Goal: Task Accomplishment & Management: Contribute content

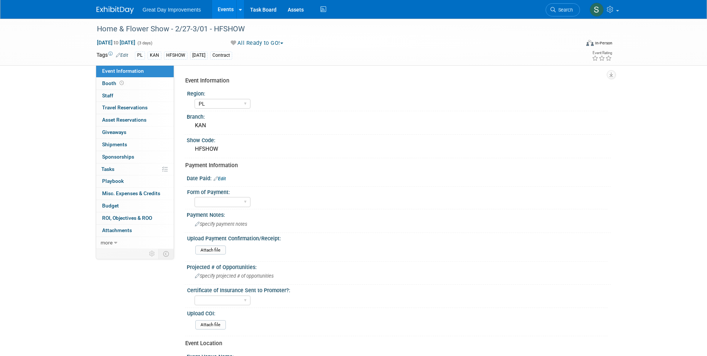
select select "PL"
click at [575, 8] on link "Search" at bounding box center [563, 9] width 34 height 13
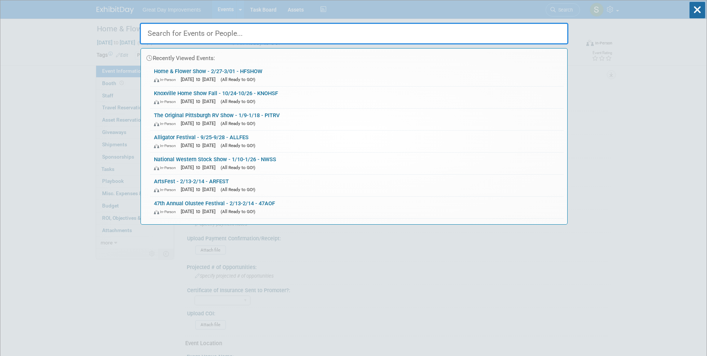
click at [564, 10] on div "Recently Viewed Events: Home & Flower Show - 2/27-3/01 - HFSHOW In-Person Feb 2…" at bounding box center [354, 112] width 429 height 224
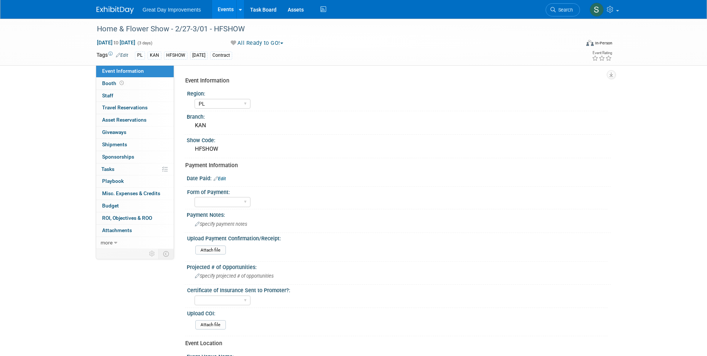
click at [572, 5] on link "Search" at bounding box center [563, 9] width 34 height 13
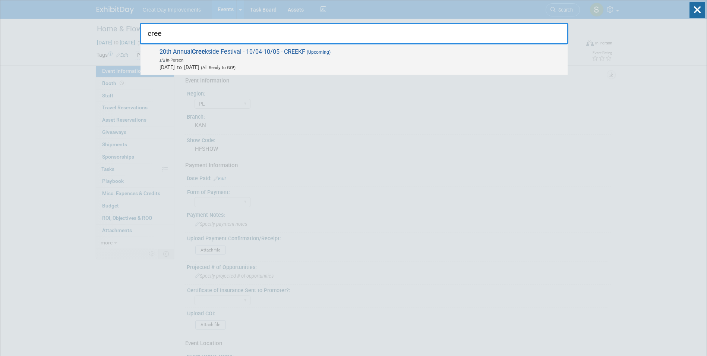
type input "cree"
click at [294, 58] on span "In-Person" at bounding box center [362, 59] width 404 height 7
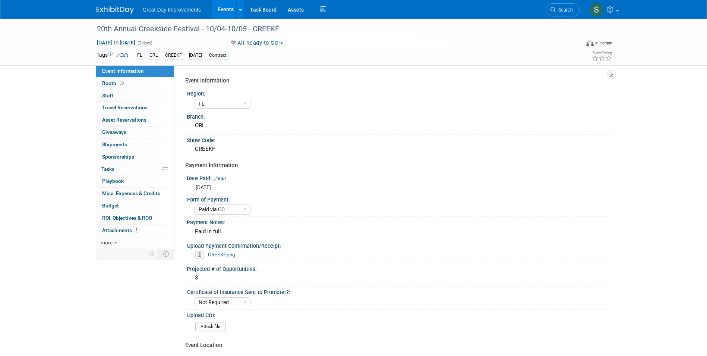
select select "FL"
select select "Paid via CC"
select select "Not Required"
click at [136, 44] on span "[DATE] to [DATE]" at bounding box center [116, 42] width 39 height 7
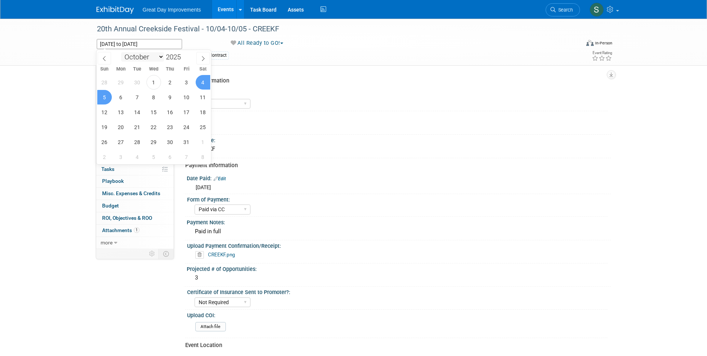
click at [139, 57] on select "January February March April May June July August September October November De…" at bounding box center [142, 56] width 43 height 9
click at [121, 52] on select "January February March April May June July August September October November De…" at bounding box center [142, 56] width 43 height 9
click at [155, 58] on select "January February March April May June July August September October November De…" at bounding box center [142, 56] width 43 height 9
select select "1"
click at [121, 52] on select "January February March April May June July August September October November De…" at bounding box center [142, 56] width 43 height 9
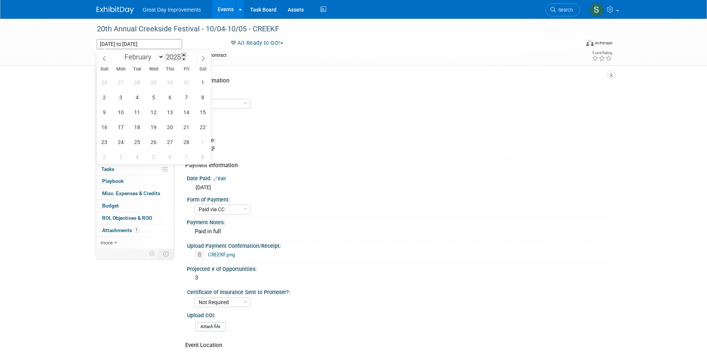
click at [185, 55] on span at bounding box center [183, 55] width 5 height 4
type input "2026"
click at [157, 85] on span "4" at bounding box center [153, 82] width 15 height 15
click at [202, 86] on span "7" at bounding box center [203, 82] width 15 height 15
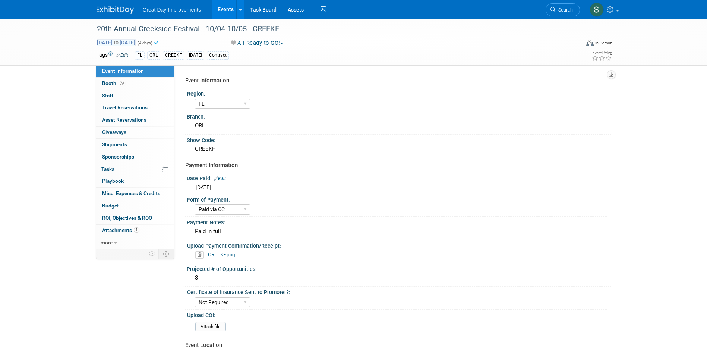
click at [136, 41] on span "Feb 4, 2026 to Feb 7, 2026" at bounding box center [116, 42] width 39 height 7
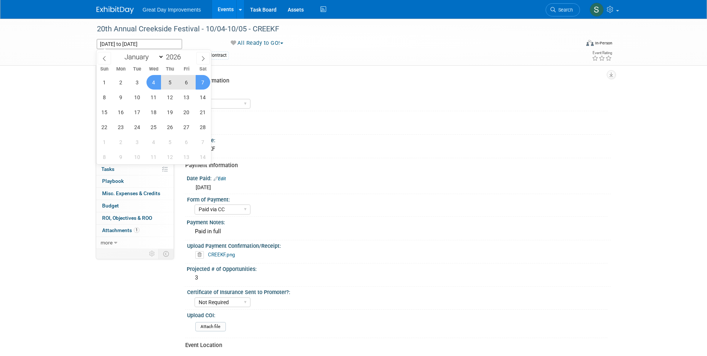
click at [200, 82] on span "7" at bounding box center [203, 82] width 15 height 15
type input "Feb 7, 2026"
click at [108, 96] on span "8" at bounding box center [104, 97] width 15 height 15
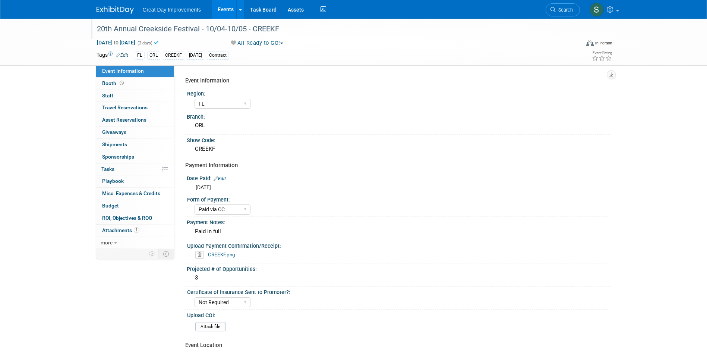
click at [261, 33] on div "20th Annual Creekside Festival - 10/04-10/05 - CREEKF" at bounding box center [331, 28] width 474 height 13
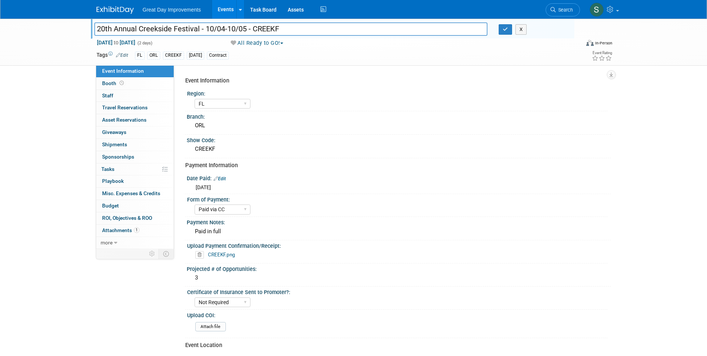
drag, startPoint x: 246, startPoint y: 30, endPoint x: 207, endPoint y: 32, distance: 39.6
click at [207, 32] on input "20th Annual Creekside Festival - 10/04-10/05 - CREEKF" at bounding box center [291, 28] width 394 height 13
type input "20th Annual Creekside Festival - 2/07-2/08 - CREEKF"
click at [505, 31] on icon "button" at bounding box center [505, 29] width 5 height 5
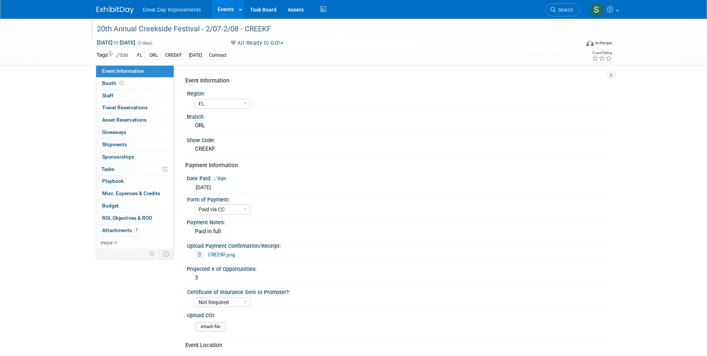
click at [110, 8] on img at bounding box center [115, 9] width 37 height 7
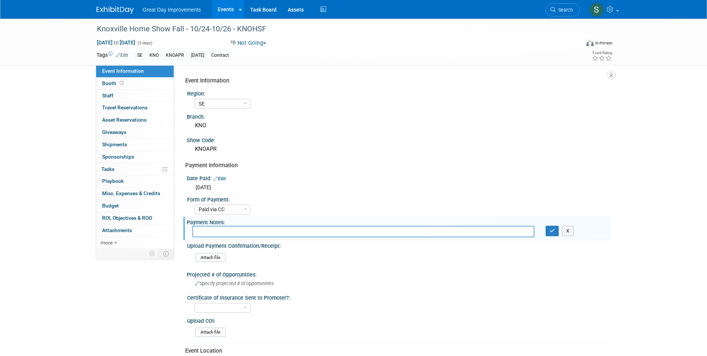
select select "SE"
select select "Paid via CC"
click at [551, 232] on icon "button" at bounding box center [552, 230] width 5 height 5
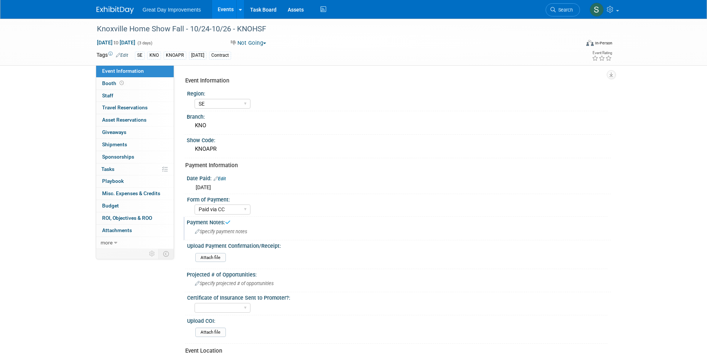
click at [91, 7] on div "Great Day Improvements Events Add Event Bulk Upload Events Shareable Event Boar…" at bounding box center [354, 9] width 526 height 19
click at [104, 8] on img at bounding box center [115, 9] width 37 height 7
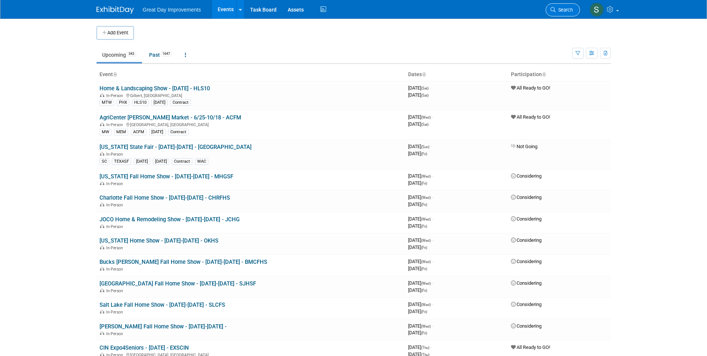
click at [565, 12] on span "Search" at bounding box center [564, 10] width 17 height 6
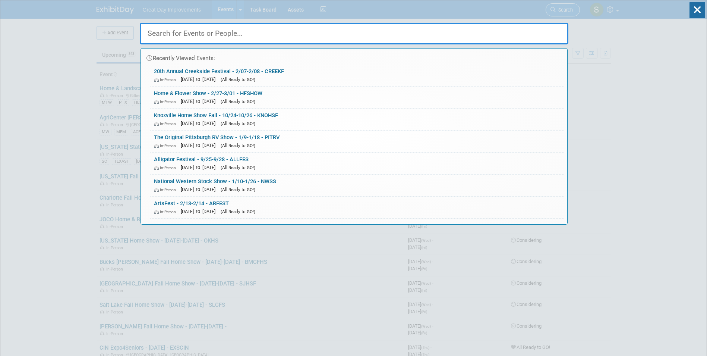
click at [565, 12] on div "Recently Viewed Events: 20th Annual Creekside Festival - 2/07-2/08 - CREEKF In-…" at bounding box center [354, 112] width 429 height 224
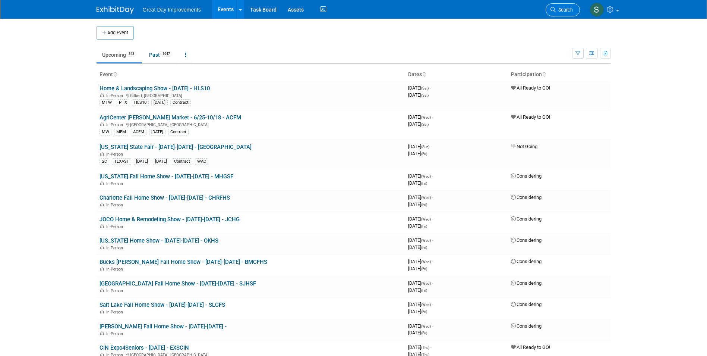
click at [557, 8] on span "Search" at bounding box center [564, 10] width 17 height 6
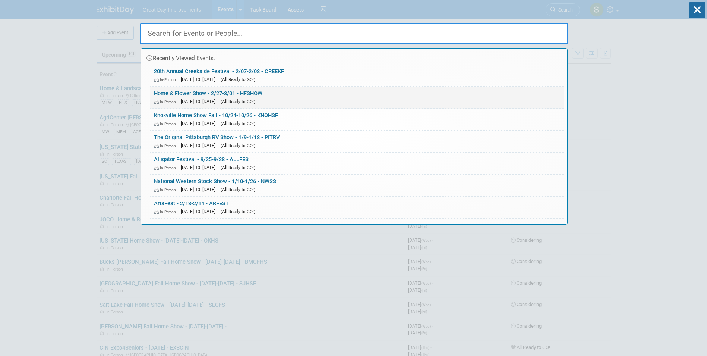
click at [306, 97] on link "Home & Flower Show - 2/27-3/01 - HFSHOW In-Person Feb 27, 2026 to Mar 1, 2026 (…" at bounding box center [356, 97] width 413 height 22
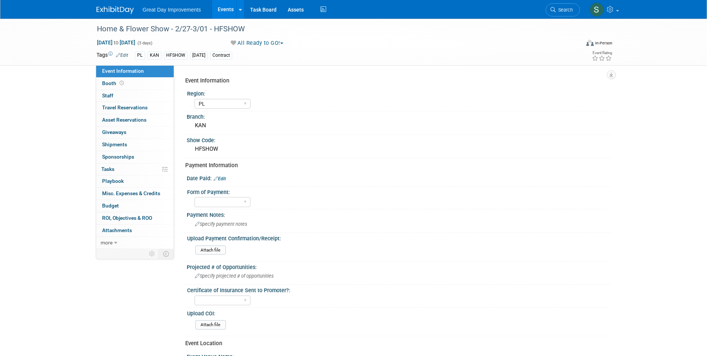
select select "PL"
drag, startPoint x: 546, startPoint y: 6, endPoint x: 550, endPoint y: 6, distance: 3.7
click at [546, 6] on li "Search" at bounding box center [563, 9] width 34 height 18
click at [571, 7] on link "Search" at bounding box center [563, 9] width 34 height 13
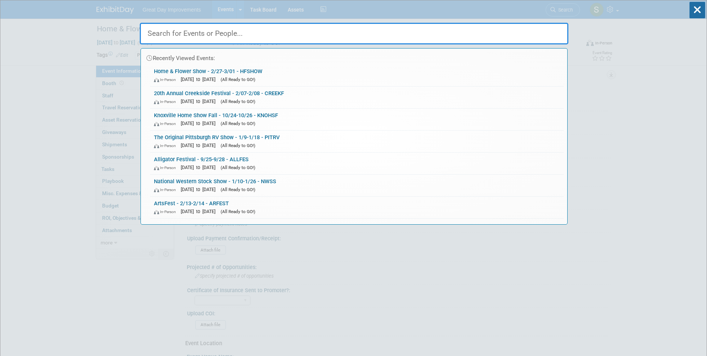
drag, startPoint x: 343, startPoint y: 35, endPoint x: 338, endPoint y: 33, distance: 5.0
paste input "Cranberry Harvest Festival"
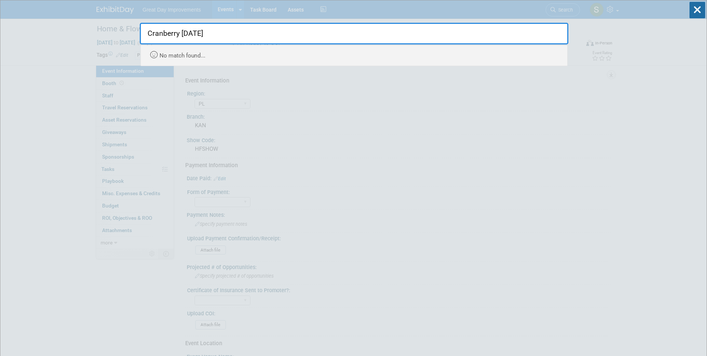
type input "Cranberry Harvest Festival"
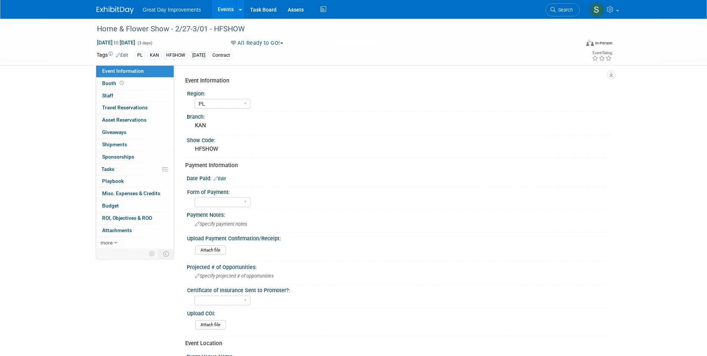
click at [121, 8] on img at bounding box center [115, 9] width 37 height 7
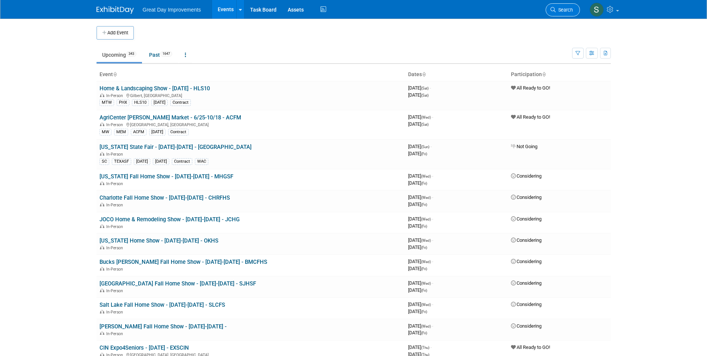
click at [548, 15] on link "Search" at bounding box center [563, 9] width 34 height 13
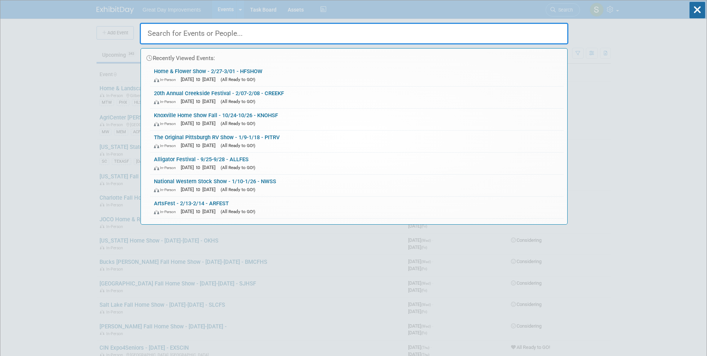
drag, startPoint x: 71, startPoint y: 42, endPoint x: 75, endPoint y: 40, distance: 4.7
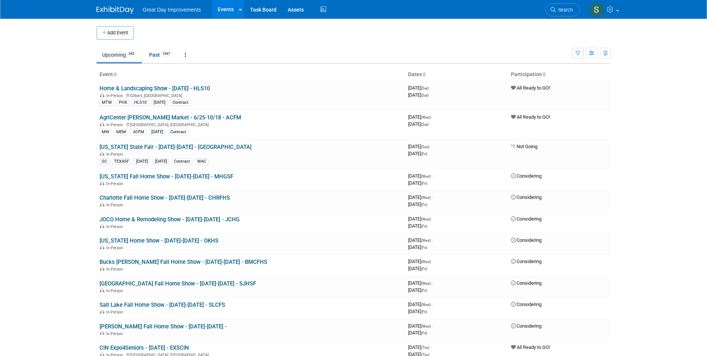
click at [116, 37] on button "Add Event" at bounding box center [115, 32] width 37 height 13
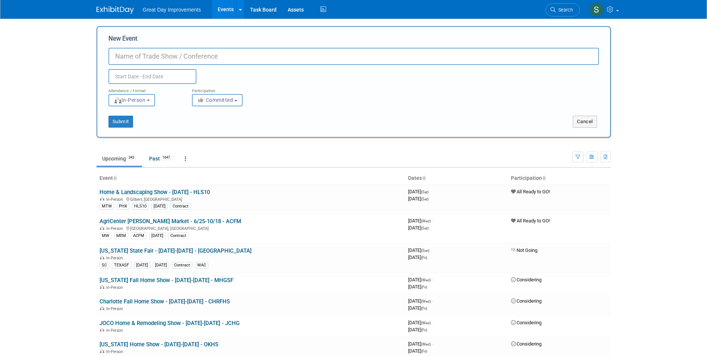
paste input "The Great Fall Expo"
type input "The Great Fall Expo - 10/3-10/4 - TGFE"
drag, startPoint x: 335, startPoint y: 91, endPoint x: 333, endPoint y: 94, distance: 3.8
click at [333, 94] on div "Attendance / Format: <img src="https://www.exhibitday.com/Images/Format-InPerso…" at bounding box center [354, 95] width 502 height 22
click at [243, 98] on button "Committed" at bounding box center [217, 100] width 51 height 12
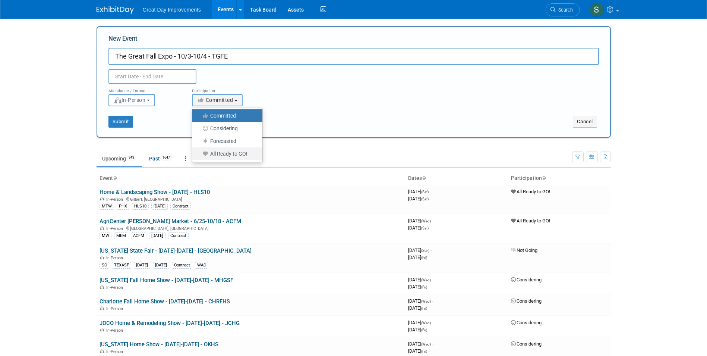
click at [247, 153] on label "All Ready to GO!" at bounding box center [225, 154] width 59 height 10
click at [199, 153] on input "All Ready to GO!" at bounding box center [196, 153] width 5 height 5
select select "102"
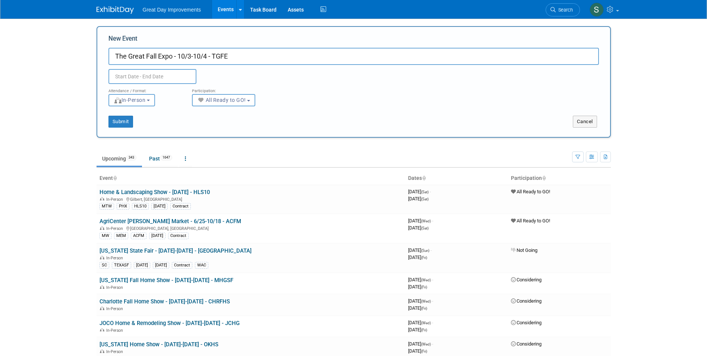
click at [150, 73] on input "text" at bounding box center [152, 76] width 88 height 15
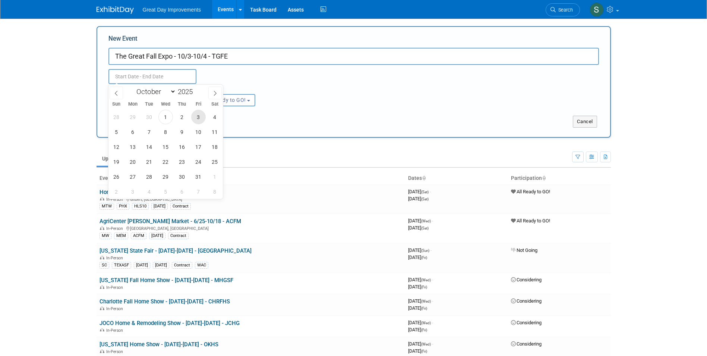
click at [203, 117] on span "3" at bounding box center [198, 117] width 15 height 15
click at [216, 117] on span "4" at bounding box center [215, 117] width 15 height 15
type input "Oct 3, 2025 to Oct 4, 2025"
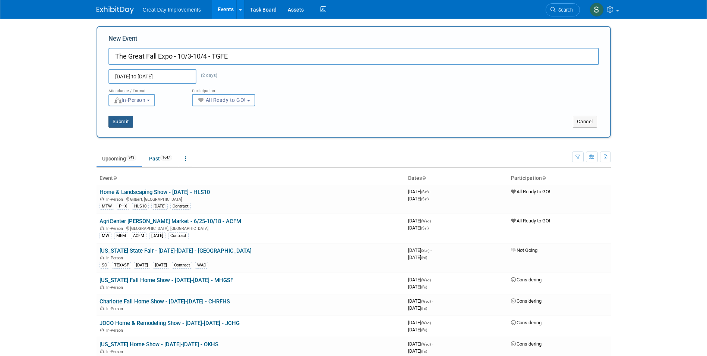
click at [130, 119] on button "Submit" at bounding box center [120, 122] width 25 height 12
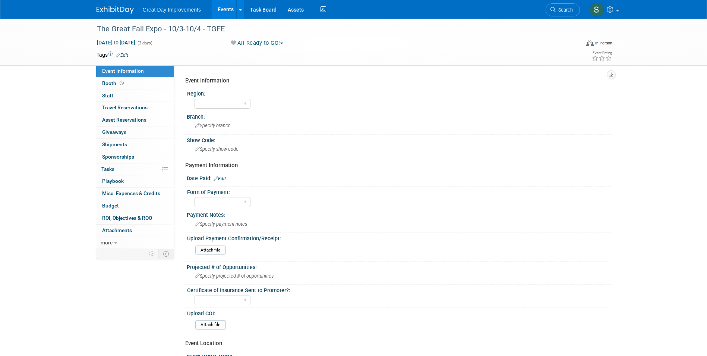
click at [126, 55] on link "Edit" at bounding box center [122, 55] width 12 height 5
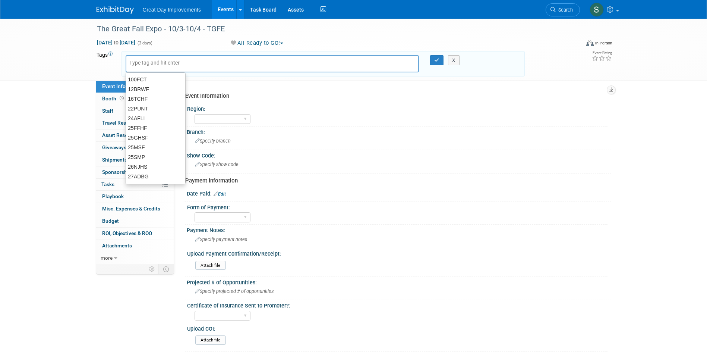
click at [138, 62] on input "text" at bounding box center [159, 62] width 60 height 7
type input "OV"
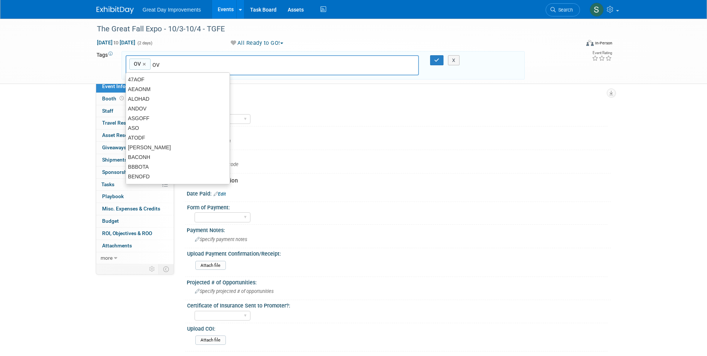
type input "OV"
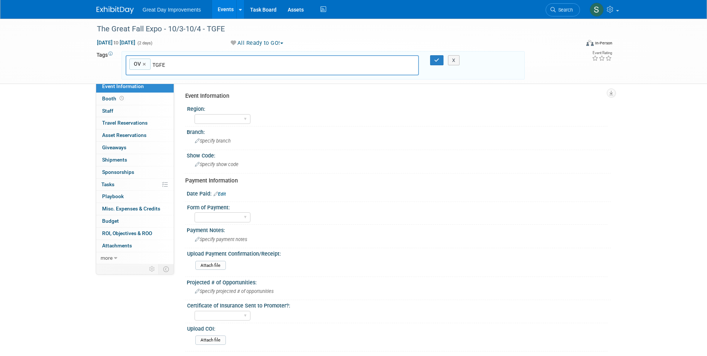
type input "TGFE"
type input "OV, TGFE"
type input "[DATE]"
type input "OV, TGFE, OCT25"
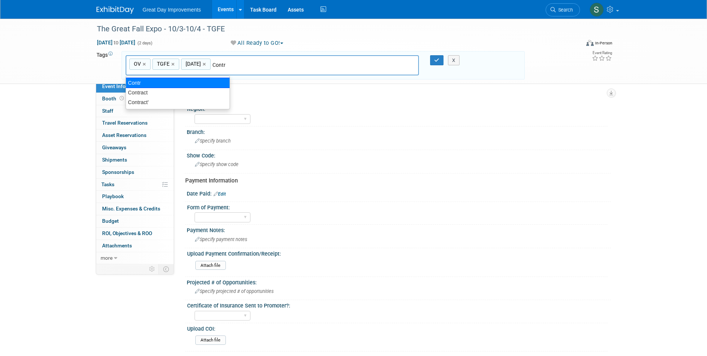
type input "Contract"
type input "OV, TGFE, OCT25, Contract"
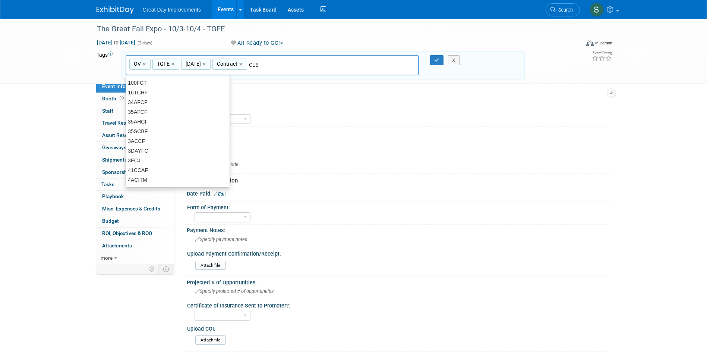
type input "CLE"
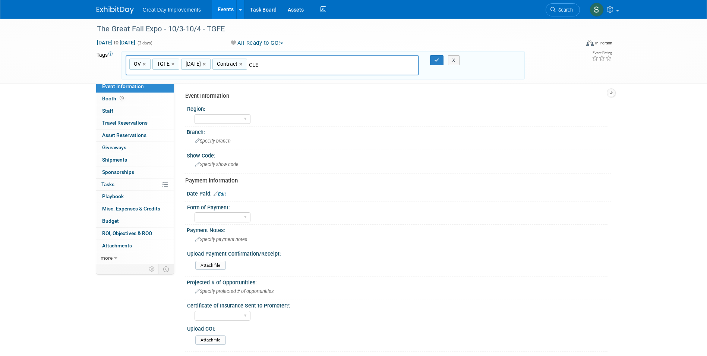
type input "OV, TGFE, OCT25, Contract, CLE"
click at [438, 56] on button "button" at bounding box center [436, 60] width 13 height 10
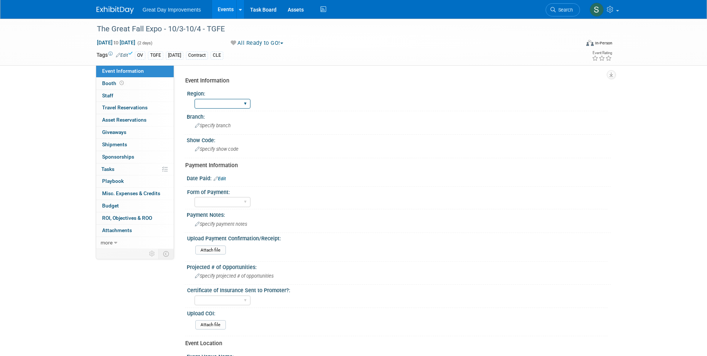
click at [217, 107] on select "GC MA MW MTW NE NEW OV PL PNW SA SE SC UMW FL" at bounding box center [223, 104] width 56 height 10
select select "OV"
click at [195, 99] on select "GC MA MW MTW NE NEW OV PL PNW SA SE SC UMW FL" at bounding box center [223, 104] width 56 height 10
click at [217, 123] on span "Specify branch" at bounding box center [213, 126] width 36 height 6
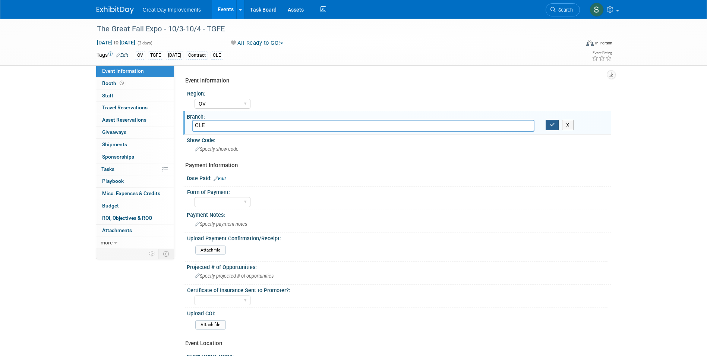
type input "CLE"
drag, startPoint x: 549, startPoint y: 123, endPoint x: 546, endPoint y: 125, distance: 4.0
click at [546, 125] on button "button" at bounding box center [552, 125] width 13 height 10
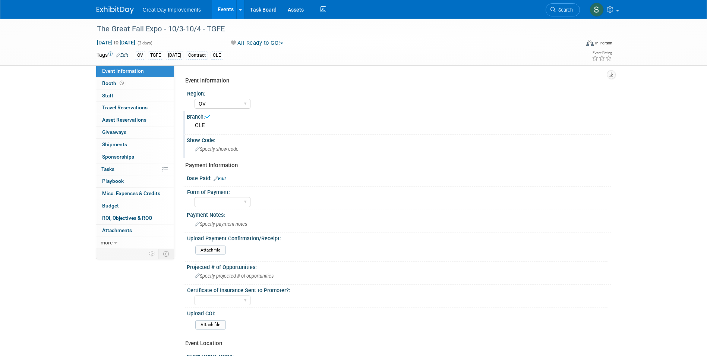
click at [242, 146] on div "Specify show code" at bounding box center [398, 149] width 413 height 12
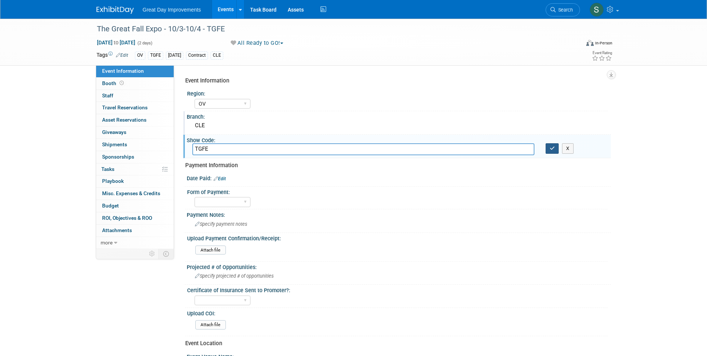
type input "TGFE"
click at [550, 152] on button "button" at bounding box center [552, 148] width 13 height 10
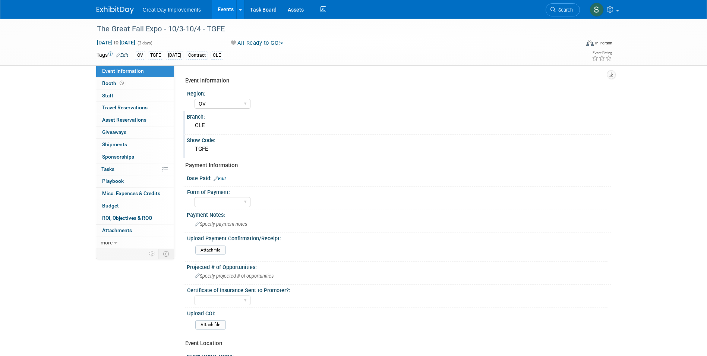
click at [224, 176] on link "Edit" at bounding box center [220, 178] width 12 height 5
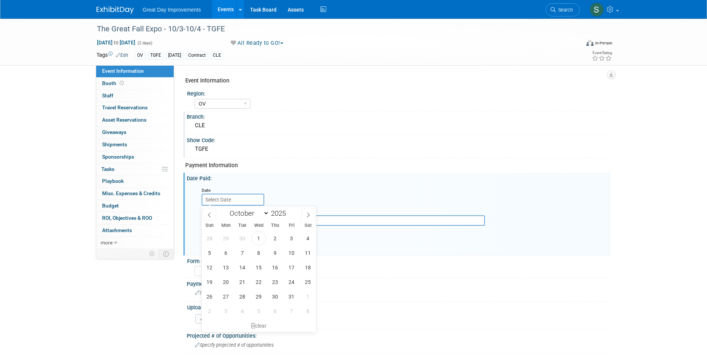
click at [224, 201] on input "text" at bounding box center [233, 199] width 63 height 12
click at [211, 213] on icon at bounding box center [209, 214] width 5 height 5
select select "8"
click at [230, 295] on span "29" at bounding box center [226, 296] width 15 height 15
type input "Sep 29, 2025"
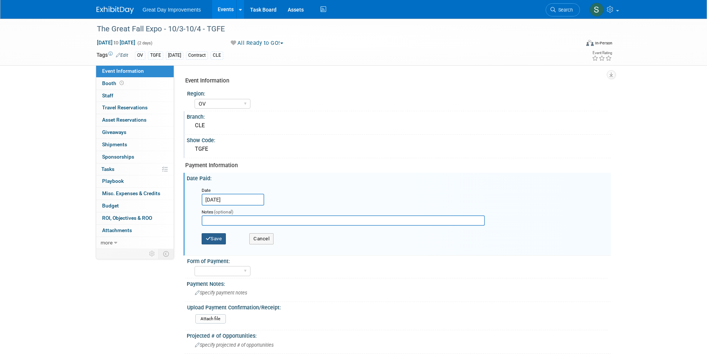
click at [218, 237] on button "Save" at bounding box center [214, 238] width 25 height 11
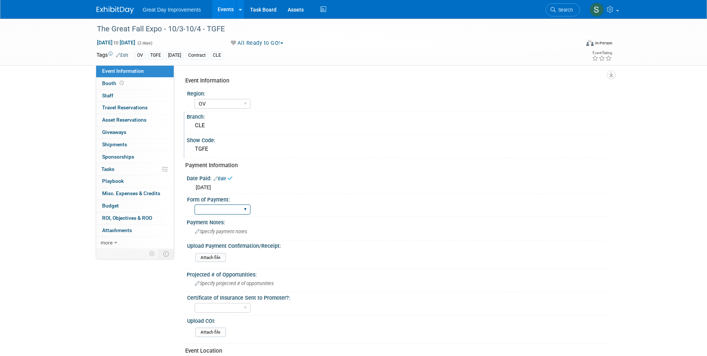
click at [223, 210] on select "Paid via CC Check Requested Pay at the Gate Other" at bounding box center [223, 209] width 56 height 10
select select "Other"
click at [195, 204] on select "Paid via CC Check Requested Pay at the Gate Other" at bounding box center [223, 209] width 56 height 10
click at [220, 224] on div "Payment Notes:" at bounding box center [399, 221] width 424 height 9
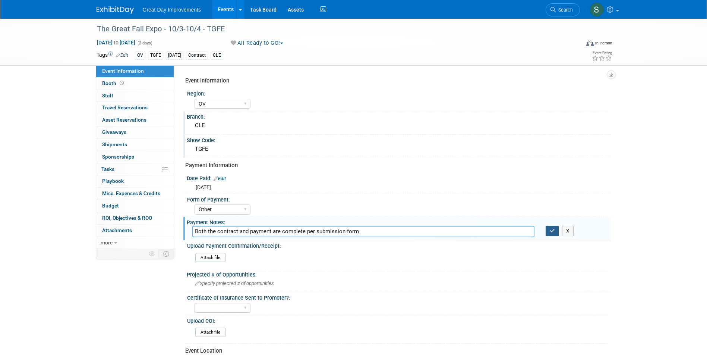
type input "Both the contract and payment are complete per submission form"
click at [551, 227] on button "button" at bounding box center [552, 231] width 13 height 10
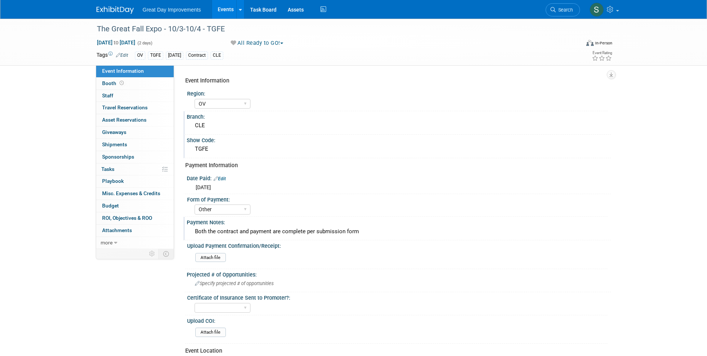
click at [111, 10] on img at bounding box center [115, 9] width 37 height 7
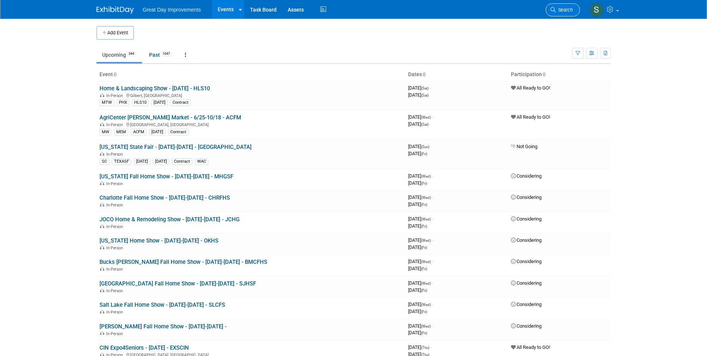
click at [563, 5] on link "Search" at bounding box center [563, 9] width 34 height 13
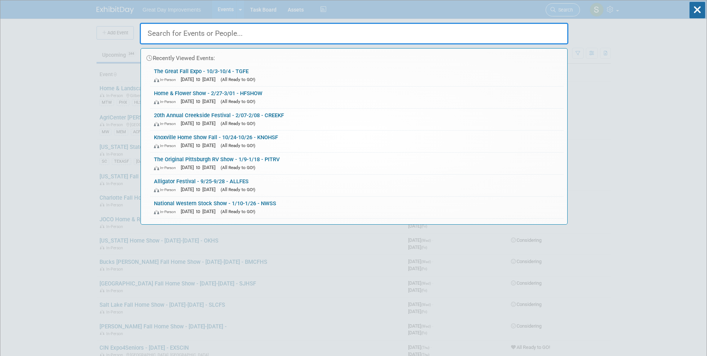
click at [563, 5] on div "Recently Viewed Events: The Great Fall Expo - 10/3-10/4 - TGFE In-Person Oct 3,…" at bounding box center [354, 112] width 429 height 224
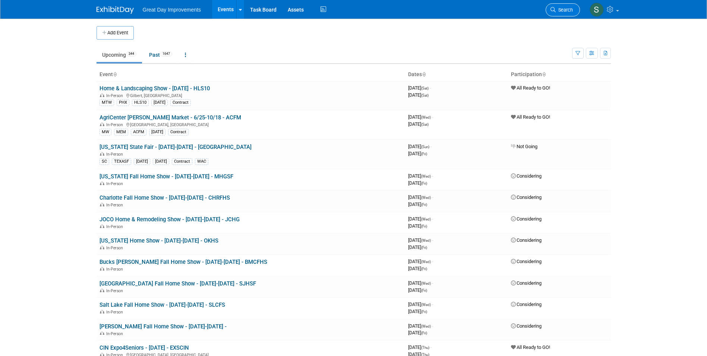
click at [565, 4] on link "Search" at bounding box center [563, 9] width 34 height 13
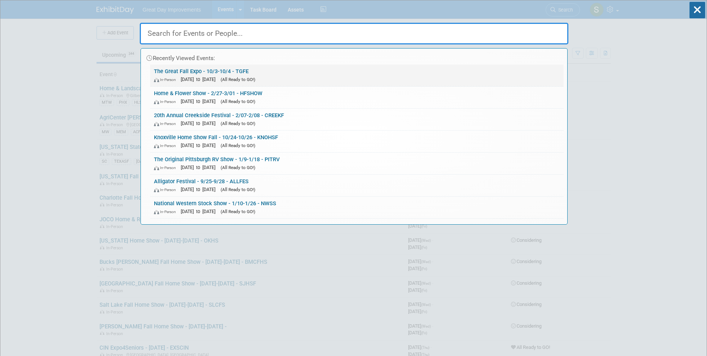
click at [246, 69] on link "The Great Fall Expo - 10/3-10/4 - TGFE In-Person Oct 3, 2025 to Oct 4, 2025 (Al…" at bounding box center [356, 75] width 413 height 22
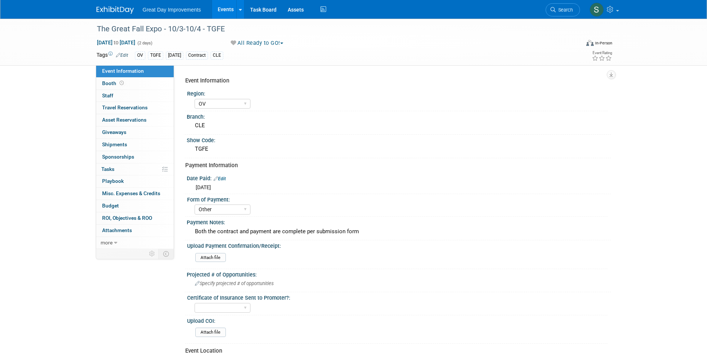
select select "OV"
select select "Other"
click at [114, 7] on img at bounding box center [115, 9] width 37 height 7
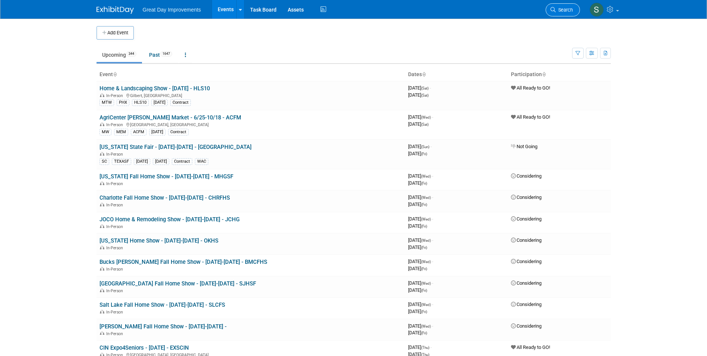
click at [568, 9] on span "Search" at bounding box center [564, 10] width 17 height 6
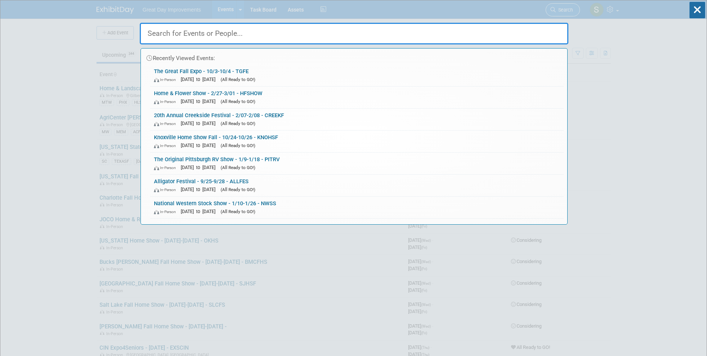
click at [568, 9] on div "Recently Viewed Events: The Great Fall Expo - 10/3-10/4 - TGFE In-Person Oct 3,…" at bounding box center [354, 112] width 429 height 224
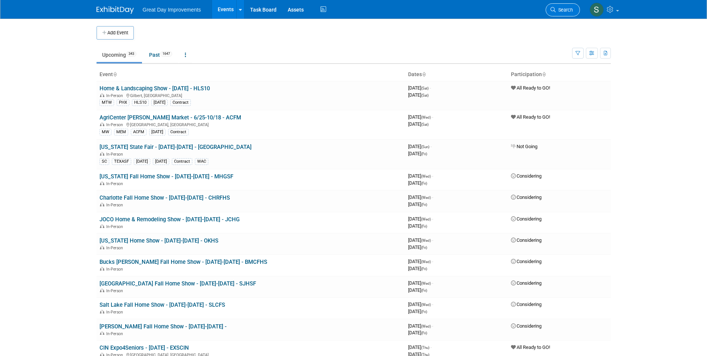
click at [563, 13] on link "Search" at bounding box center [563, 9] width 34 height 13
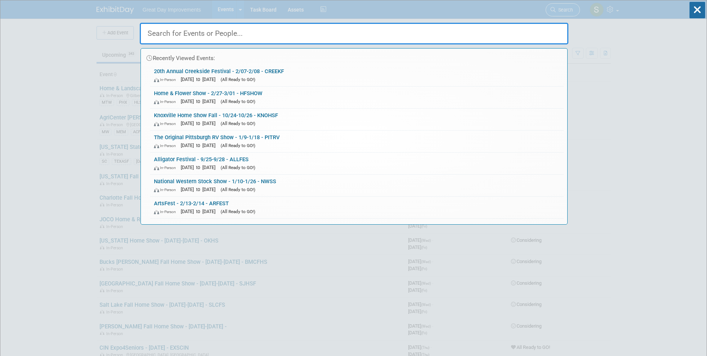
click at [563, 13] on div "Recently Viewed Events: 20th Annual Creekside Festival - 2/07-2/08 - CREEKF In-…" at bounding box center [354, 112] width 429 height 224
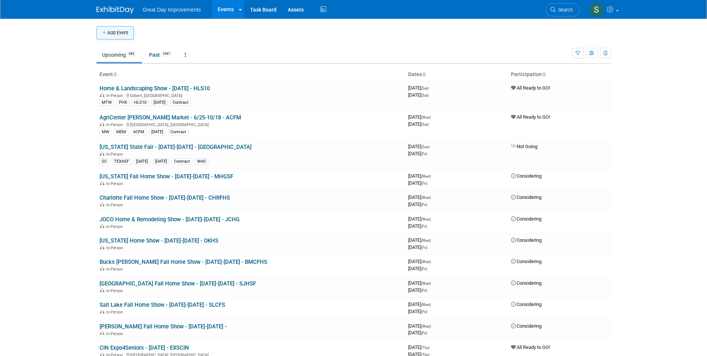
drag, startPoint x: 82, startPoint y: 32, endPoint x: 99, endPoint y: 32, distance: 17.1
click at [86, 32] on body "Great Day Improvements Events Add Event Bulk Upload Events Shareable Event Boar…" at bounding box center [353, 178] width 707 height 356
click at [100, 31] on button "Add Event" at bounding box center [115, 32] width 37 height 13
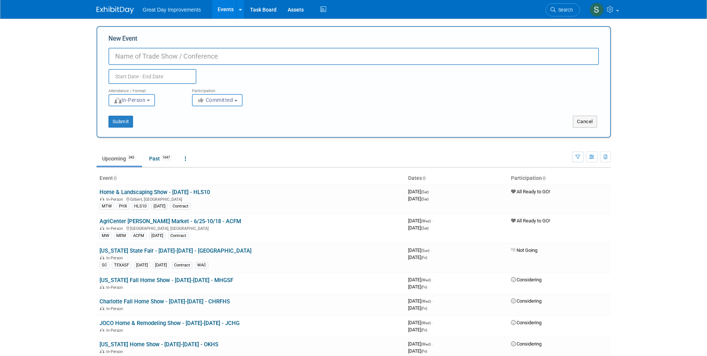
drag, startPoint x: 217, startPoint y: 63, endPoint x: 214, endPoint y: 60, distance: 4.0
drag, startPoint x: 214, startPoint y: 60, endPoint x: 209, endPoint y: 54, distance: 8.0
paste input "Cranberry Harvest Festival"
type input "Cranberry [DATE] - 10/11-10/12 - CRANHF"
click at [219, 104] on button "Committed" at bounding box center [217, 100] width 51 height 12
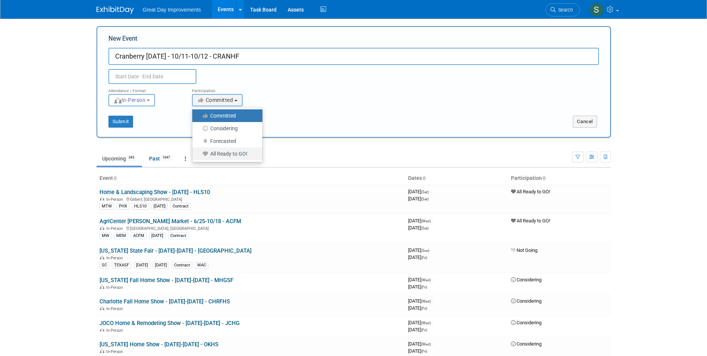
click at [245, 157] on label "All Ready to GO!" at bounding box center [225, 154] width 59 height 10
click at [199, 156] on input "All Ready to GO!" at bounding box center [196, 153] width 5 height 5
select select "102"
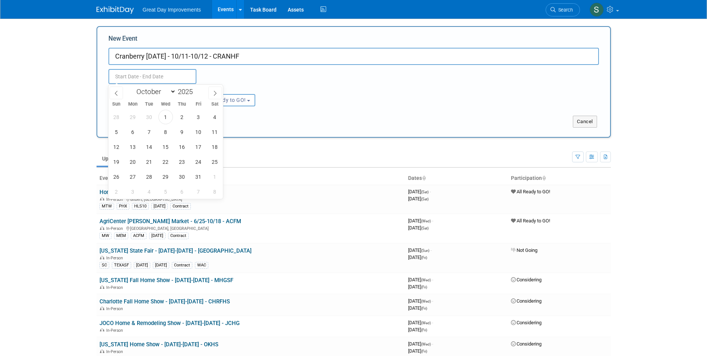
click at [170, 76] on input "text" at bounding box center [152, 76] width 88 height 15
click at [210, 136] on span "11" at bounding box center [215, 131] width 15 height 15
click at [118, 151] on span "12" at bounding box center [116, 146] width 15 height 15
type input "[DATE] to [DATE]"
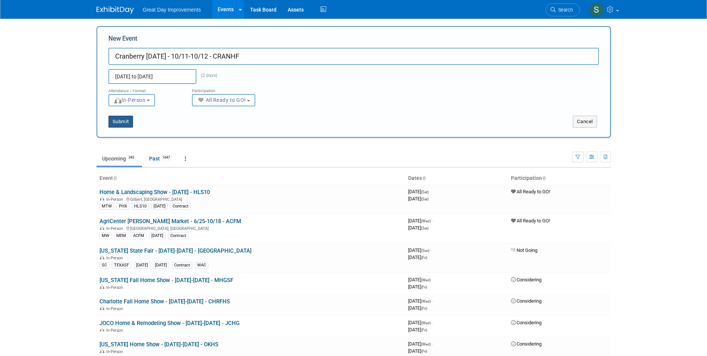
click at [118, 124] on button "Submit" at bounding box center [120, 122] width 25 height 12
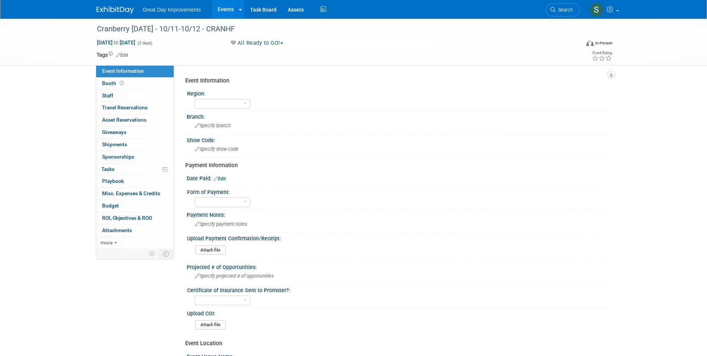
click at [121, 51] on td "Tags Edit" at bounding box center [113, 54] width 32 height 7
click at [124, 54] on link "Edit" at bounding box center [122, 55] width 12 height 5
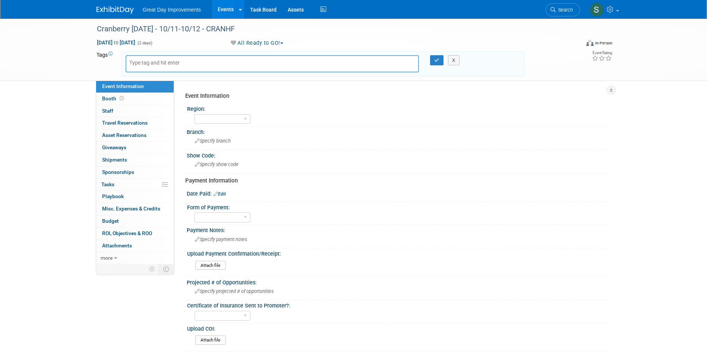
click at [142, 62] on body "Great Day Improvements Events Add Event Bulk Upload Events Shareable Event Boar…" at bounding box center [353, 178] width 707 height 356
click at [142, 62] on input "text" at bounding box center [159, 62] width 60 height 7
click at [141, 64] on input "text" at bounding box center [159, 62] width 60 height 7
type input "PNW"
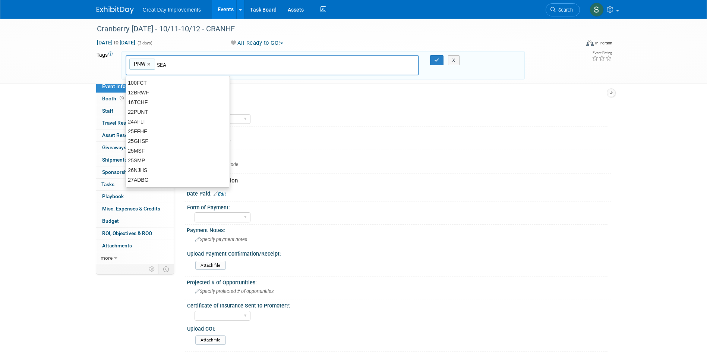
type input "SEA"
type input "PNW, SEA"
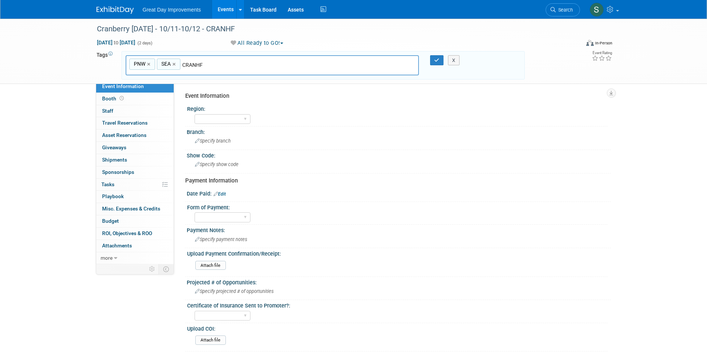
type input "CRANHF"
type input "PNW, SEA, CRANHF"
type input "47AOF5"
type input "PNW, SEA, CRANHF, 47AOF5"
click at [245, 64] on link "×" at bounding box center [246, 64] width 5 height 9
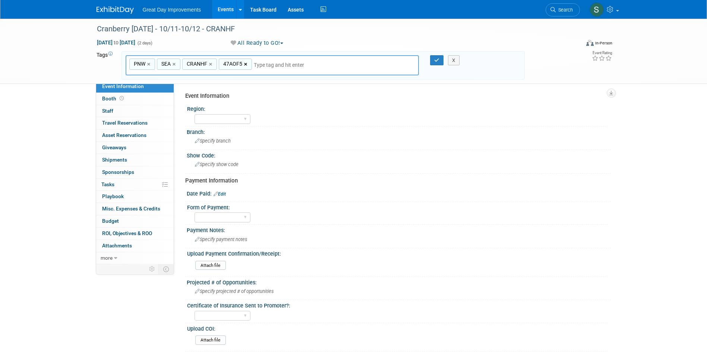
type input "PNW, SEA, CRANHF"
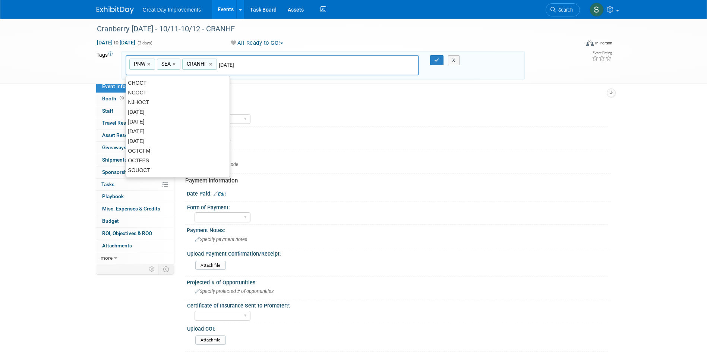
type input "[DATE]"
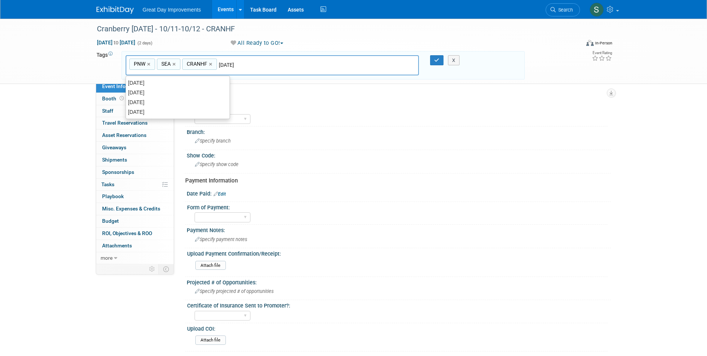
type input "PNW, SEA, CRANHF, OCT25"
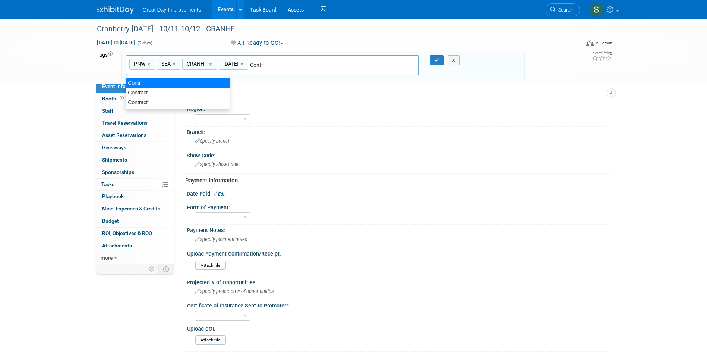
type input "Contract"
type input "PNW, SEA, CRANHF, OCT25, Contract"
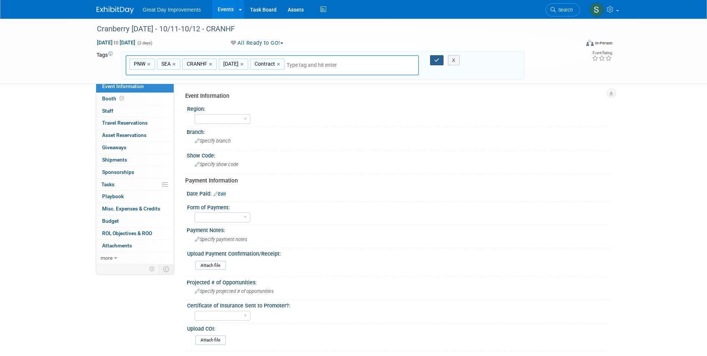
click at [432, 60] on button "button" at bounding box center [436, 60] width 13 height 10
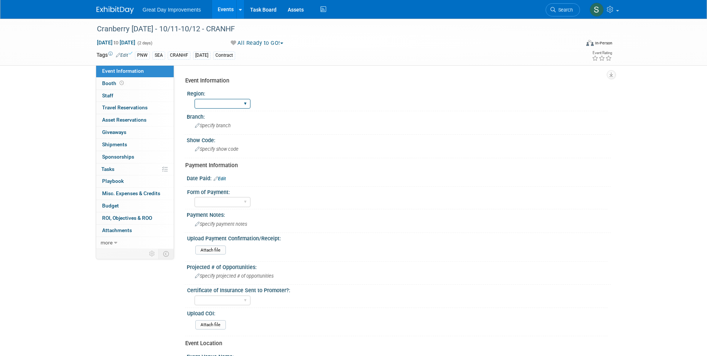
click at [225, 102] on select "GC MA MW MTW NE NEW OV PL PNW SA SE SC UMW FL" at bounding box center [223, 104] width 56 height 10
select select "PNW"
click at [195, 99] on select "GC MA MW MTW NE NEW OV PL PNW SA SE SC UMW FL" at bounding box center [223, 104] width 56 height 10
click at [232, 127] on div "Specify branch" at bounding box center [398, 126] width 413 height 12
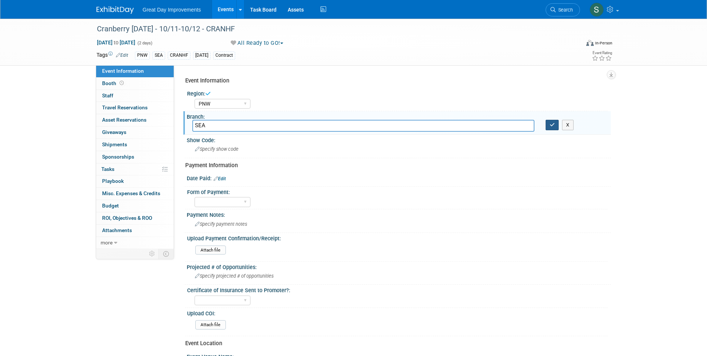
type input "SEA"
click at [552, 121] on button "button" at bounding box center [552, 125] width 13 height 10
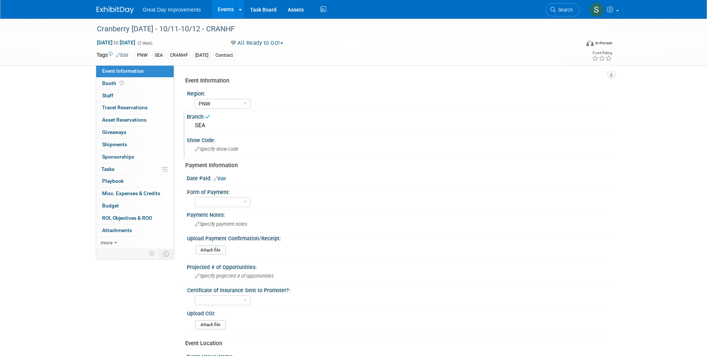
click at [261, 148] on div "Specify show code" at bounding box center [398, 149] width 413 height 12
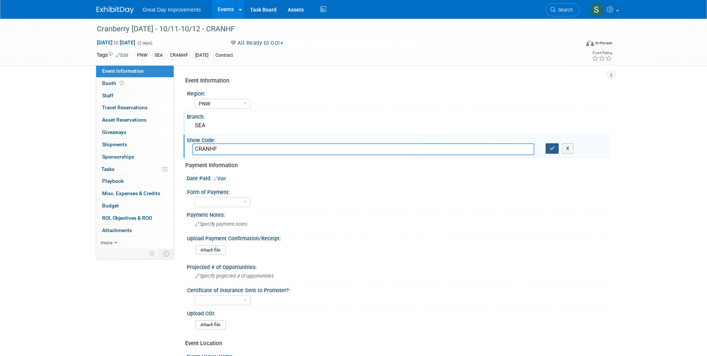
type input "CRANHF"
click at [554, 149] on icon "button" at bounding box center [552, 148] width 5 height 5
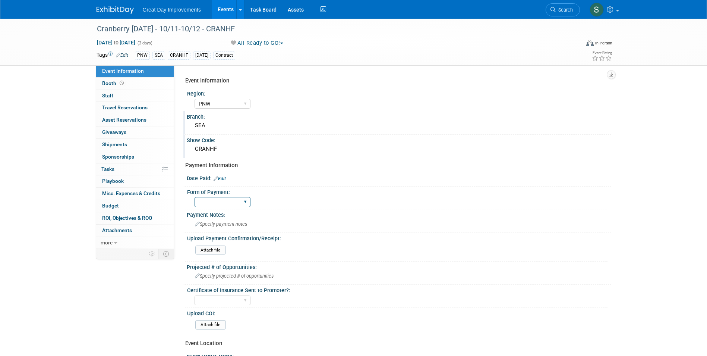
click at [223, 203] on select "Paid via CC Check Requested Pay at the Gate Other" at bounding box center [223, 202] width 56 height 10
select select "Check Requested"
click at [195, 197] on select "Paid via CC Check Requested Pay at the Gate Other" at bounding box center [223, 202] width 56 height 10
click at [224, 179] on link "Edit" at bounding box center [220, 178] width 12 height 5
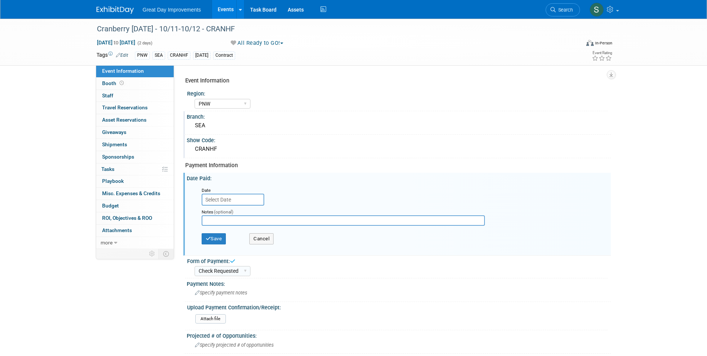
click at [232, 199] on input "text" at bounding box center [233, 199] width 63 height 12
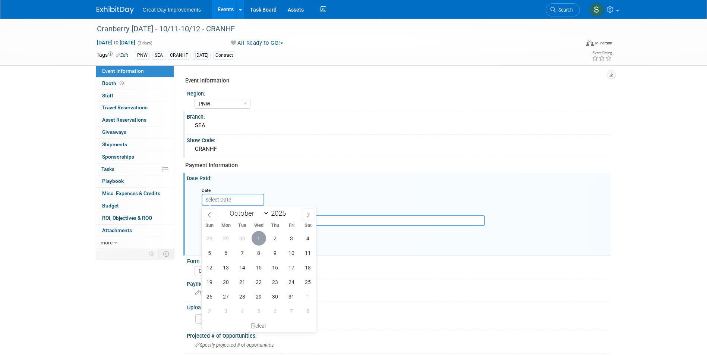
click at [262, 239] on span "1" at bounding box center [259, 238] width 15 height 15
type input "Oct 1, 2025"
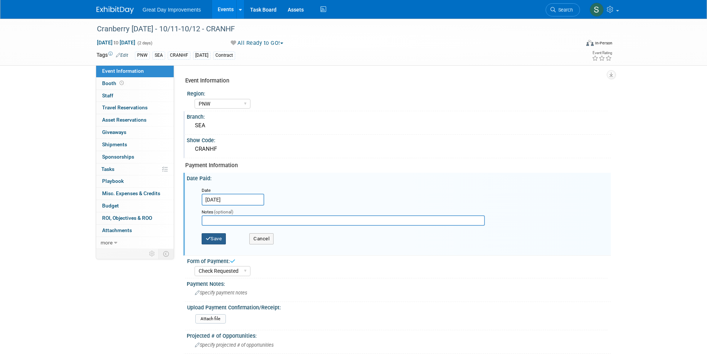
click at [220, 240] on button "Save" at bounding box center [214, 238] width 25 height 11
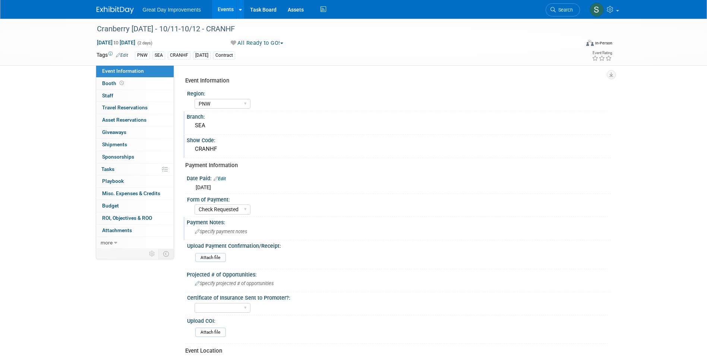
click at [248, 228] on div "Specify payment notes" at bounding box center [398, 232] width 413 height 12
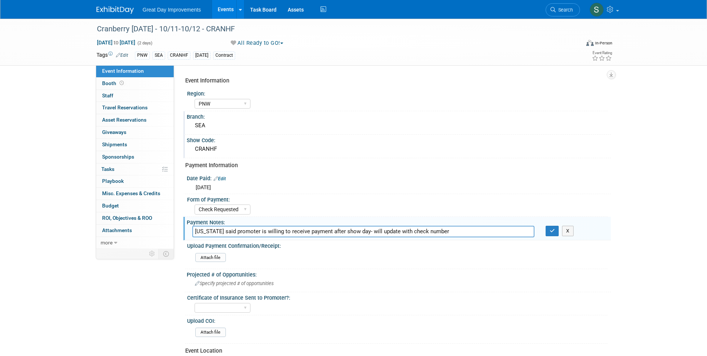
type input "Virginia said promoter is willing to receive payment after show day- will updat…"
click at [557, 236] on div "Virginia said promoter is willing to receive payment after show day- will updat…" at bounding box center [399, 232] width 424 height 12
click at [551, 225] on div "Payment Notes:" at bounding box center [399, 221] width 424 height 9
click at [553, 229] on icon "button" at bounding box center [552, 230] width 5 height 5
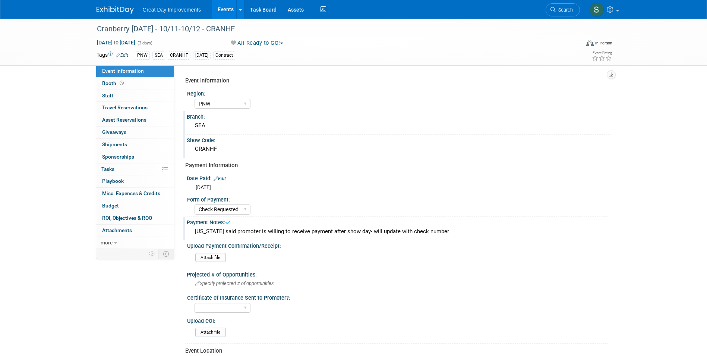
click at [114, 11] on img at bounding box center [115, 9] width 37 height 7
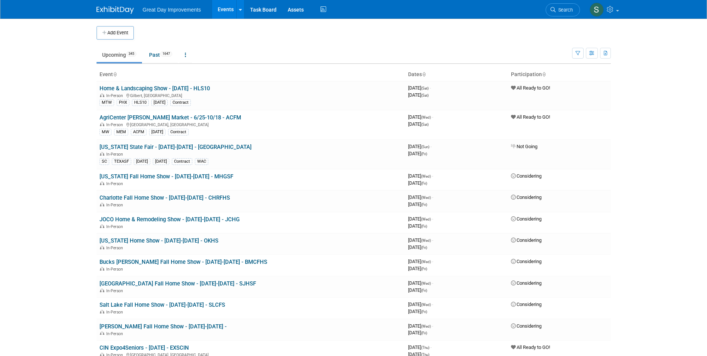
click at [107, 12] on img at bounding box center [115, 9] width 37 height 7
click at [122, 29] on button "Add Event" at bounding box center [115, 32] width 37 height 13
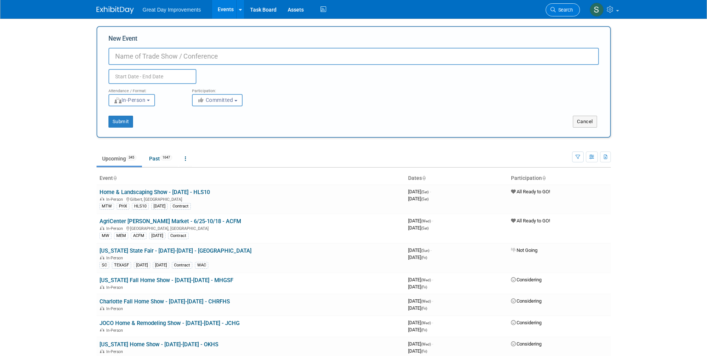
click at [569, 10] on span "Search" at bounding box center [564, 10] width 17 height 6
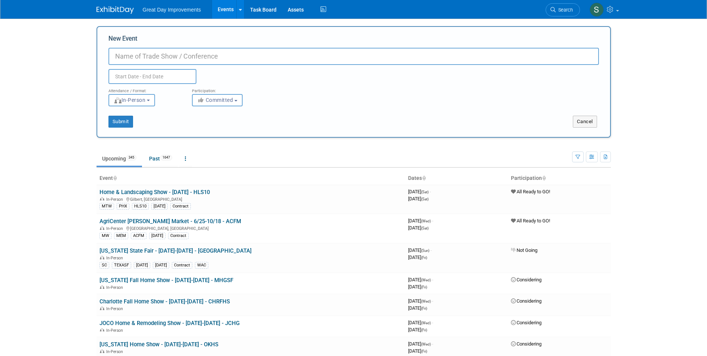
click at [563, 12] on span "Search" at bounding box center [564, 10] width 17 height 6
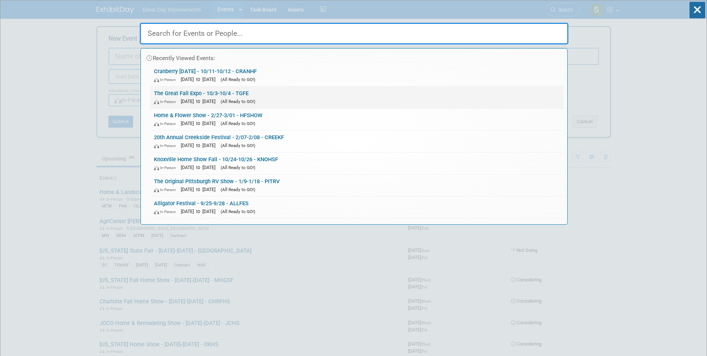
click at [212, 99] on span "[DATE] to [DATE]" at bounding box center [200, 101] width 38 height 6
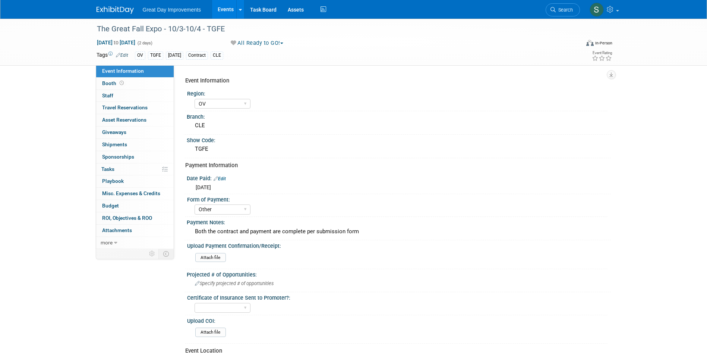
select select "OV"
select select "Other"
click at [119, 2] on div at bounding box center [120, 7] width 46 height 14
click at [118, 6] on link at bounding box center [120, 6] width 46 height 6
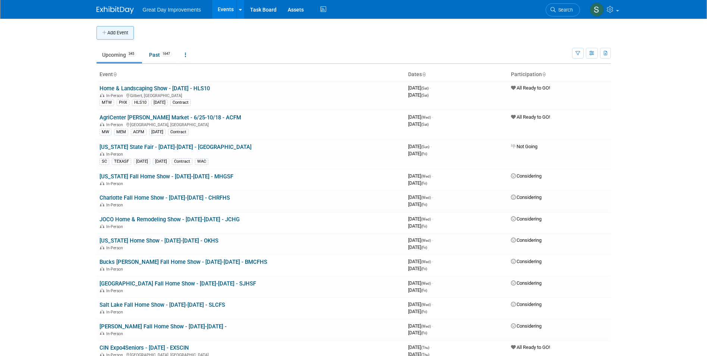
click at [111, 35] on button "Add Event" at bounding box center [115, 32] width 37 height 13
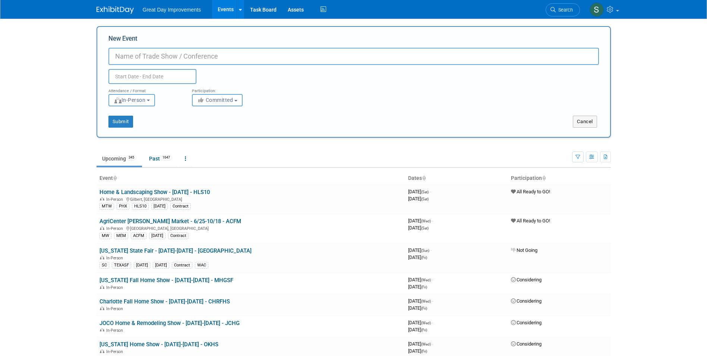
paste input "[US_STATE] Fall Home & Innovation Show"
type input "[US_STATE] Fall Home & Innovation Show - 10/2-10/4 - [PERSON_NAME]"
click at [210, 102] on span "Committed" at bounding box center [215, 100] width 36 height 6
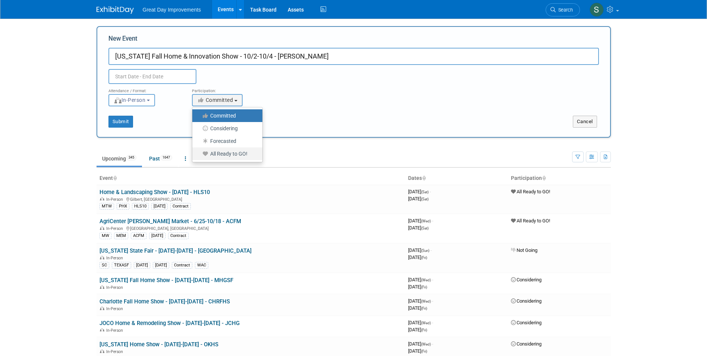
click at [212, 157] on label "All Ready to GO!" at bounding box center [225, 154] width 59 height 10
click at [199, 156] on input "All Ready to GO!" at bounding box center [196, 153] width 5 height 5
select select "102"
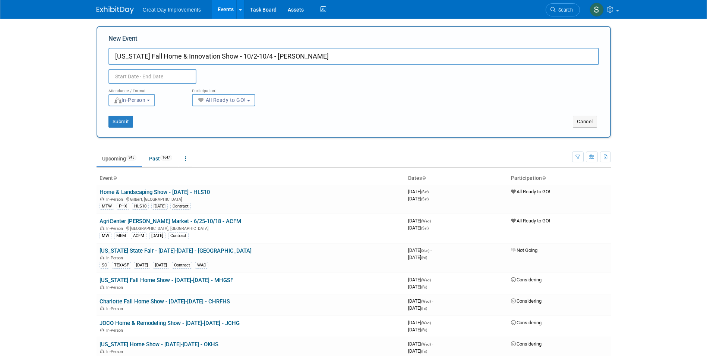
click at [170, 77] on input "text" at bounding box center [152, 76] width 88 height 15
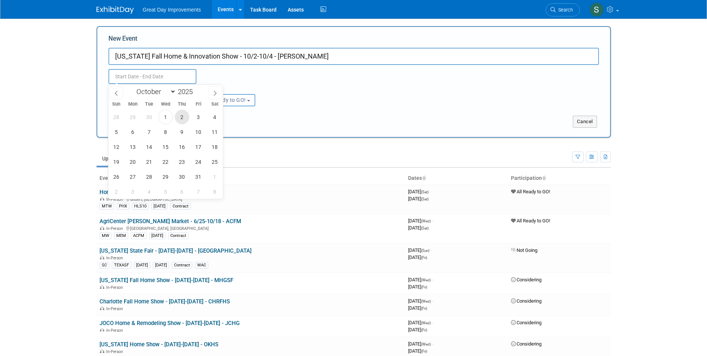
click at [185, 115] on span "2" at bounding box center [182, 117] width 15 height 15
click at [209, 117] on span "4" at bounding box center [215, 117] width 15 height 15
type input "[DATE] to [DATE]"
click at [306, 103] on div "Attendance / Format: <img src="https://www.exhibitday.com/Images/Format-InPerso…" at bounding box center [354, 95] width 502 height 22
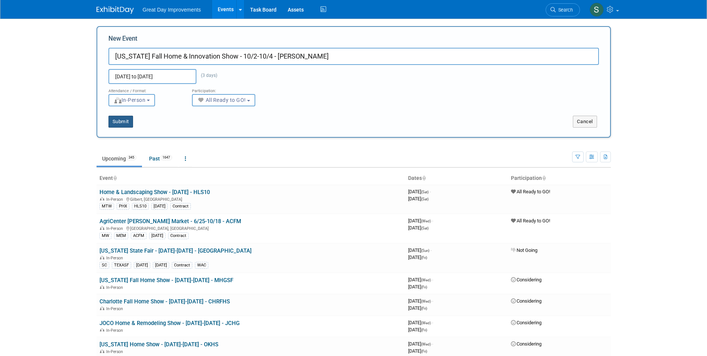
click at [117, 118] on button "Submit" at bounding box center [120, 122] width 25 height 12
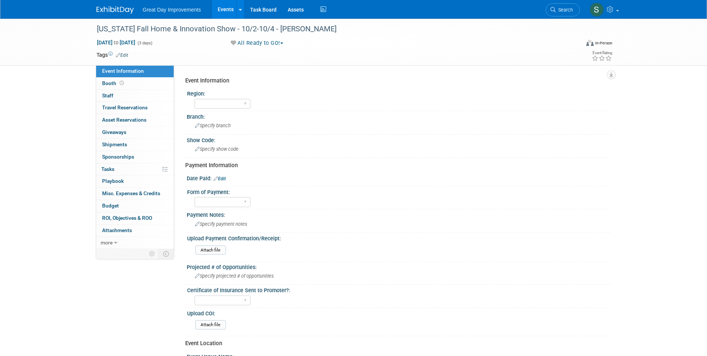
click at [126, 56] on link "Edit" at bounding box center [122, 55] width 12 height 5
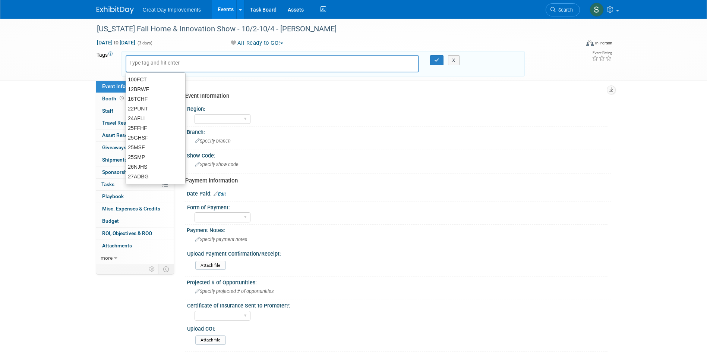
click at [154, 59] on input "text" at bounding box center [159, 62] width 60 height 7
click at [136, 43] on span "Oct 2, 2025 to Oct 4, 2025" at bounding box center [116, 42] width 39 height 7
select select "9"
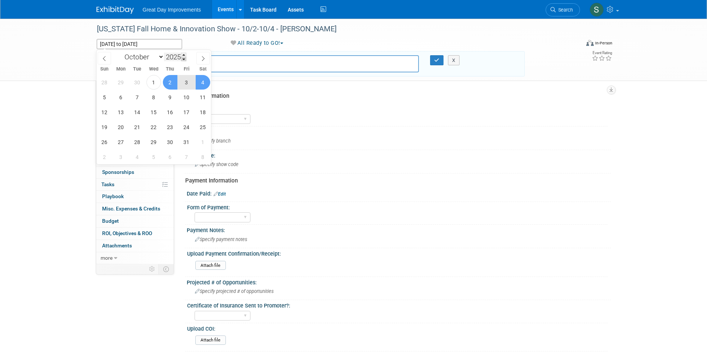
click at [183, 58] on span at bounding box center [183, 59] width 5 height 4
type input "2024"
click at [154, 84] on span "2" at bounding box center [153, 82] width 15 height 15
type input "Oct 2, 2024"
click at [186, 87] on span "4" at bounding box center [186, 82] width 15 height 15
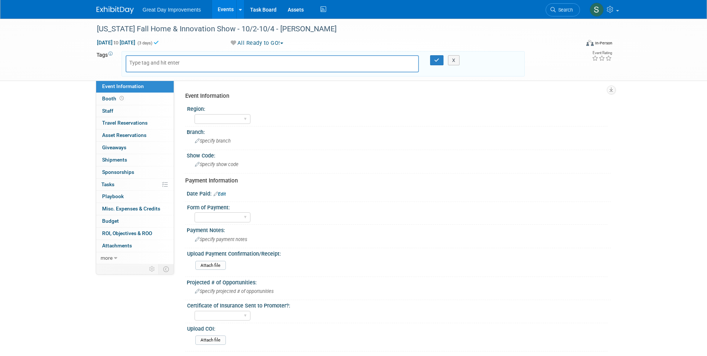
click at [167, 63] on input "text" at bounding box center [159, 62] width 60 height 7
click at [164, 64] on input "text" at bounding box center [159, 62] width 60 height 7
type input "MW"
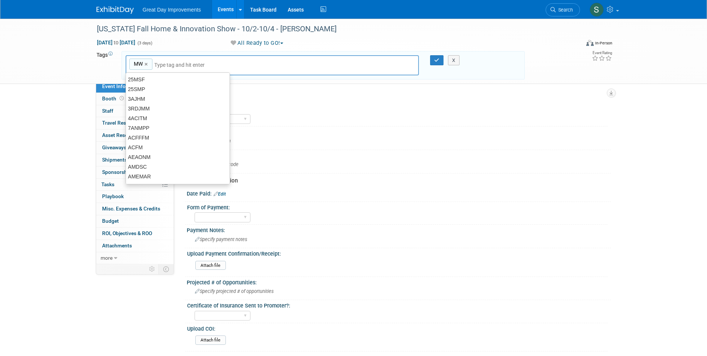
type input "MW"
type input "[PERSON_NAME]"
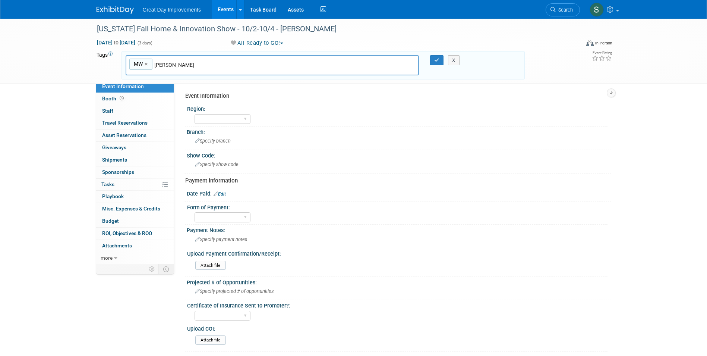
type input "MW, LOU"
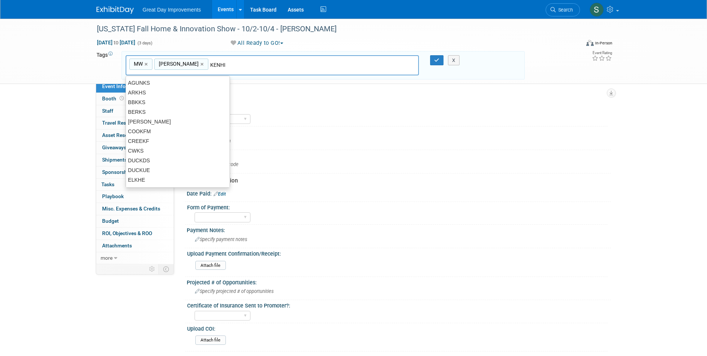
type input "KENHI"
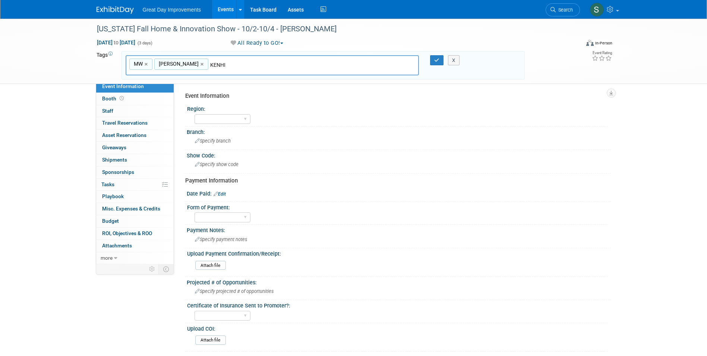
type input "MW, LOU, KENHI"
type input "[DATE]"
type input "MW, LOU, KENHI, OCT25"
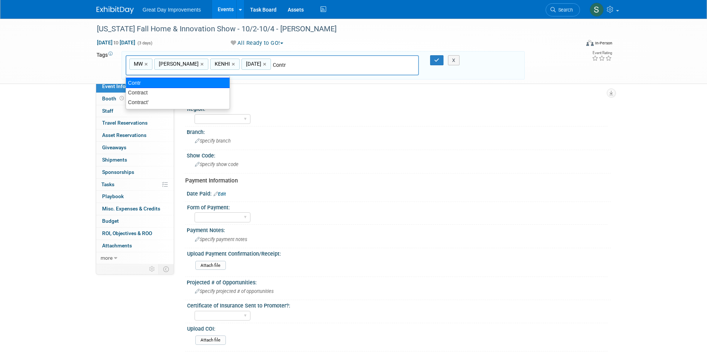
type input "Contract"
type input "MW, LOU, KENHI, OCT25, Contract"
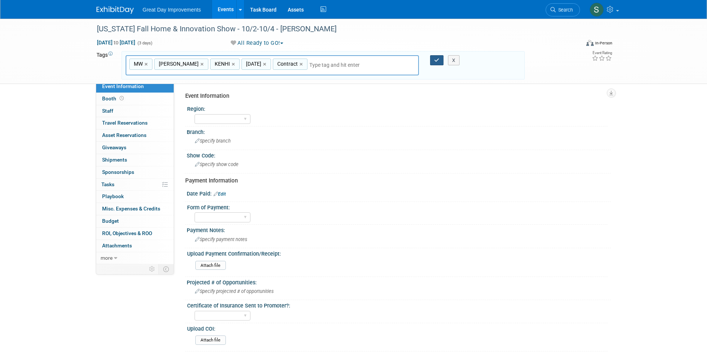
click at [439, 60] on icon "button" at bounding box center [436, 60] width 5 height 5
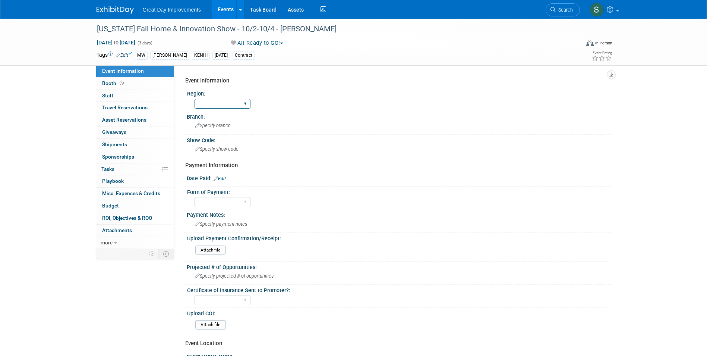
click at [223, 108] on div "GC MA MW MTW NE NEW OV PL PNW SA SE SC UMW FL" at bounding box center [223, 104] width 56 height 14
click at [218, 99] on select "GC MA MW MTW NE NEW OV PL PNW SA SE SC UMW FL" at bounding box center [223, 104] width 56 height 10
select select "MW"
click at [195, 99] on select "GC MA MW MTW NE NEW OV PL PNW SA SE SC UMW FL" at bounding box center [223, 104] width 56 height 10
click at [224, 129] on div "Specify branch" at bounding box center [398, 126] width 413 height 12
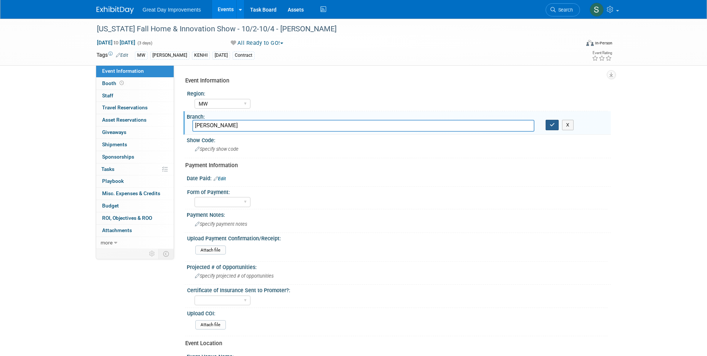
type input "[PERSON_NAME]"
click at [552, 122] on icon "button" at bounding box center [552, 124] width 5 height 5
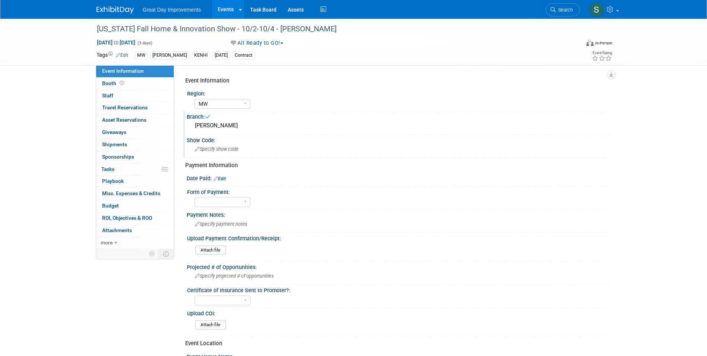
click at [285, 149] on div "Specify show code" at bounding box center [398, 149] width 413 height 12
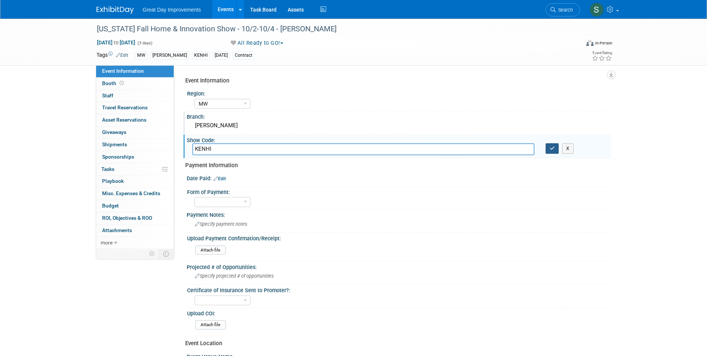
type input "KENHI"
click at [553, 149] on icon "button" at bounding box center [552, 148] width 5 height 5
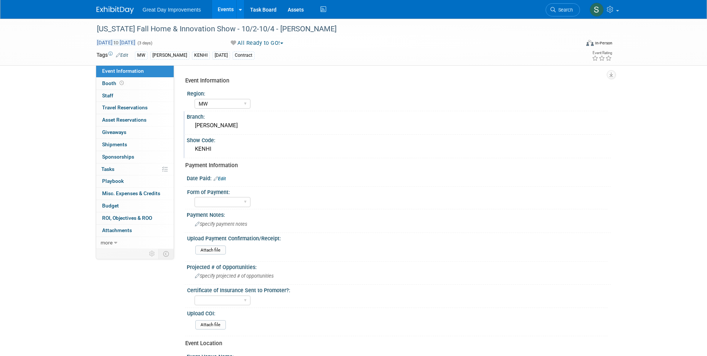
click at [133, 40] on span "Oct 2, 2024 to Oct 4, 2024" at bounding box center [116, 42] width 39 height 7
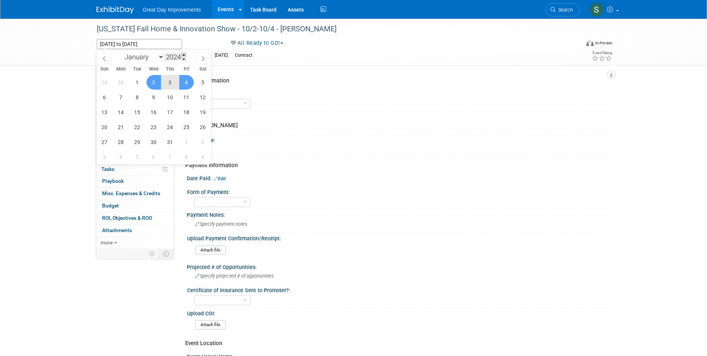
click at [185, 55] on span at bounding box center [183, 55] width 5 height 4
type input "2026"
click at [188, 83] on span "2" at bounding box center [186, 82] width 15 height 15
type input "Oct 2, 2026"
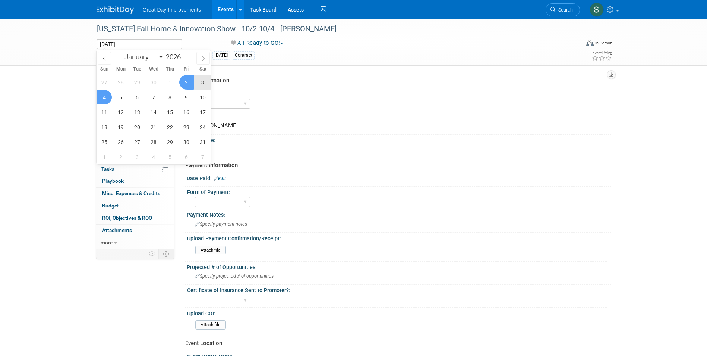
click at [102, 98] on span "4" at bounding box center [104, 97] width 15 height 15
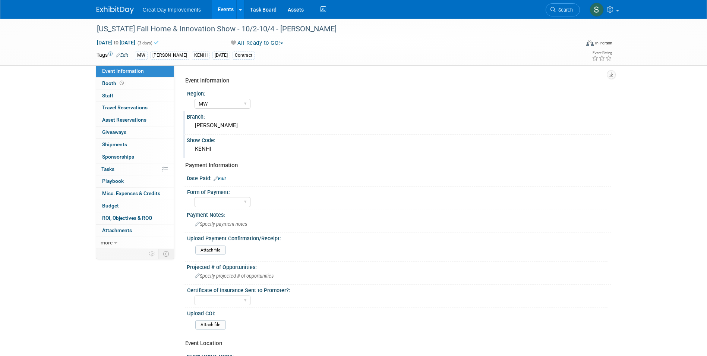
click at [126, 6] on link at bounding box center [120, 6] width 46 height 6
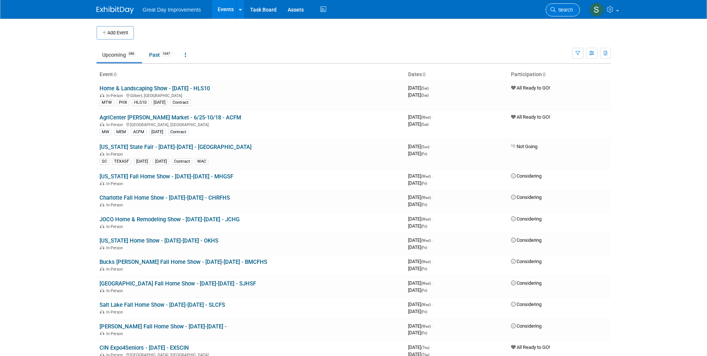
click at [571, 10] on span "Search" at bounding box center [564, 10] width 17 height 6
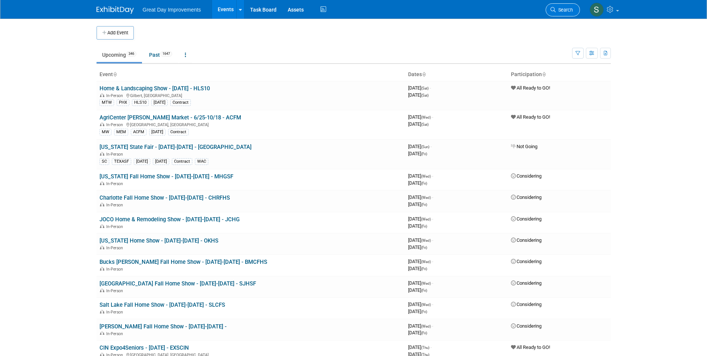
click at [561, 9] on span "Search" at bounding box center [564, 10] width 17 height 6
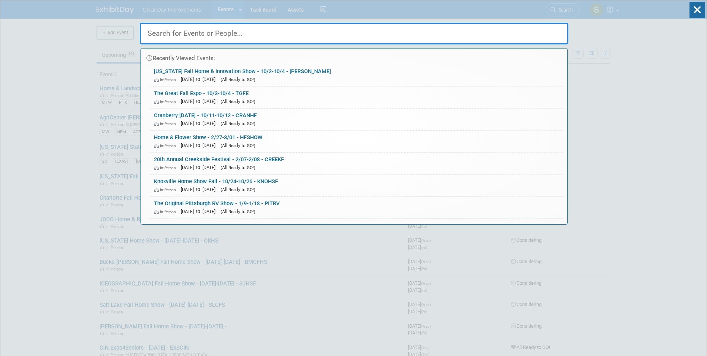
click at [217, 40] on input "text" at bounding box center [354, 34] width 429 height 22
drag, startPoint x: 215, startPoint y: 40, endPoint x: 89, endPoint y: 52, distance: 126.2
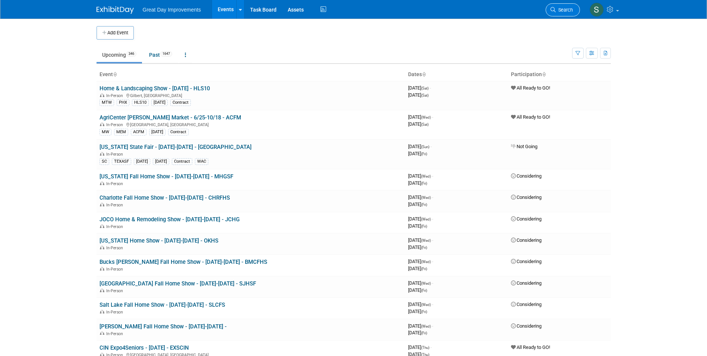
click at [569, 9] on span "Search" at bounding box center [564, 10] width 17 height 6
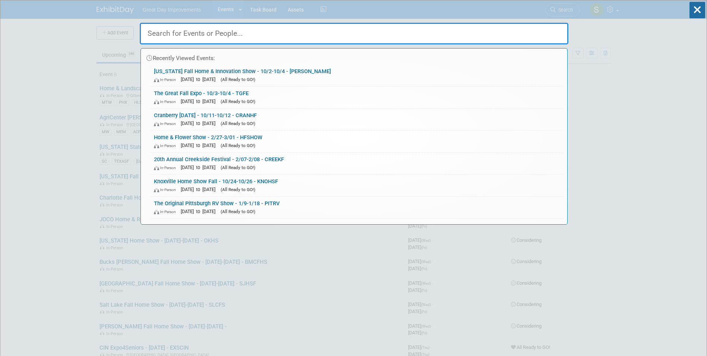
drag, startPoint x: 22, startPoint y: 100, endPoint x: 40, endPoint y: 92, distance: 18.6
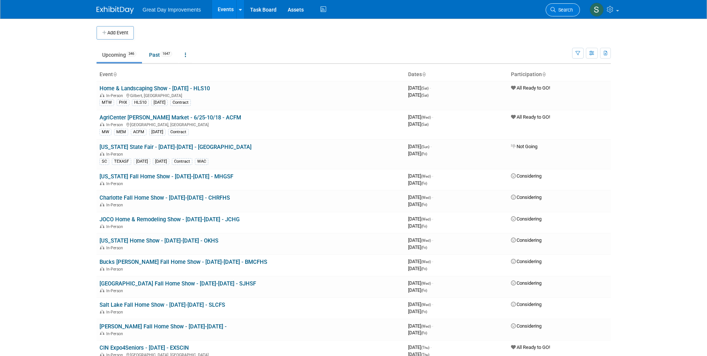
click at [573, 7] on link "Search" at bounding box center [563, 9] width 34 height 13
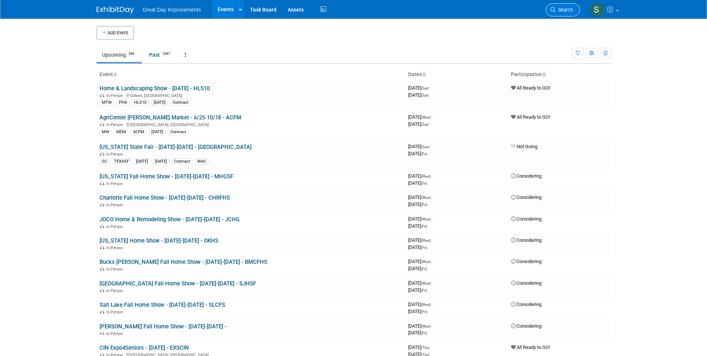
click at [550, 5] on link "Search" at bounding box center [563, 9] width 34 height 13
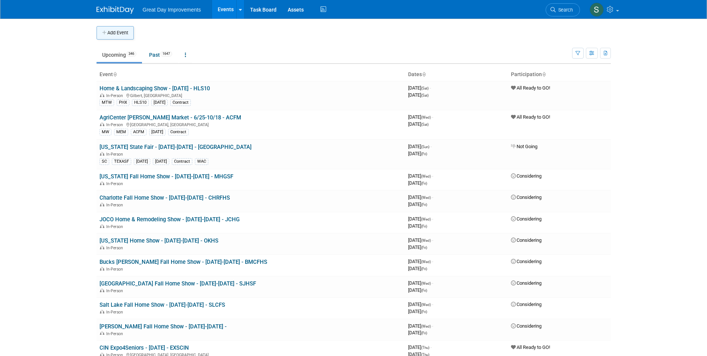
click at [110, 33] on button "Add Event" at bounding box center [115, 32] width 37 height 13
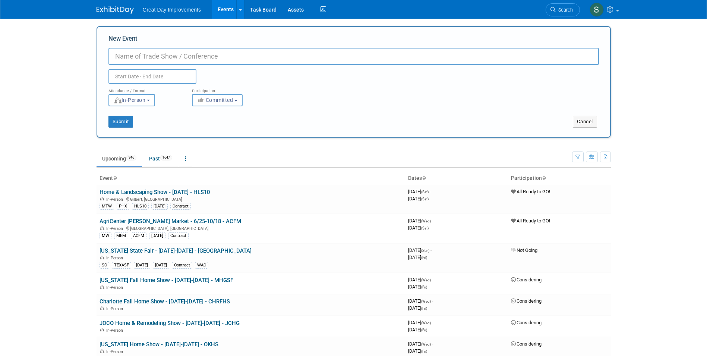
click at [227, 56] on input "New Event" at bounding box center [353, 56] width 491 height 17
paste input "Columbia City First Fridays"
type input "Columbia City First Fridays - [DATE] - COLCFF"
click at [205, 100] on button "Committed" at bounding box center [217, 100] width 51 height 12
click at [204, 93] on div "Participation:" at bounding box center [228, 89] width 72 height 10
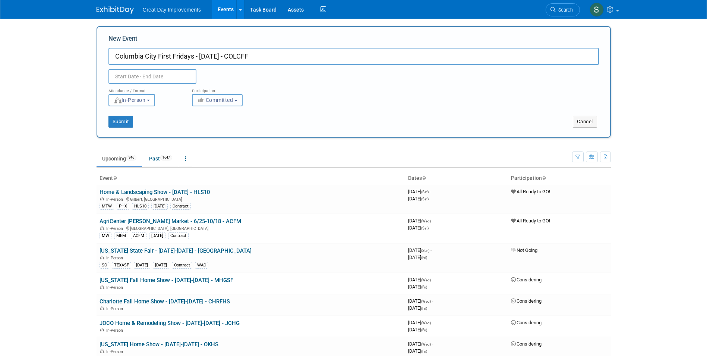
click at [204, 95] on button "Committed" at bounding box center [217, 100] width 51 height 12
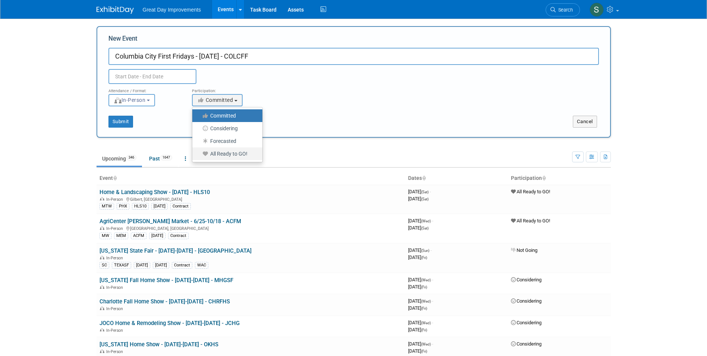
click at [219, 154] on label "All Ready to GO!" at bounding box center [225, 154] width 59 height 10
click at [199, 154] on input "All Ready to GO!" at bounding box center [196, 153] width 5 height 5
select select "102"
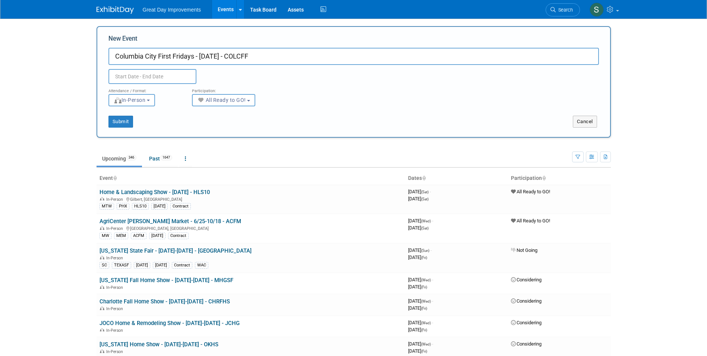
click at [154, 74] on input "text" at bounding box center [152, 76] width 88 height 15
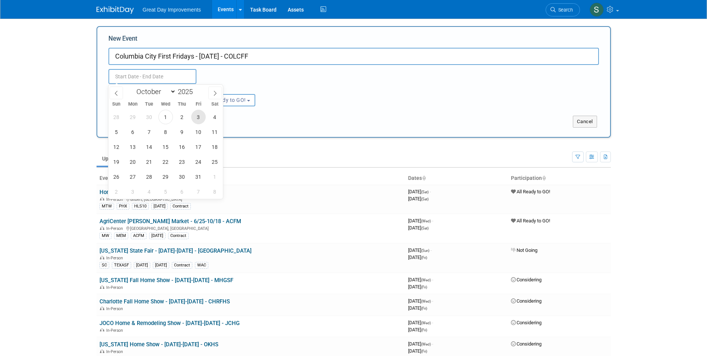
click at [200, 116] on span "3" at bounding box center [198, 117] width 15 height 15
type input "[DATE] to [DATE]"
type input "Oct 3, 2025 to Oct 3, 2025"
click at [296, 120] on div "Submit" at bounding box center [204, 122] width 214 height 12
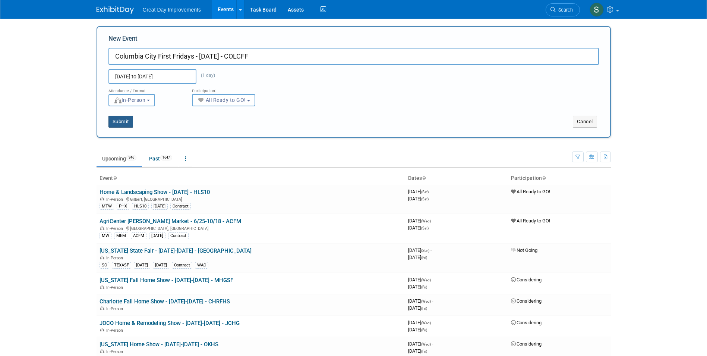
click at [120, 118] on button "Submit" at bounding box center [120, 122] width 25 height 12
type input "Columbia City First Fridays - [DATE] - COLCFF"
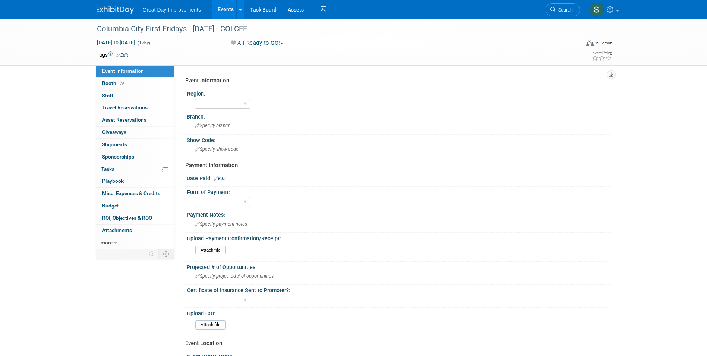
click at [123, 54] on link "Edit" at bounding box center [122, 55] width 12 height 5
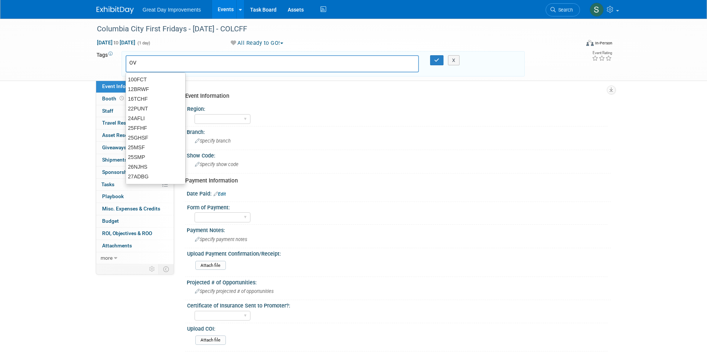
type input "OV"
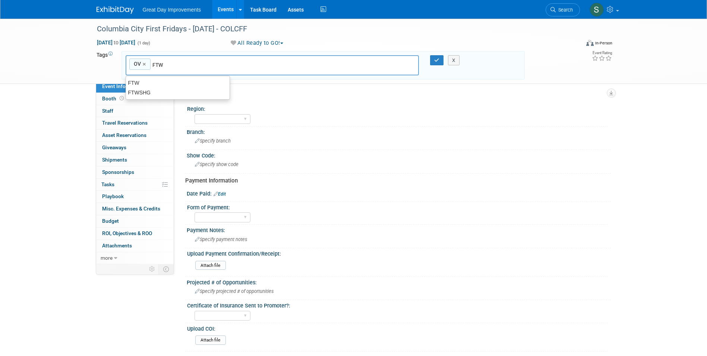
type input "FTW"
type input "OV, FTW"
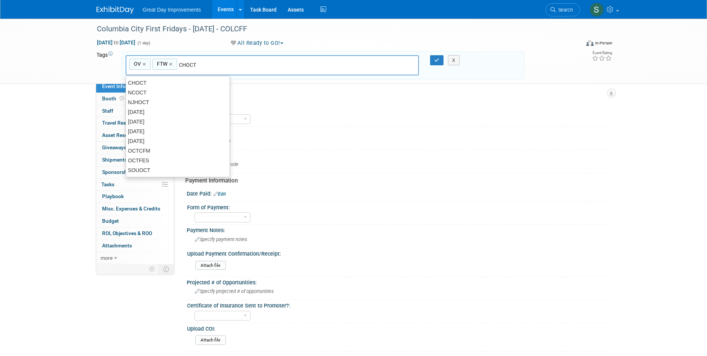
type input "CHOCT5"
type input "OV, FTW, CHOCT5"
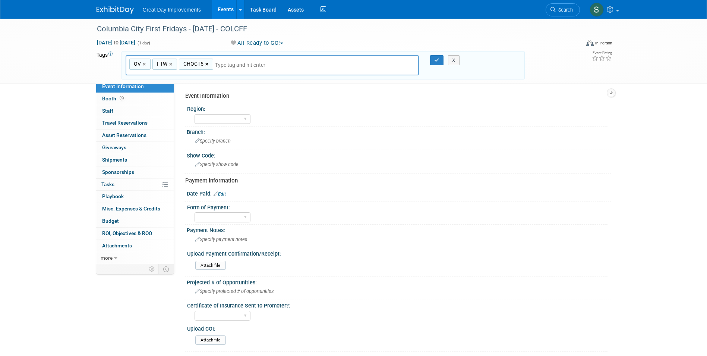
click at [207, 62] on link "×" at bounding box center [207, 64] width 5 height 9
type input "OV, FTW"
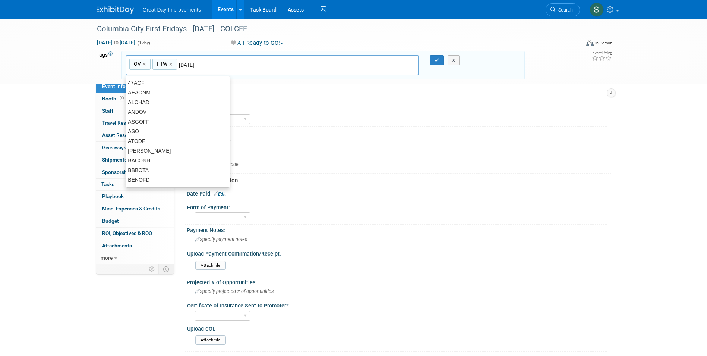
type input "[DATE]"
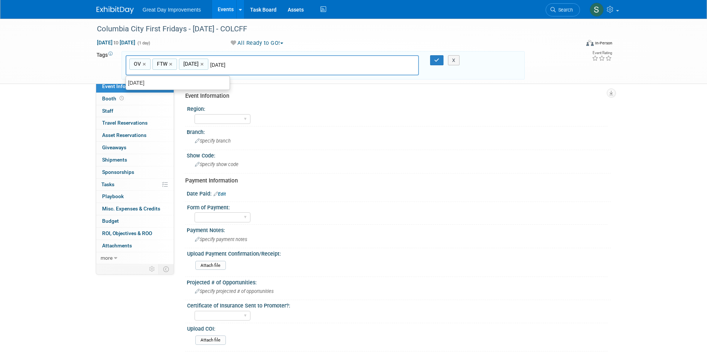
type input "OV, FTW, [DATE]"
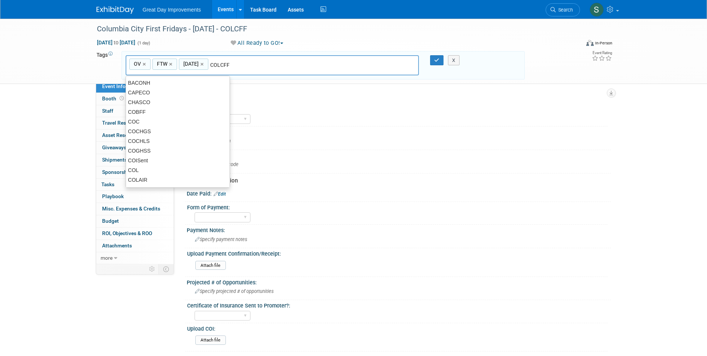
type input "COLCFF"
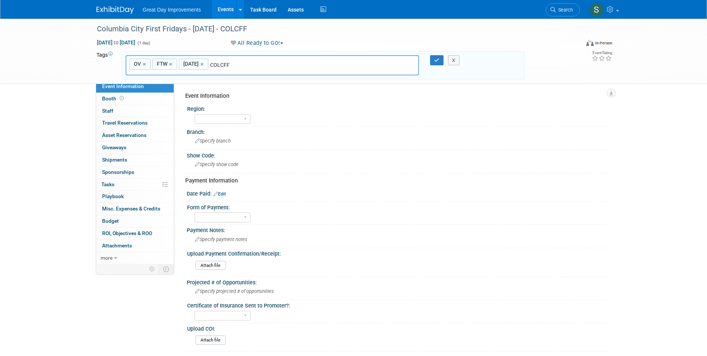
type input "OV, FTW, [DATE], COLCFF"
type input "Contract"
type input "OV, FTW, [DATE], COLCFF, Contract"
click at [437, 60] on icon "button" at bounding box center [436, 60] width 5 height 5
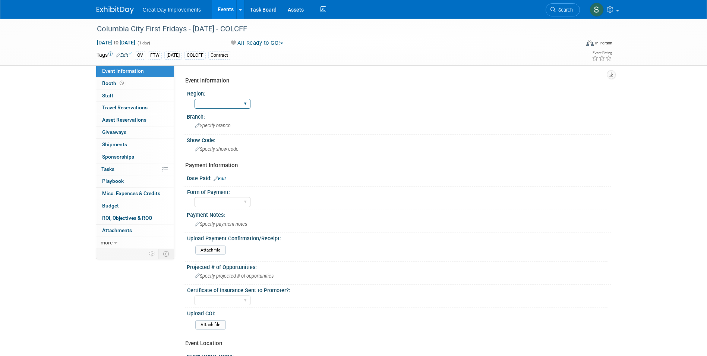
click at [237, 107] on select "GC MA MW MTW NE NEW OV PL PNW SA SE SC UMW FL" at bounding box center [223, 104] width 56 height 10
select select "OV"
click at [195, 99] on select "GC MA MW MTW NE NEW OV PL PNW SA SE SC UMW FL" at bounding box center [223, 104] width 56 height 10
click at [244, 130] on div "Branch: Specify branch" at bounding box center [397, 122] width 428 height 23
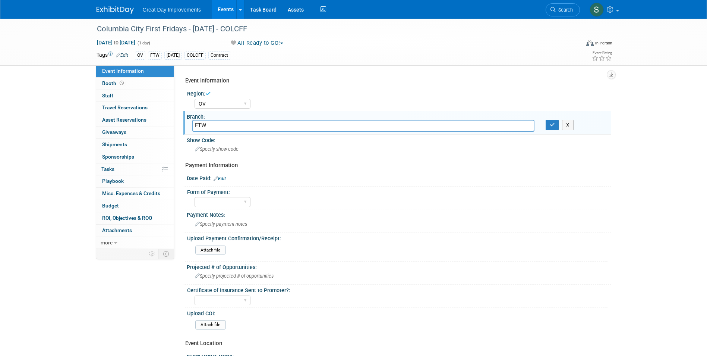
type input "FTW"
click at [545, 123] on div "X" at bounding box center [575, 125] width 71 height 10
click at [544, 123] on div "X" at bounding box center [575, 125] width 71 height 10
click at [552, 124] on icon "button" at bounding box center [552, 124] width 5 height 5
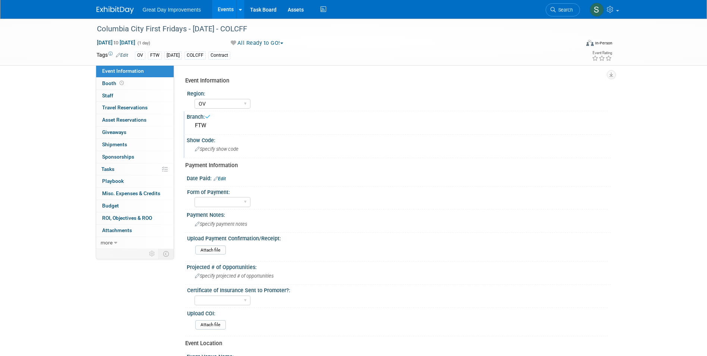
click at [284, 148] on div "Specify show code" at bounding box center [398, 149] width 413 height 12
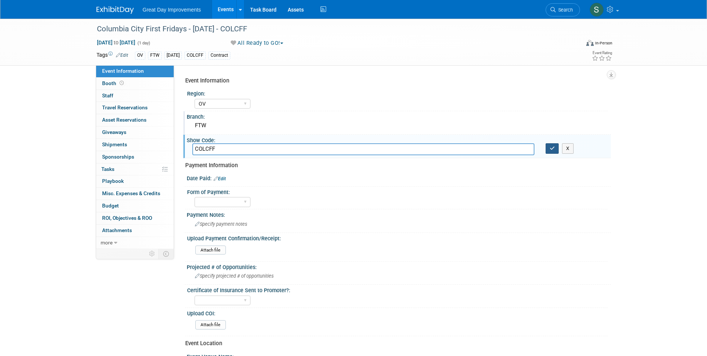
type input "COLCFF"
click at [552, 150] on icon "button" at bounding box center [552, 148] width 5 height 5
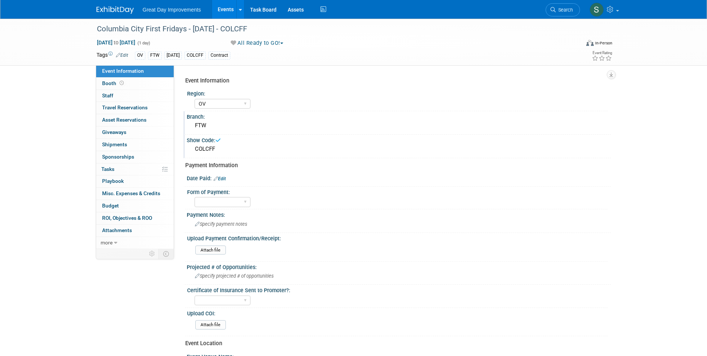
click at [223, 177] on link "Edit" at bounding box center [220, 178] width 12 height 5
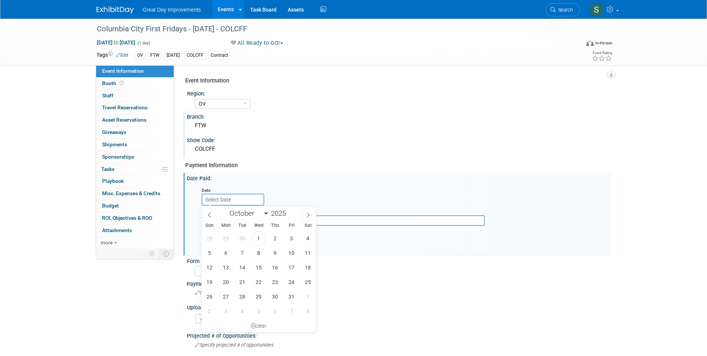
click at [222, 199] on input "text" at bounding box center [233, 199] width 63 height 12
click at [209, 218] on span at bounding box center [209, 214] width 13 height 13
select select "8"
click at [243, 298] on span "30" at bounding box center [242, 296] width 15 height 15
type input "[DATE]"
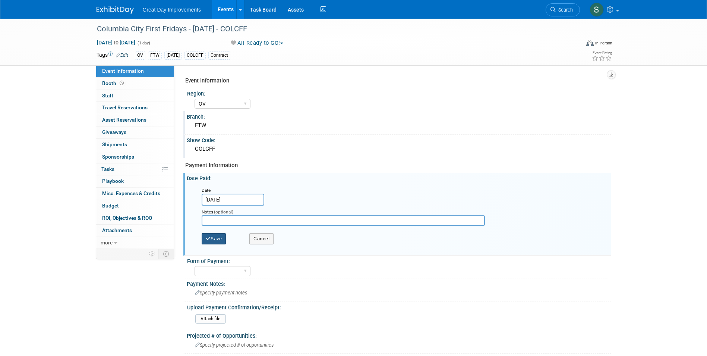
click at [209, 237] on icon "button" at bounding box center [208, 238] width 5 height 5
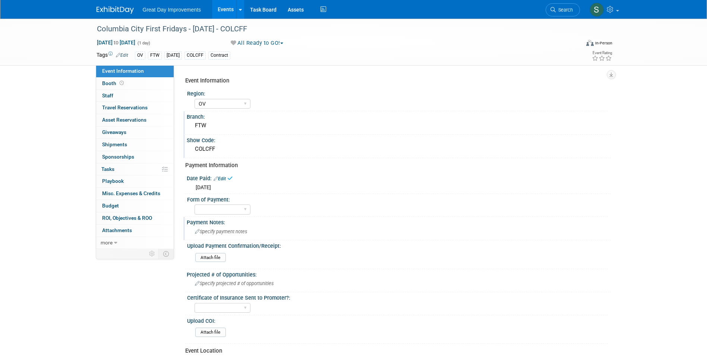
click at [231, 231] on span "Specify payment notes" at bounding box center [221, 231] width 52 height 6
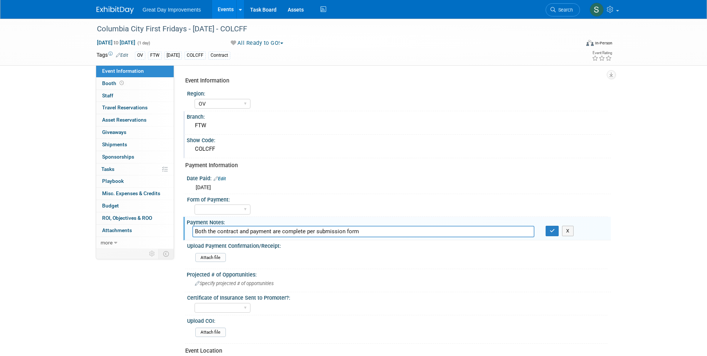
type input "Both the contract and payment are complete per submission form"
click at [552, 233] on button "button" at bounding box center [552, 231] width 13 height 10
click at [226, 209] on select "Paid via CC Check Requested Pay at the Gate Other" at bounding box center [223, 209] width 56 height 10
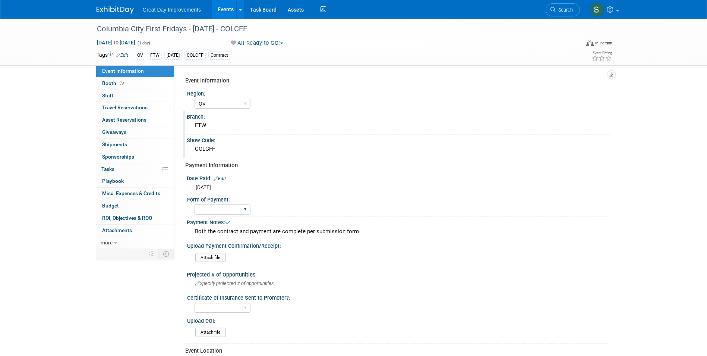
select select "Other"
click at [195, 204] on select "Paid via CC Check Requested Pay at the Gate Other" at bounding box center [223, 209] width 56 height 10
click at [107, 12] on img at bounding box center [115, 9] width 37 height 7
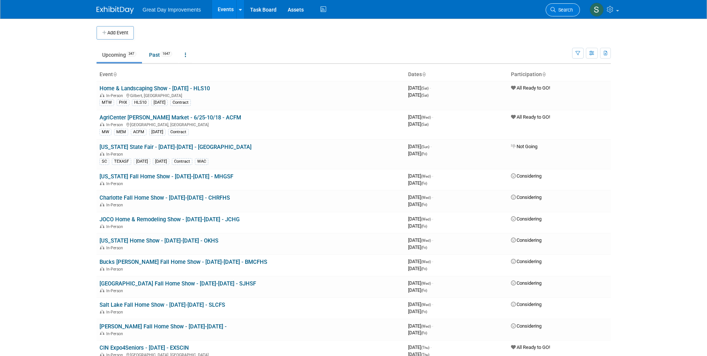
click at [561, 11] on span "Search" at bounding box center [564, 10] width 17 height 6
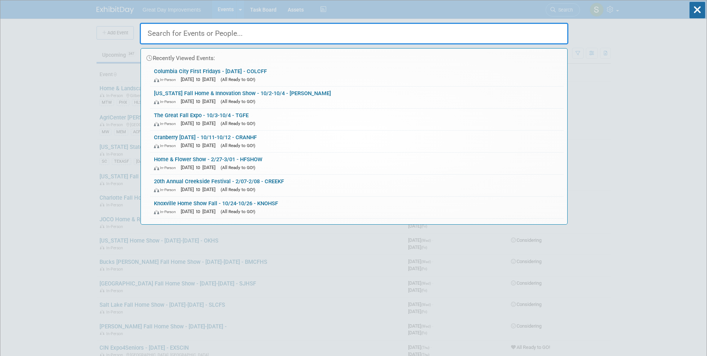
click at [203, 76] on span "[DATE] to [DATE]" at bounding box center [200, 79] width 38 height 6
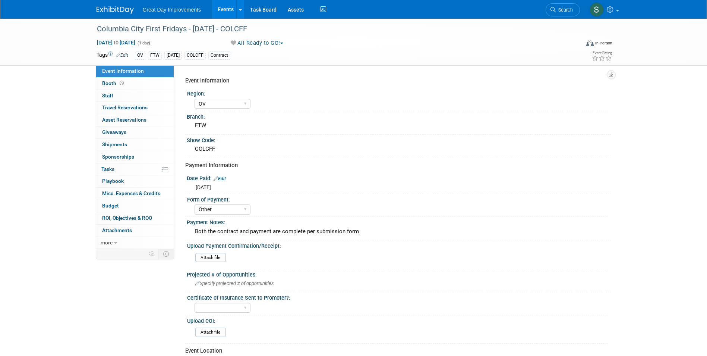
select select "OV"
select select "Other"
click at [110, 8] on img at bounding box center [115, 9] width 37 height 7
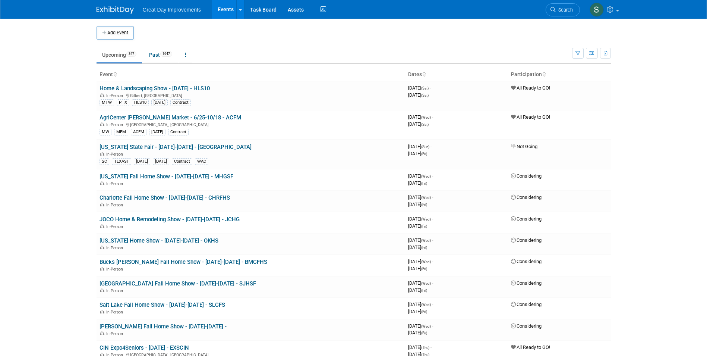
click at [118, 31] on button "Add Event" at bounding box center [115, 32] width 37 height 13
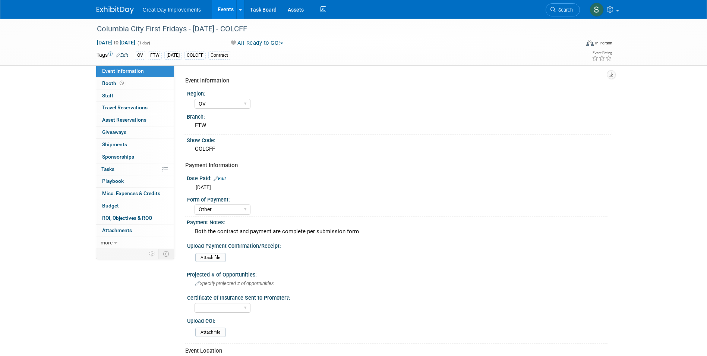
select select "OV"
select select "Other"
click at [106, 9] on img at bounding box center [115, 9] width 37 height 7
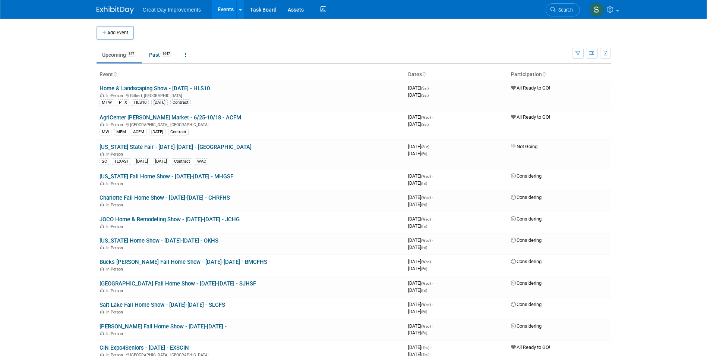
click at [114, 28] on button "Add Event" at bounding box center [115, 32] width 37 height 13
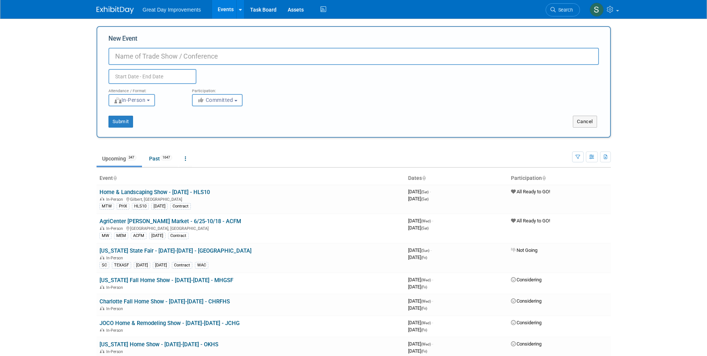
paste input "St. Barbara 42nd Annual Greek Festival"
type input "St. [PERSON_NAME] 42nd Annual Greek Festival - 2/20-2/22 - SBAGF"
click at [226, 102] on span "Committed" at bounding box center [215, 100] width 36 height 6
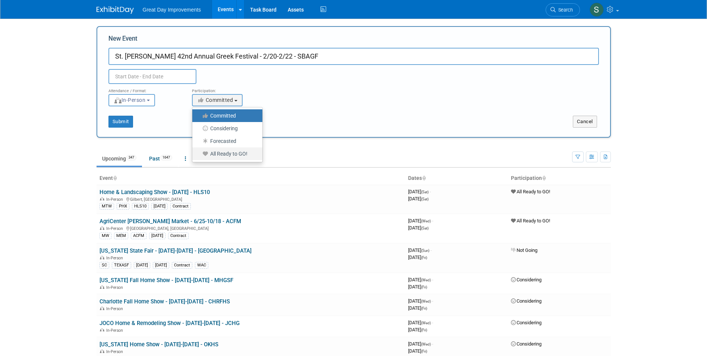
click at [228, 153] on label "All Ready to GO!" at bounding box center [225, 154] width 59 height 10
click at [199, 153] on input "All Ready to GO!" at bounding box center [196, 153] width 5 height 5
select select "102"
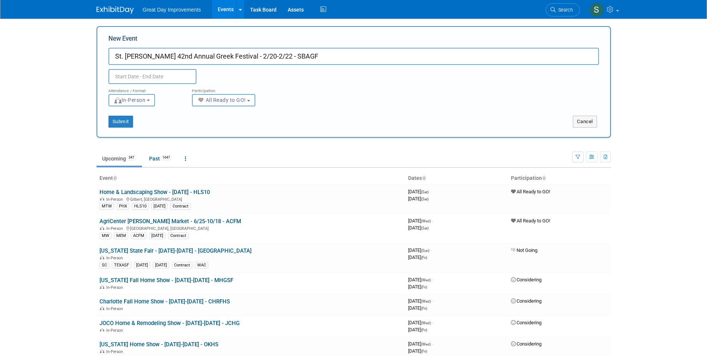
click at [130, 73] on input "text" at bounding box center [152, 76] width 88 height 15
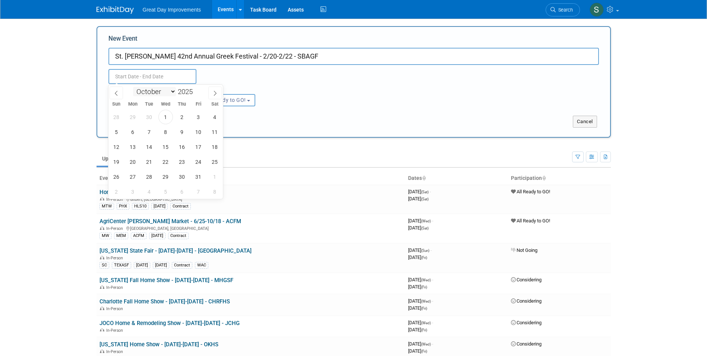
click at [167, 90] on select "January February March April May June July August September October November De…" at bounding box center [154, 91] width 43 height 9
select select "1"
click at [133, 87] on select "January February March April May June July August September October November De…" at bounding box center [154, 91] width 43 height 9
click at [194, 90] on span at bounding box center [195, 89] width 5 height 4
type input "2026"
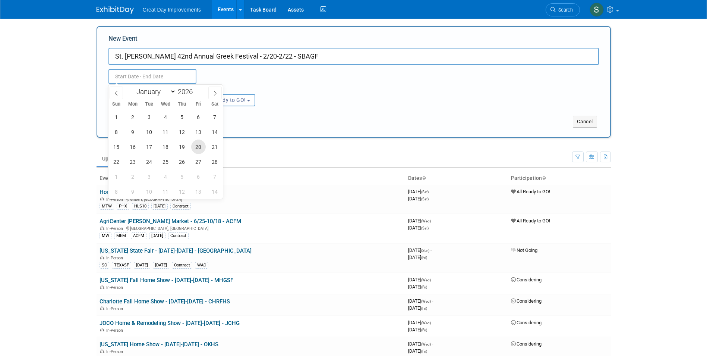
click at [196, 147] on span "20" at bounding box center [198, 146] width 15 height 15
click at [111, 161] on span "22" at bounding box center [116, 161] width 15 height 15
type input "Feb 20, 2026 to Feb 22, 2026"
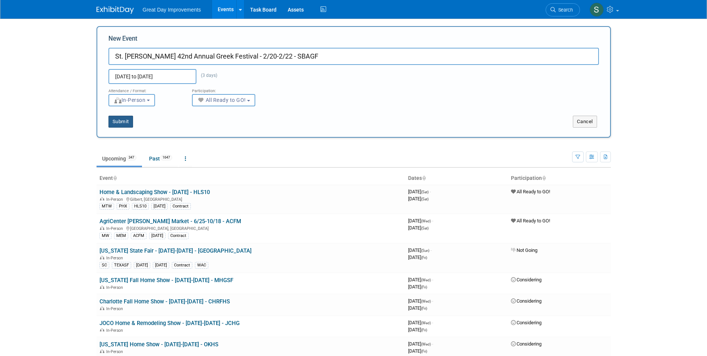
click at [130, 120] on button "Submit" at bounding box center [120, 122] width 25 height 12
type input "St. [PERSON_NAME] 42nd Annual Greek Festival - 2/20-2/22 - SBAGF"
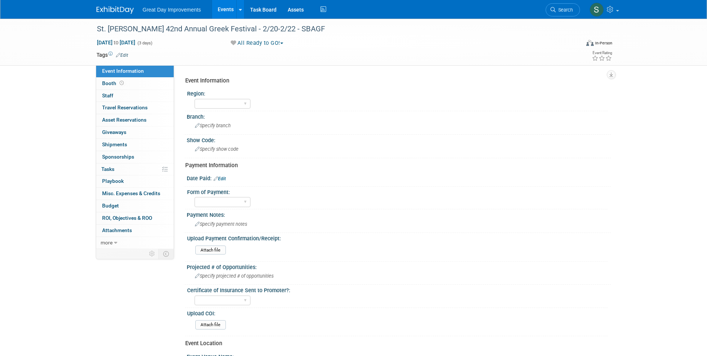
click at [124, 54] on link "Edit" at bounding box center [122, 55] width 12 height 5
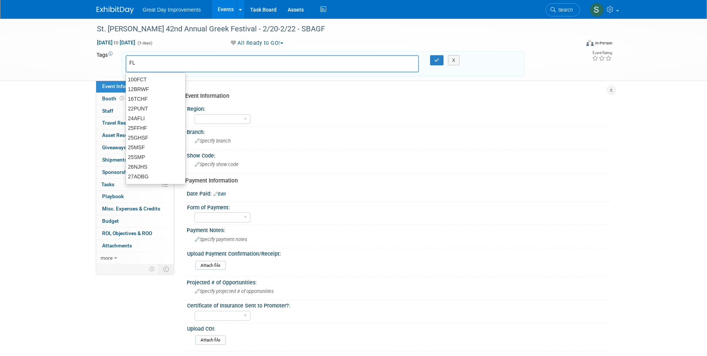
type input "FL"
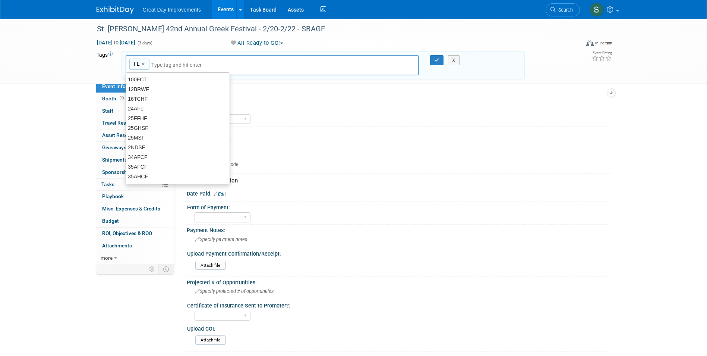
type input "FL"
type input "TAM"
type input "FL, TAM"
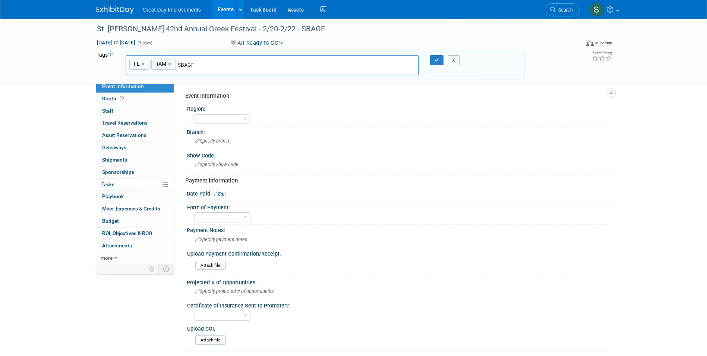
type input "SBAGF"
type input "FL, TAM, SBAGF"
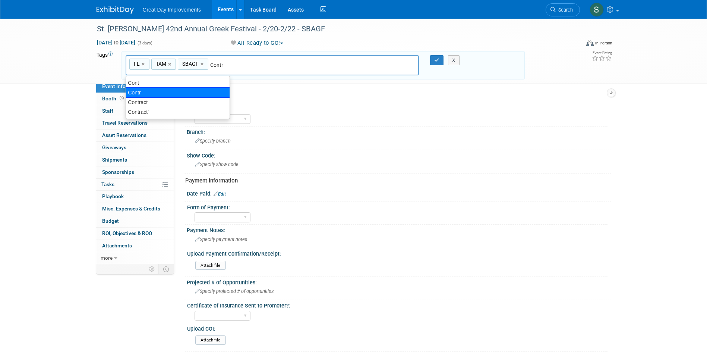
type input "Contract"
type input "FL, TAM, SBAGF, Contract"
type input "[DATE]"
type input "FL, TAM, SBAGF, Contract, FEB26"
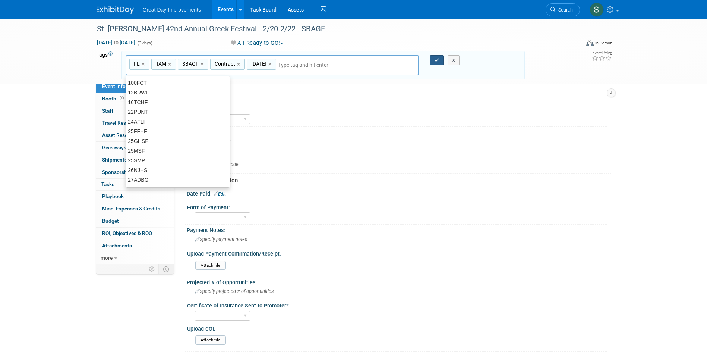
click at [439, 63] on button "button" at bounding box center [436, 60] width 13 height 10
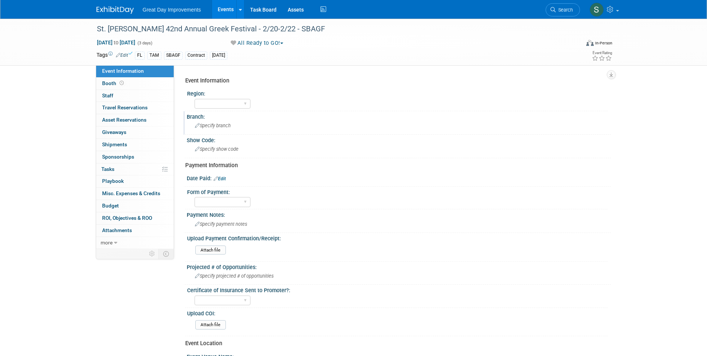
click at [236, 113] on div "Branch:" at bounding box center [399, 115] width 424 height 9
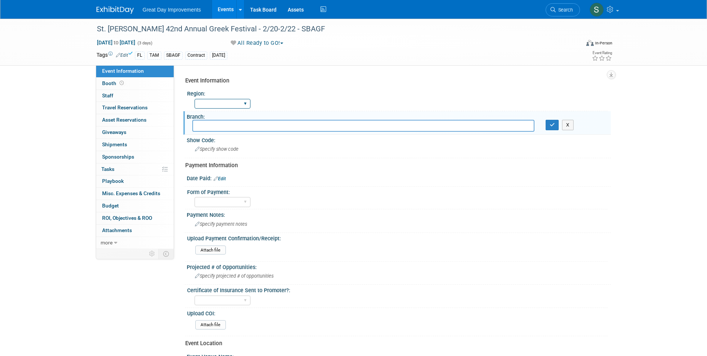
click at [234, 108] on select "GC MA MW MTW NE NEW OV PL PNW SA SE SC UMW FL" at bounding box center [223, 104] width 56 height 10
select select "FL"
click at [195, 99] on select "GC MA MW MTW NE NEW OV PL PNW SA SE SC UMW FL" at bounding box center [223, 104] width 56 height 10
click at [513, 128] on input "text" at bounding box center [363, 126] width 342 height 12
type input "SBAGF"
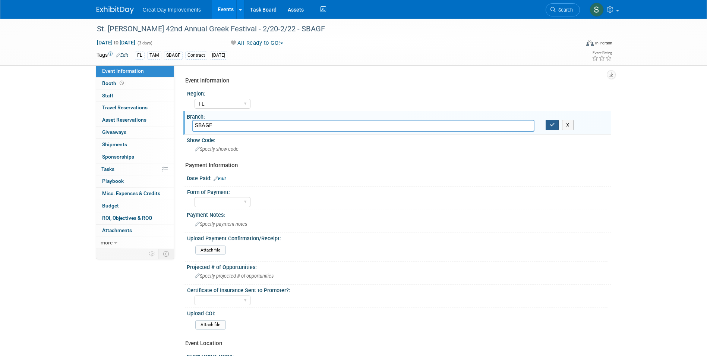
click at [546, 120] on button "button" at bounding box center [552, 125] width 13 height 10
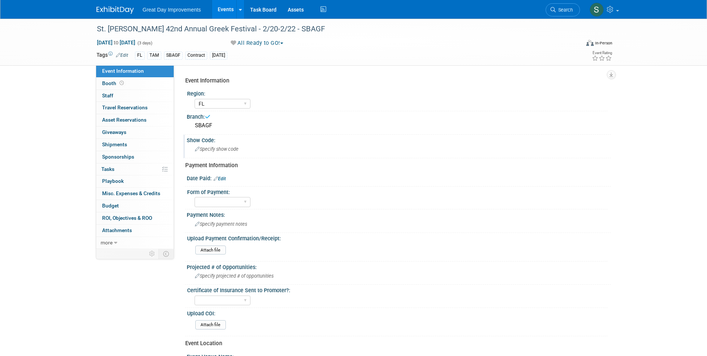
drag, startPoint x: 221, startPoint y: 128, endPoint x: 223, endPoint y: 138, distance: 9.8
click at [223, 138] on div "Event Information Region: GC MA MW MTW NE NEW OV PL PNW SA SE SC UMW FL Branch:…" at bounding box center [395, 275] width 420 height 404
drag, startPoint x: 223, startPoint y: 138, endPoint x: 223, endPoint y: 148, distance: 9.7
click at [223, 148] on span "Specify show code" at bounding box center [217, 149] width 44 height 6
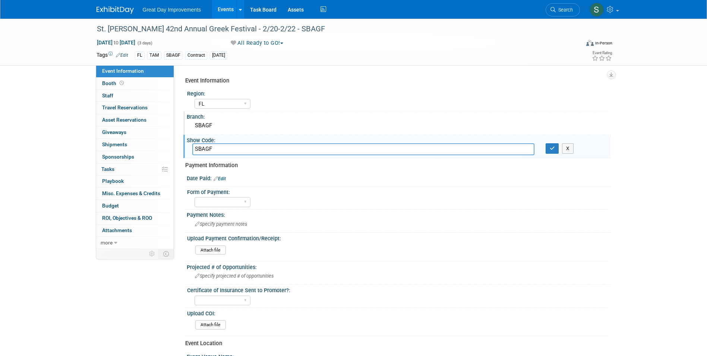
type input "SBAGF"
click at [223, 126] on div "SBAGF" at bounding box center [398, 126] width 413 height 12
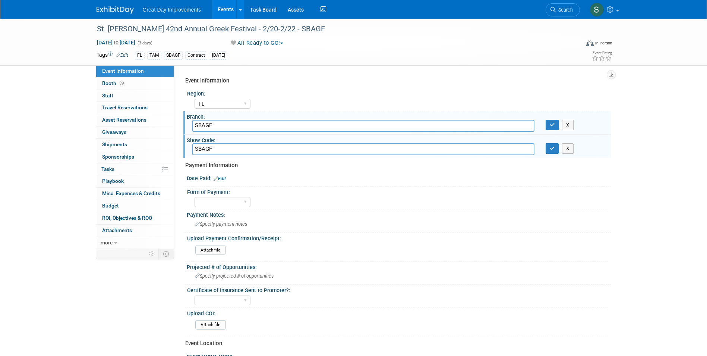
click at [221, 123] on input "SBAGF" at bounding box center [363, 126] width 342 height 12
type input "TAM"
click at [546, 120] on button "button" at bounding box center [552, 125] width 13 height 10
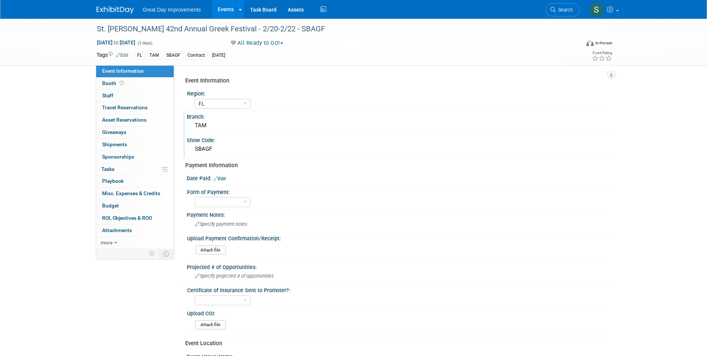
click at [88, 12] on div "Great Day Improvements Events Add Event Bulk Upload Events Shareable Event Boar…" at bounding box center [353, 9] width 707 height 19
click at [122, 9] on img at bounding box center [115, 9] width 37 height 7
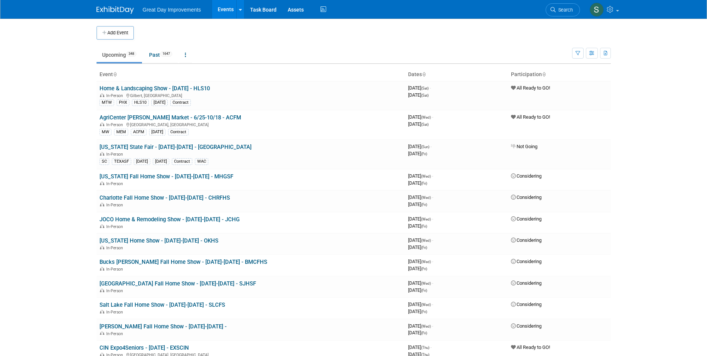
click at [110, 38] on button "Add Event" at bounding box center [115, 32] width 37 height 13
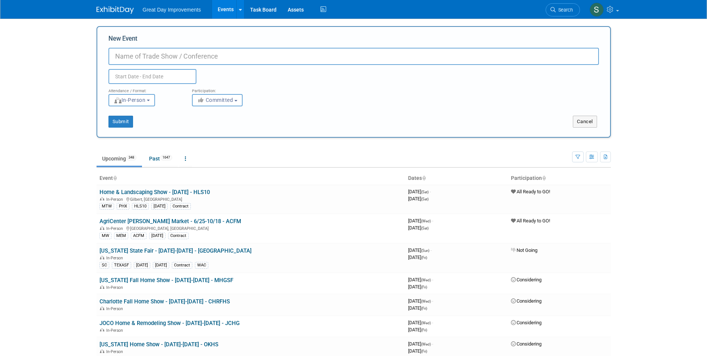
paste input "[US_STATE] Spring Home & Innovation Expo"
type input "[US_STATE] Spring Home & Innovation Expo - 4/10-4/12 - ISHIE"
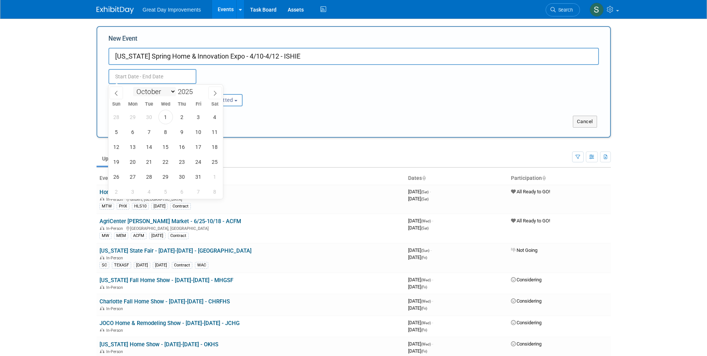
click at [164, 92] on select "January February March April May June July August September October November De…" at bounding box center [154, 91] width 43 height 9
select select "3"
click at [133, 87] on select "January February March April May June July August September October November De…" at bounding box center [154, 91] width 43 height 9
click at [196, 91] on span at bounding box center [195, 89] width 5 height 4
type input "2026"
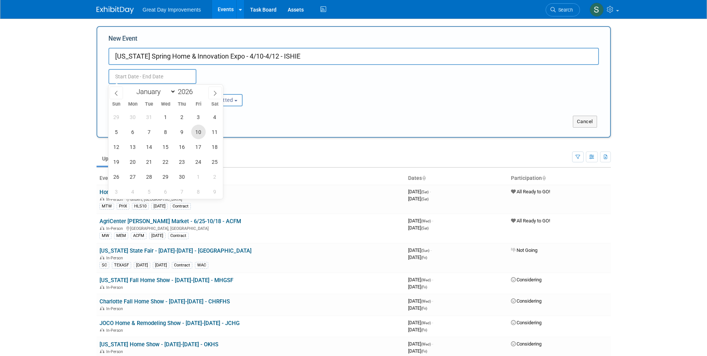
click at [196, 131] on span "10" at bounding box center [198, 131] width 15 height 15
click at [114, 144] on span "12" at bounding box center [116, 146] width 15 height 15
type input "[DATE] to [DATE]"
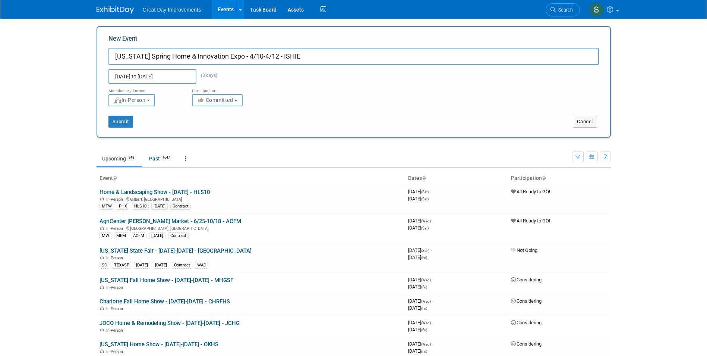
click at [222, 100] on span "Committed" at bounding box center [215, 100] width 36 height 6
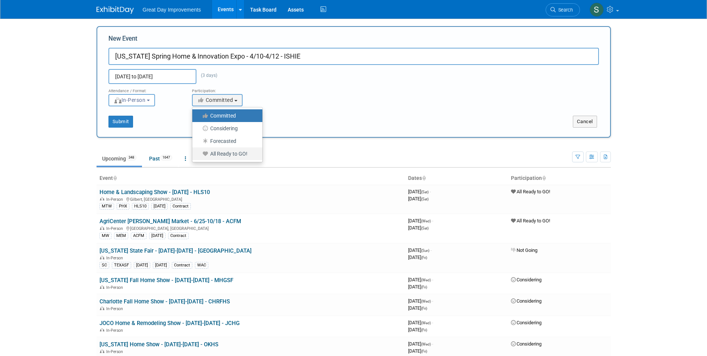
click at [227, 152] on label "All Ready to GO!" at bounding box center [225, 154] width 59 height 10
click at [199, 152] on input "All Ready to GO!" at bounding box center [196, 153] width 5 height 5
select select "102"
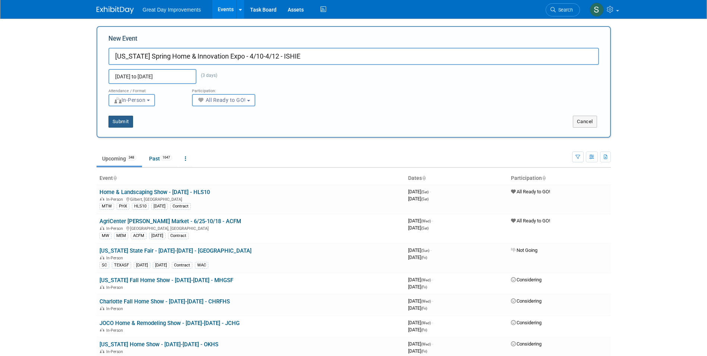
click at [130, 118] on button "Submit" at bounding box center [120, 122] width 25 height 12
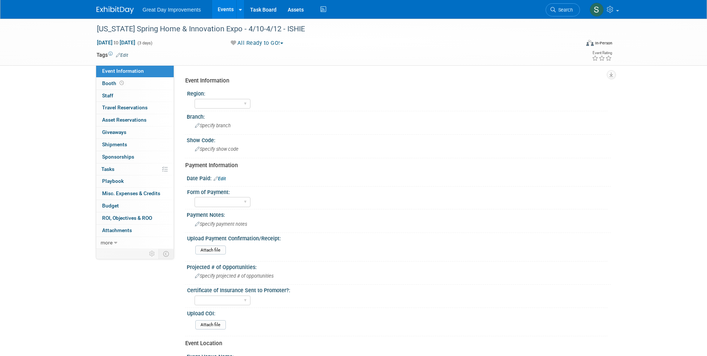
click at [125, 56] on link "Edit" at bounding box center [122, 55] width 12 height 5
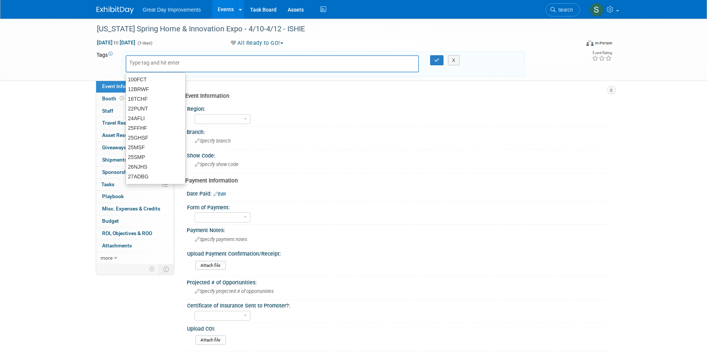
click at [140, 63] on input "text" at bounding box center [159, 62] width 60 height 7
type input "MW"
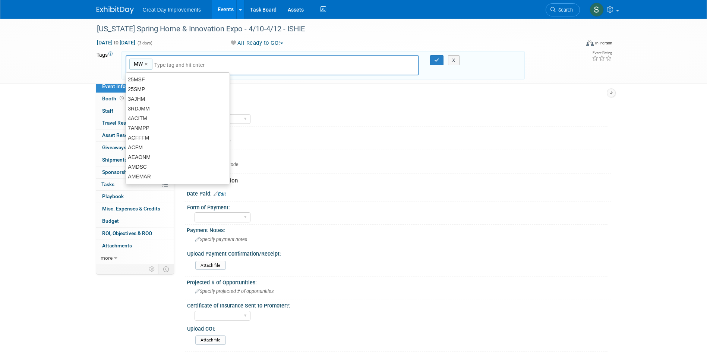
type input "MW"
type input "IND"
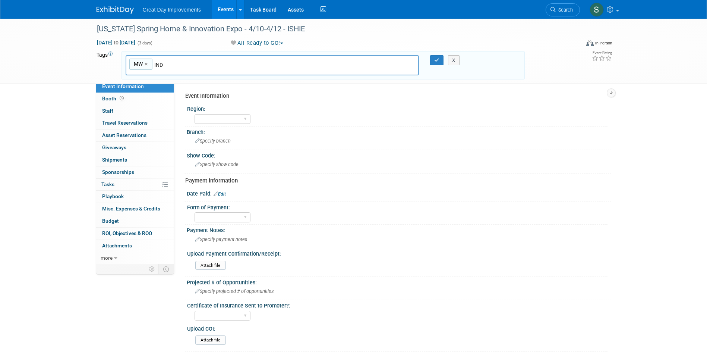
type input "MW, [GEOGRAPHIC_DATA]"
type input "ISHIE"
type input "MW, [GEOGRAPHIC_DATA], ISHIE"
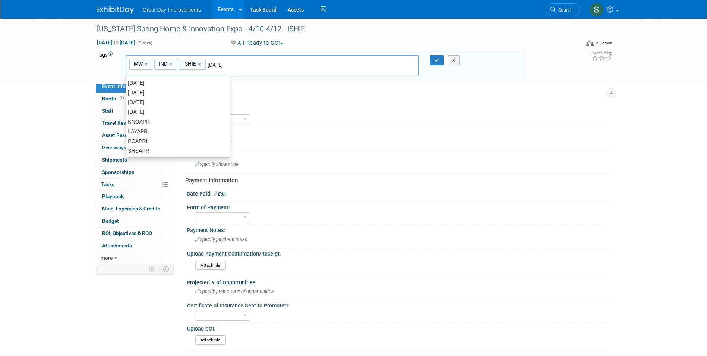
type input "[DATE]"
type input "MW, [GEOGRAPHIC_DATA], ISHIE, [DATE]"
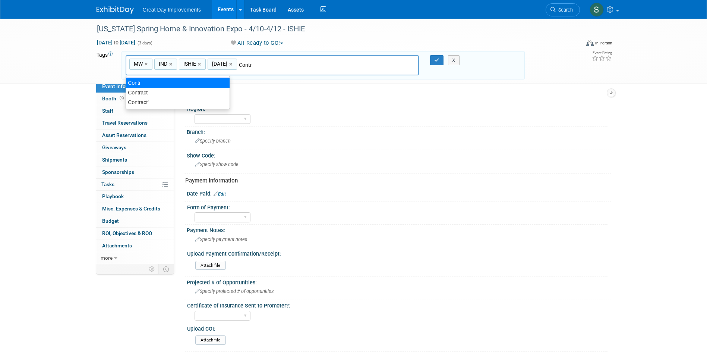
type input "Contract"
type input "MW, IND, ISHIE, [DATE], Contract"
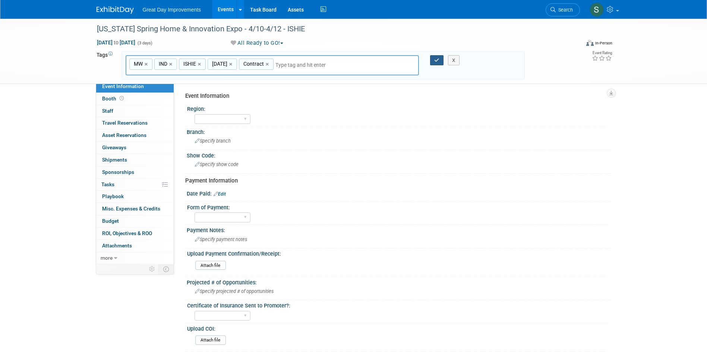
click at [431, 57] on div at bounding box center [433, 60] width 16 height 10
click at [435, 57] on button "button" at bounding box center [436, 60] width 13 height 10
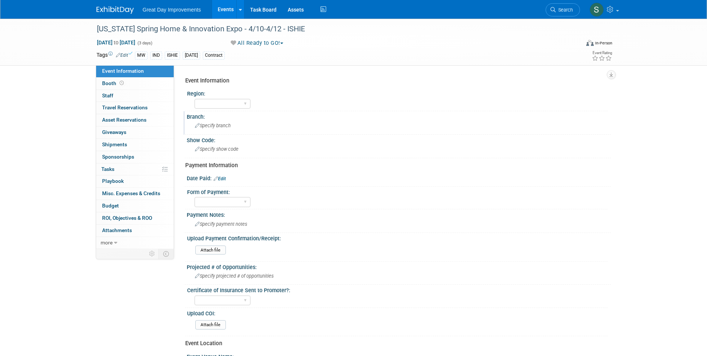
click at [214, 112] on div "Branch:" at bounding box center [399, 115] width 424 height 9
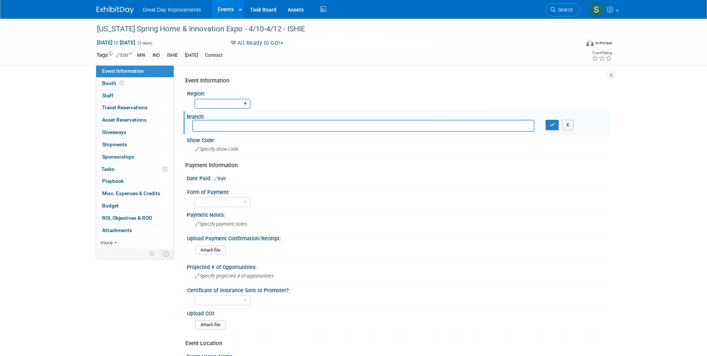
click at [214, 107] on select "GC MA MW MTW NE NEW OV PL PNW SA SE SC UMW FL" at bounding box center [223, 104] width 56 height 10
select select "MW"
click at [195, 99] on select "GC MA MW MTW NE NEW OV PL PNW SA SE SC UMW FL" at bounding box center [223, 104] width 56 height 10
click at [215, 123] on input "text" at bounding box center [363, 126] width 342 height 12
type input "INE"
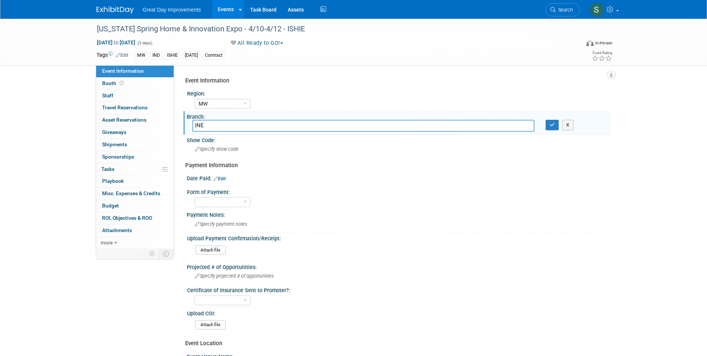
click at [215, 124] on input "INE" at bounding box center [363, 126] width 342 height 12
type input "IND"
click at [546, 120] on button "button" at bounding box center [552, 125] width 13 height 10
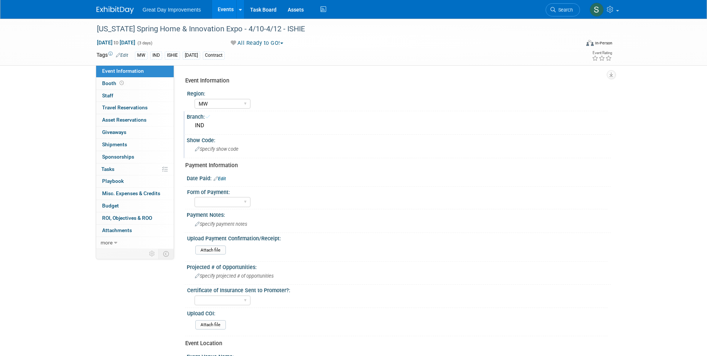
click at [215, 144] on div "Specify show code" at bounding box center [398, 149] width 413 height 12
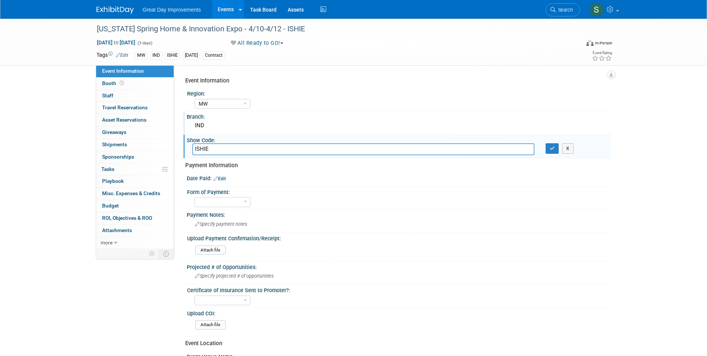
type input "ISHIE"
click at [546, 143] on button "button" at bounding box center [552, 148] width 13 height 10
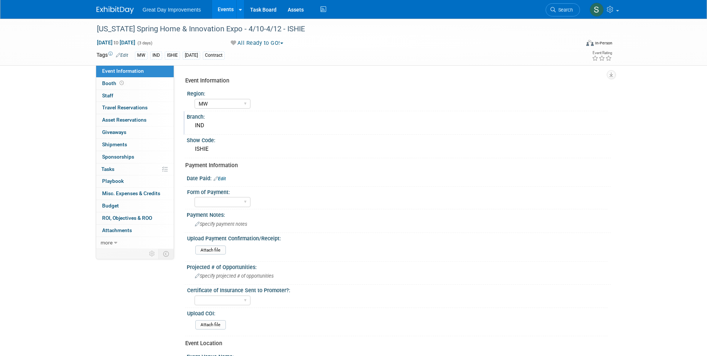
click at [107, 15] on div "Great Day Improvements Events Add Event Bulk Upload Events Shareable Event Boar…" at bounding box center [354, 9] width 514 height 19
click at [111, 13] on img at bounding box center [115, 9] width 37 height 7
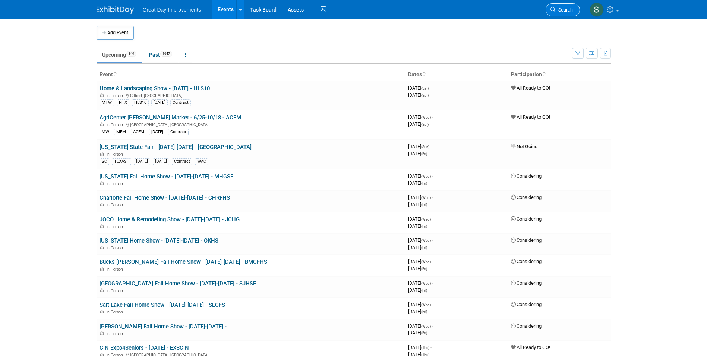
click at [556, 13] on link "Search" at bounding box center [563, 9] width 34 height 13
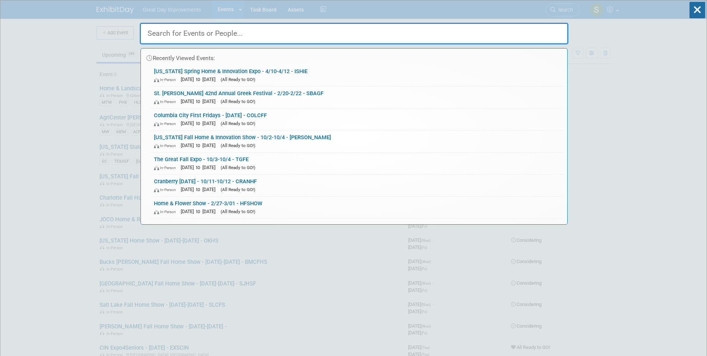
drag, startPoint x: 127, startPoint y: 29, endPoint x: 123, endPoint y: 31, distance: 5.1
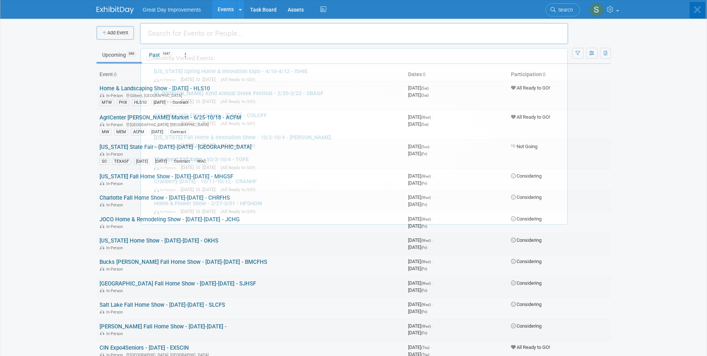
click at [114, 32] on body "Great Day Improvements Events Add Event Bulk Upload Events Shareable Event Boar…" at bounding box center [353, 178] width 707 height 356
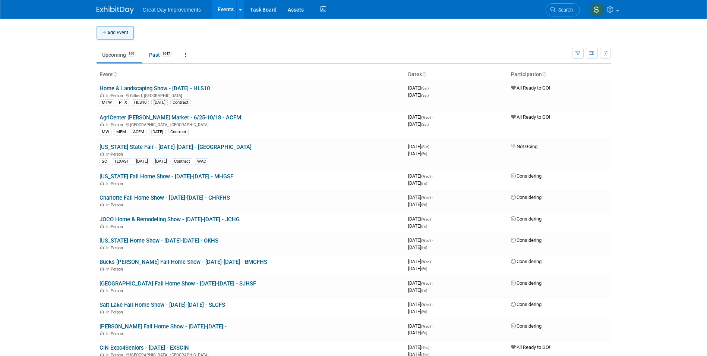
click at [104, 35] on icon "button" at bounding box center [104, 33] width 5 height 5
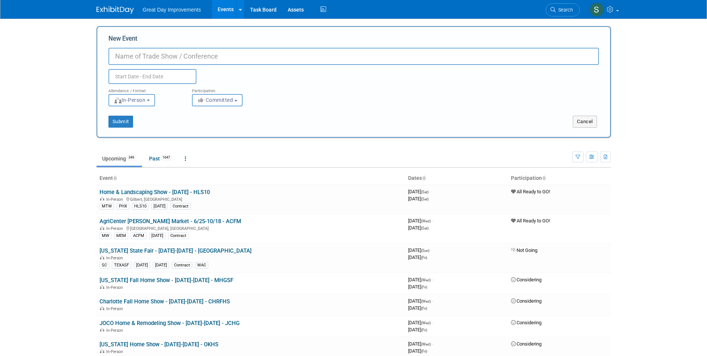
paste input "Salt Lake Family Christmas Gift Show"
type input "Salt Lake Family Christmas Gift Show - 11/13-11/15 - SLFCGS"
click at [201, 98] on icon "button" at bounding box center [201, 99] width 9 height 5
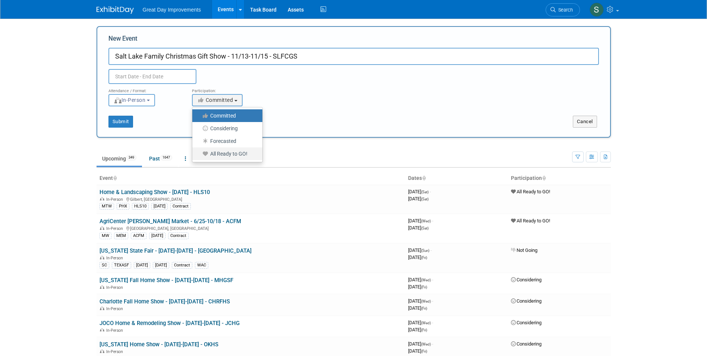
drag, startPoint x: 236, startPoint y: 156, endPoint x: 200, endPoint y: 120, distance: 50.3
click at [236, 157] on label "All Ready to GO!" at bounding box center [225, 154] width 59 height 10
click at [199, 156] on input "All Ready to GO!" at bounding box center [196, 153] width 5 height 5
select select "102"
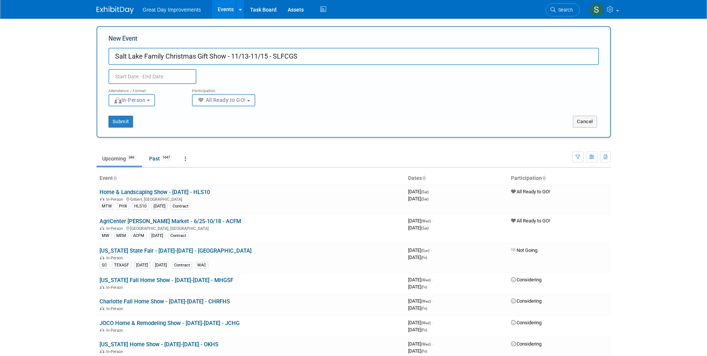
click at [163, 74] on input "text" at bounding box center [152, 76] width 88 height 15
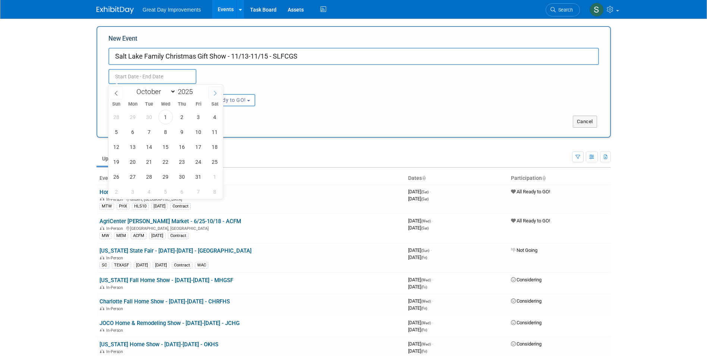
click at [208, 95] on div "January February March April May June July August September October November De…" at bounding box center [166, 91] width 86 height 13
click at [212, 95] on span at bounding box center [214, 92] width 13 height 13
select select "10"
click at [185, 149] on span "13" at bounding box center [182, 146] width 15 height 15
click at [205, 149] on div "26 27 28 29 30 31 1 2 3 4 5 6 7 8 9 10 11 12 13 14 15 16 17 18 19 20 21 22 23 2…" at bounding box center [165, 153] width 115 height 89
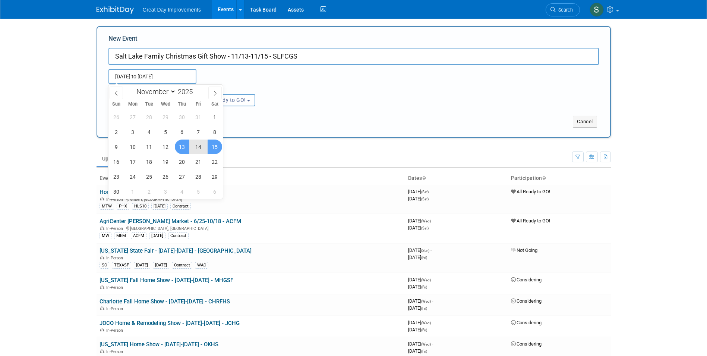
click at [215, 148] on span "15" at bounding box center [215, 146] width 15 height 15
type input "Nov 13, 2025 to Nov 15, 2025"
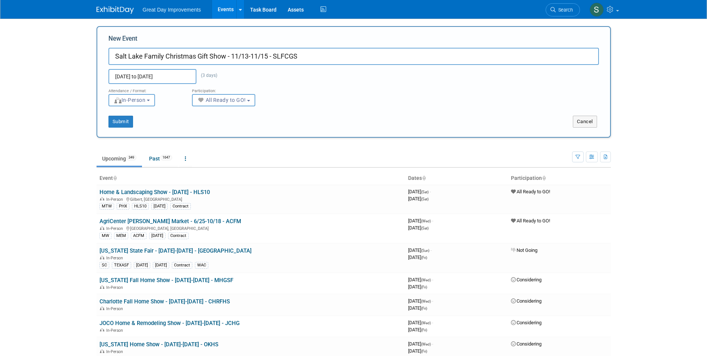
click at [305, 122] on div "Submit" at bounding box center [204, 122] width 214 height 12
click at [113, 120] on button "Submit" at bounding box center [120, 122] width 25 height 12
type input "Salt Lake Family Christmas Gift Show - 11/13-11/15 - SLFCGS"
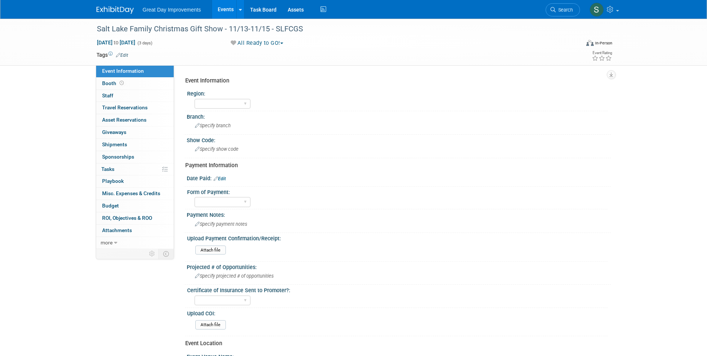
click at [120, 56] on link "Edit" at bounding box center [122, 55] width 12 height 5
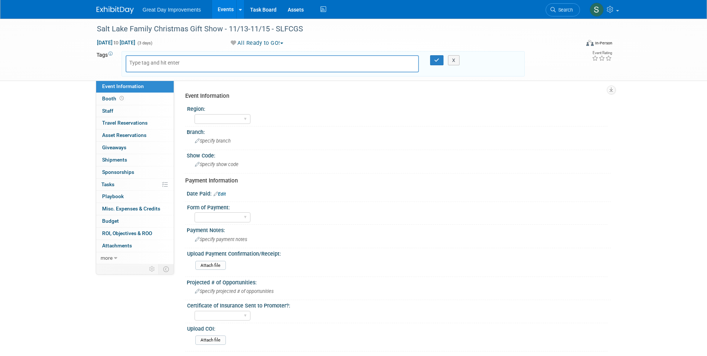
click at [141, 63] on body "Great Day Improvements Events Add Event Bulk Upload Events Shareable Event Boar…" at bounding box center [353, 178] width 707 height 356
click at [141, 63] on input "text" at bounding box center [159, 62] width 60 height 7
click at [148, 64] on input "text" at bounding box center [159, 62] width 60 height 7
type input "MTW"
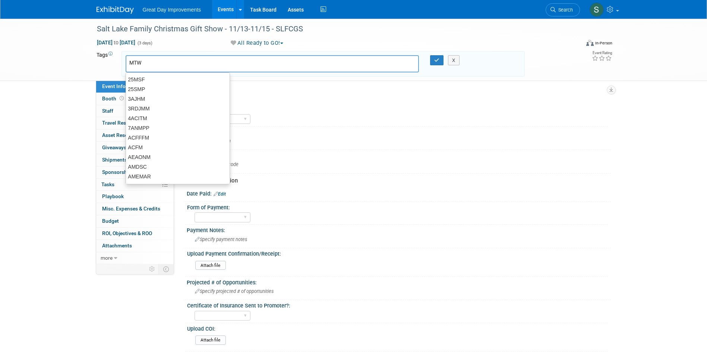
type input "MTW"
type input "SLC"
type input "MTW, SLC"
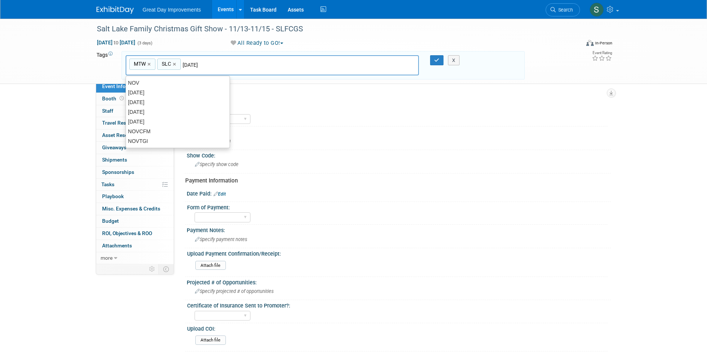
type input "[DATE]"
type input "MTW, SLC, NOV25"
type input "C"
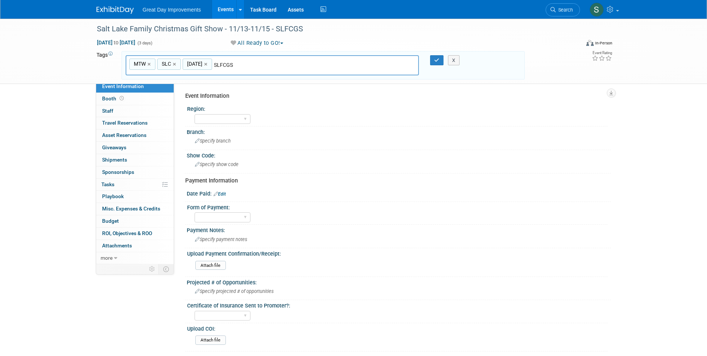
type input "SLFCGS"
type input "MTW, SLC, NOV25, SLFCGS"
type input "Contract"
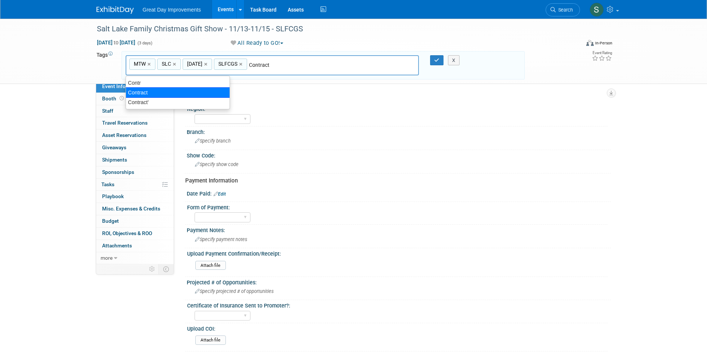
type input "MTW, SLC, NOV25, SLFCGS, Contract"
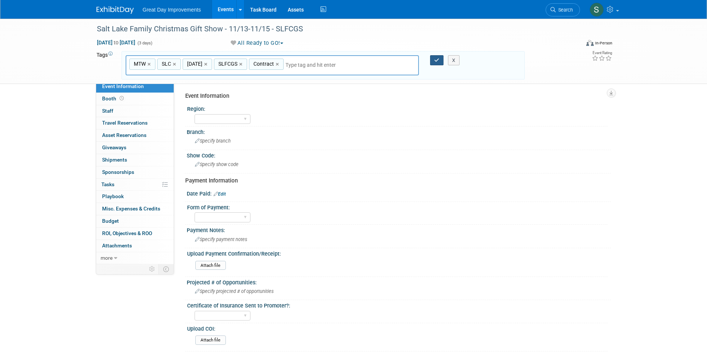
click at [434, 59] on button "button" at bounding box center [436, 60] width 13 height 10
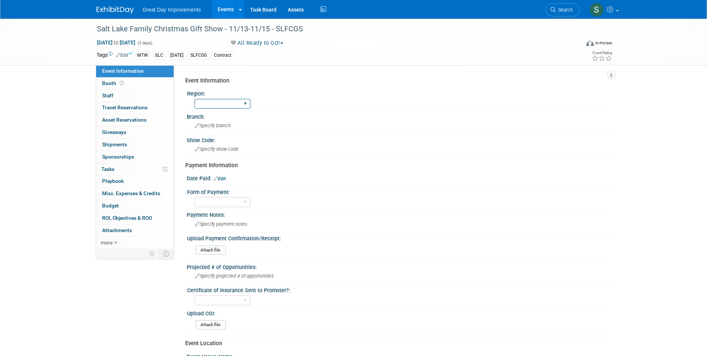
click at [222, 108] on select "GC MA MW MTW NE NEW OV PL PNW SA SE SC UMW FL" at bounding box center [223, 104] width 56 height 10
select select "MTW"
click at [195, 99] on select "GC MA MW MTW NE NEW OV PL PNW SA SE SC UMW FL" at bounding box center [223, 104] width 56 height 10
click at [228, 127] on span "Specify branch" at bounding box center [213, 126] width 36 height 6
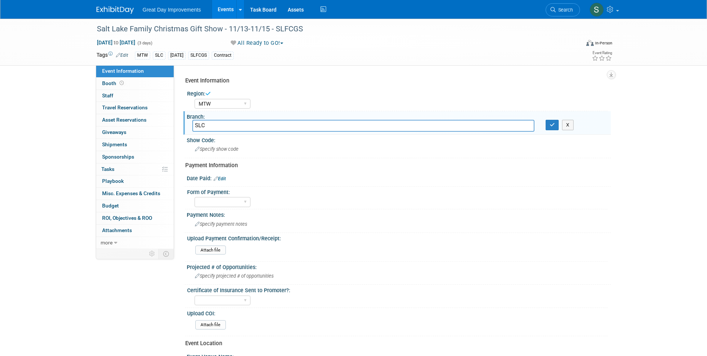
type input "SLC"
click at [556, 124] on button "button" at bounding box center [552, 125] width 13 height 10
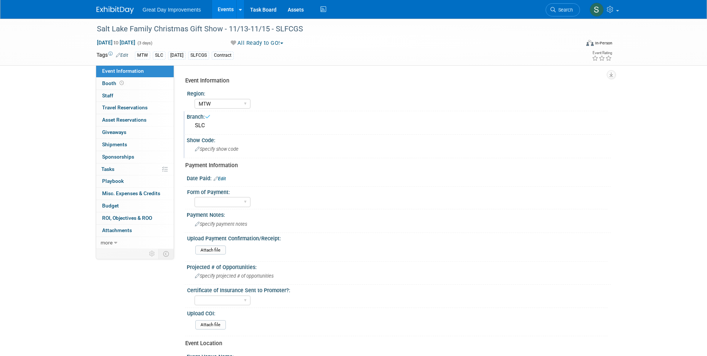
click at [237, 153] on div "Specify show code" at bounding box center [398, 149] width 413 height 12
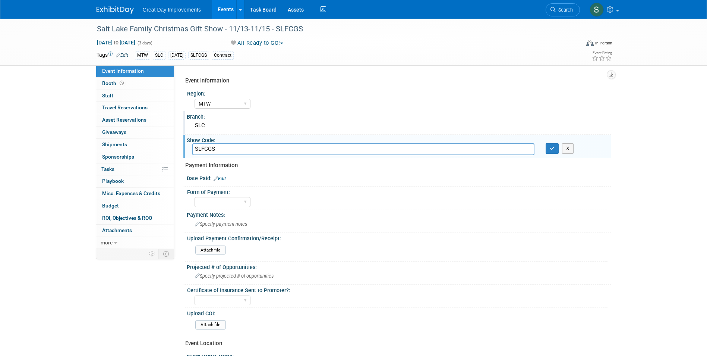
type input "SLFCGS"
click at [552, 146] on icon "button" at bounding box center [552, 148] width 5 height 5
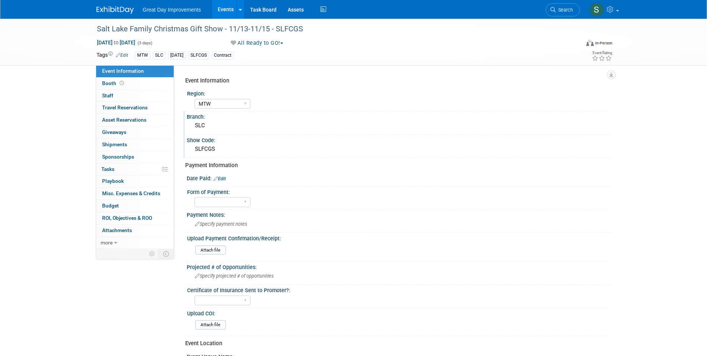
click at [110, 4] on link at bounding box center [120, 6] width 46 height 6
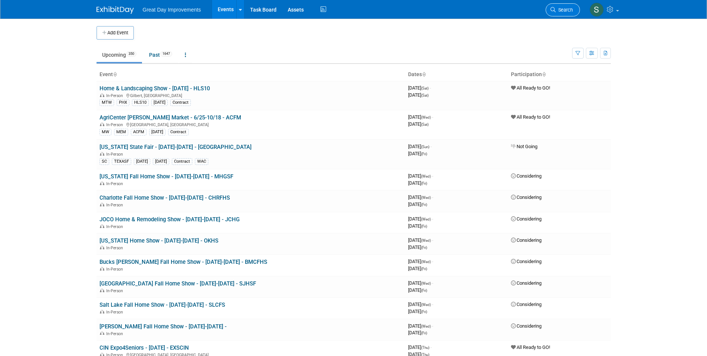
click at [562, 9] on span "Search" at bounding box center [564, 10] width 17 height 6
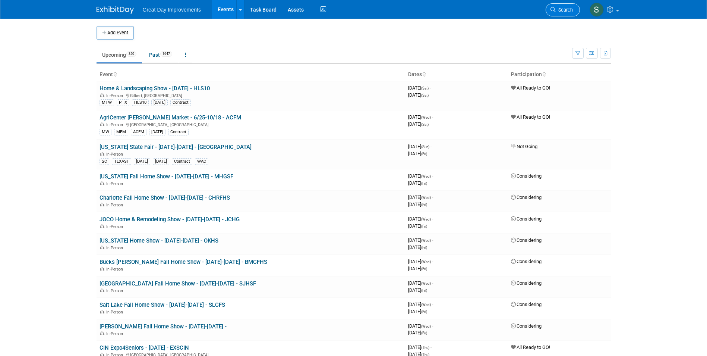
click at [569, 10] on span "Search" at bounding box center [564, 10] width 17 height 6
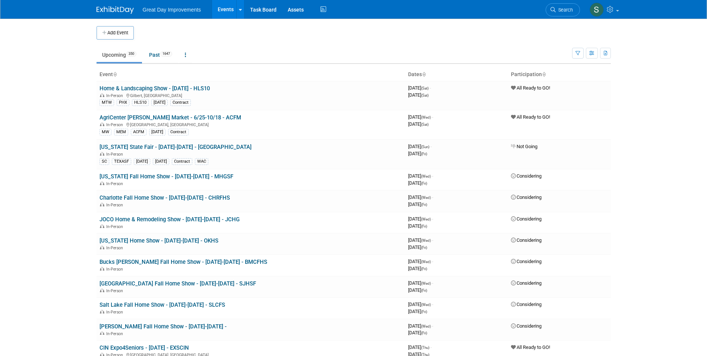
click at [111, 13] on img at bounding box center [115, 9] width 37 height 7
click at [559, 9] on span "Search" at bounding box center [564, 10] width 17 height 6
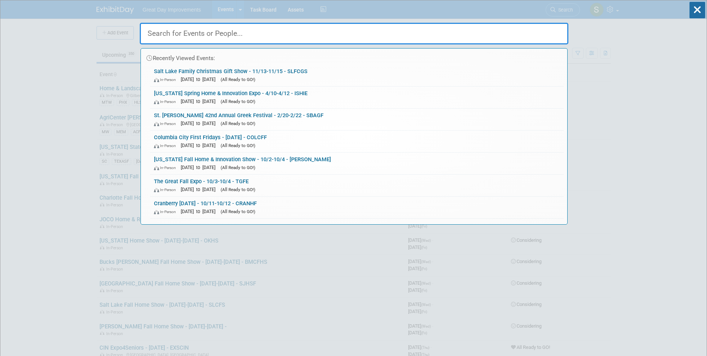
click at [167, 33] on input "text" at bounding box center [354, 34] width 429 height 22
paste input "Holiday Shopping Fair"
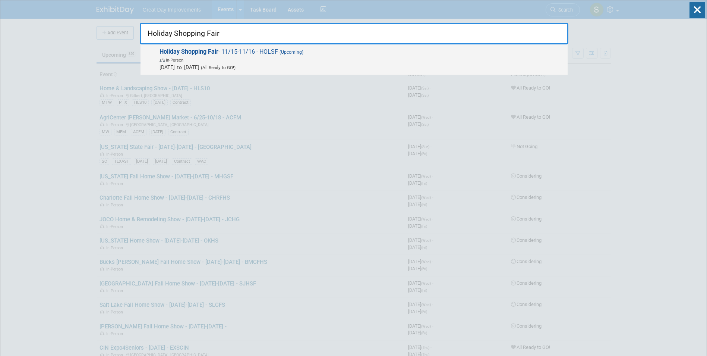
type input "Holiday Shopping Fair"
click at [211, 56] on span "In-Person" at bounding box center [362, 59] width 404 height 7
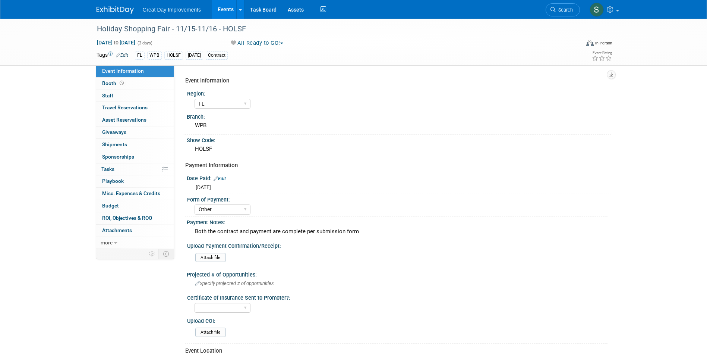
select select "FL"
select select "Other"
click at [125, 6] on img at bounding box center [115, 9] width 37 height 7
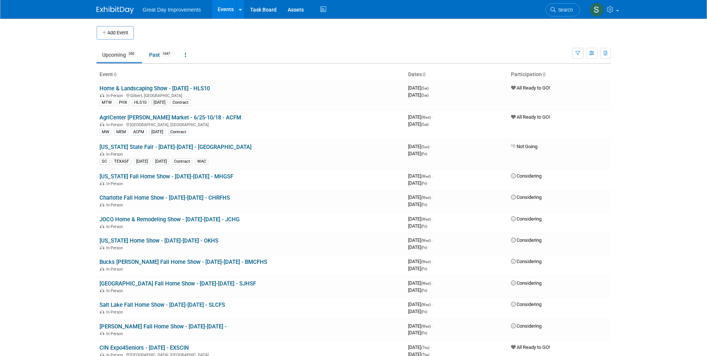
click at [130, 32] on button "Add Event" at bounding box center [115, 32] width 37 height 13
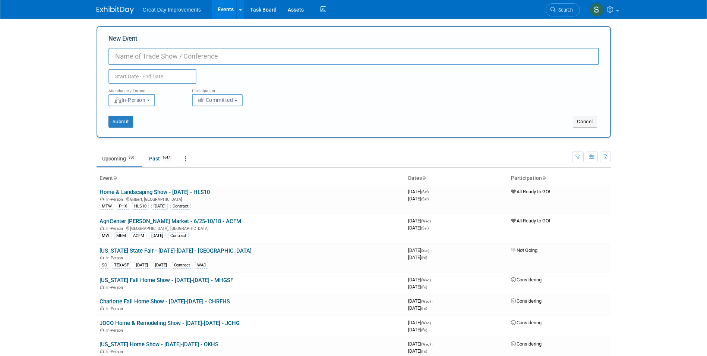
paste input "Holiday Shopping Fair"
type input "Holiday Shopping Fair - 12/13/25 - HOLISF"
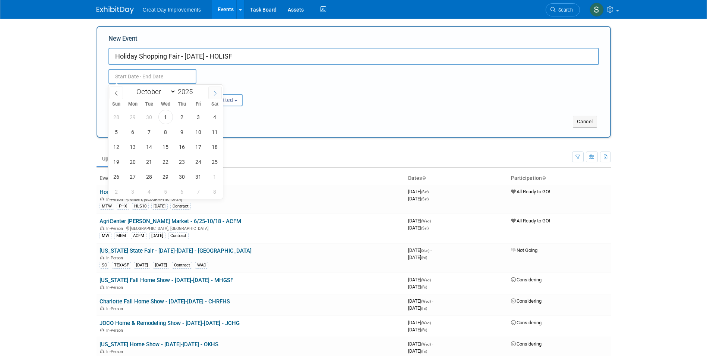
click at [213, 91] on icon at bounding box center [214, 93] width 5 height 5
select select "11"
click at [217, 132] on span "13" at bounding box center [215, 131] width 15 height 15
type input "Dec 13, 2025 to Dec 13, 2025"
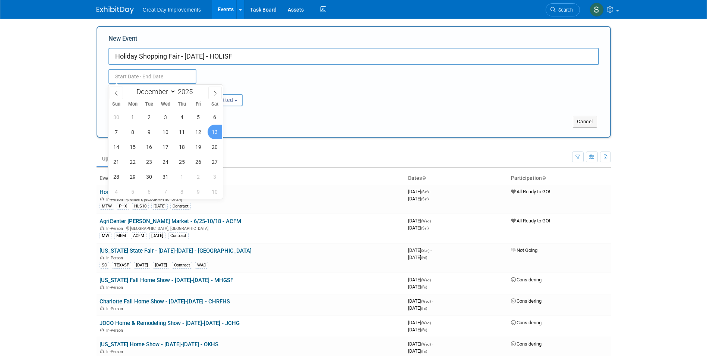
type input "Dec 13, 2025 to Dec 13, 2025"
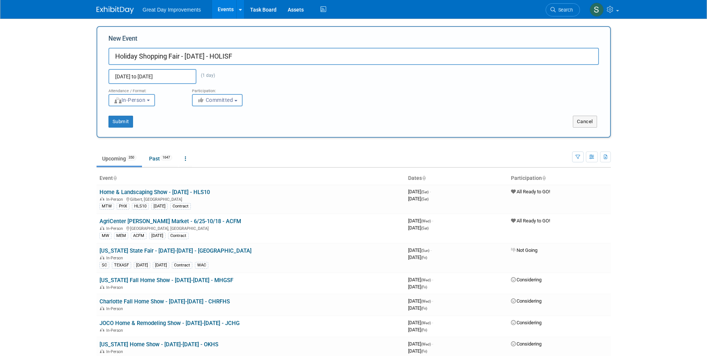
click at [308, 111] on div "Submit Cancel" at bounding box center [354, 116] width 502 height 21
click at [233, 98] on span "Committed" at bounding box center [215, 100] width 36 height 6
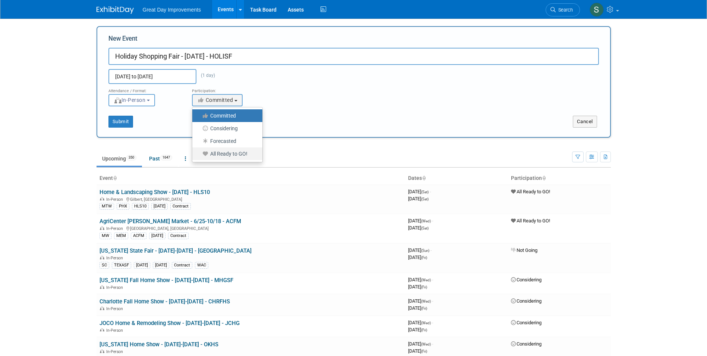
click at [231, 155] on label "All Ready to GO!" at bounding box center [225, 154] width 59 height 10
click at [199, 155] on input "All Ready to GO!" at bounding box center [196, 153] width 5 height 5
select select "102"
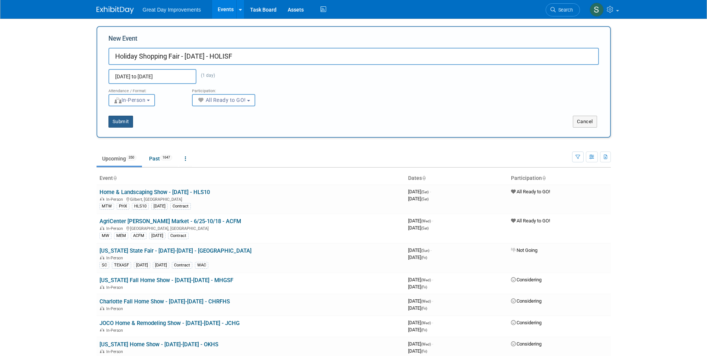
click at [125, 122] on button "Submit" at bounding box center [120, 122] width 25 height 12
type input "Holiday Shopping Fair - [DATE] - HOLISF"
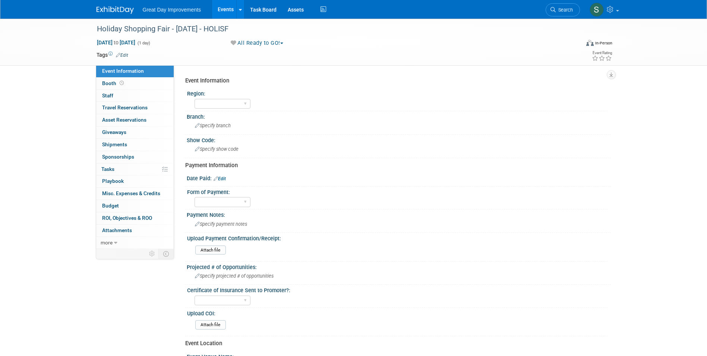
click at [123, 56] on link "Edit" at bounding box center [122, 55] width 12 height 5
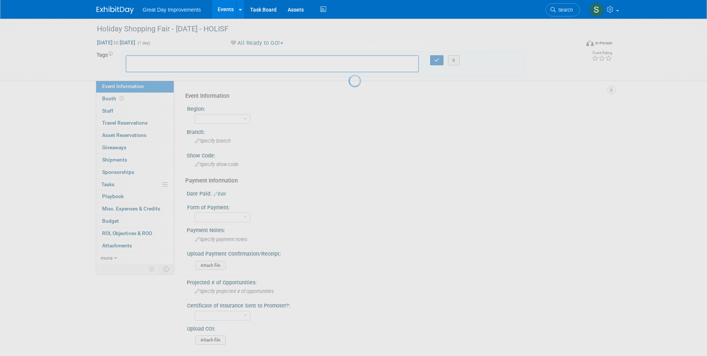
click at [135, 63] on body "Great Day Improvements Events Add Event Bulk Upload Events Shareable Event Boar…" at bounding box center [353, 178] width 707 height 356
click at [135, 64] on input "text" at bounding box center [159, 62] width 60 height 7
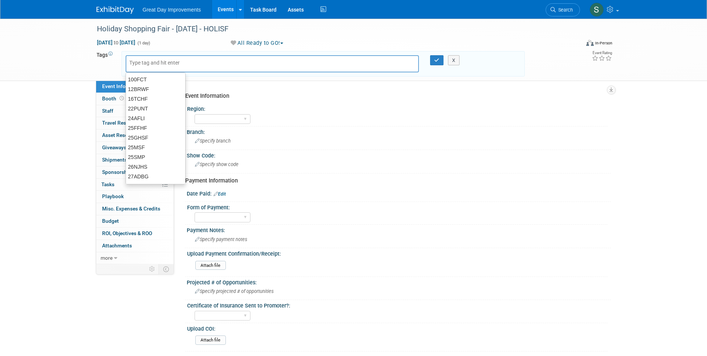
drag, startPoint x: 175, startPoint y: 63, endPoint x: 161, endPoint y: 64, distance: 13.4
click at [174, 63] on input "text" at bounding box center [159, 62] width 60 height 7
type input "MW"
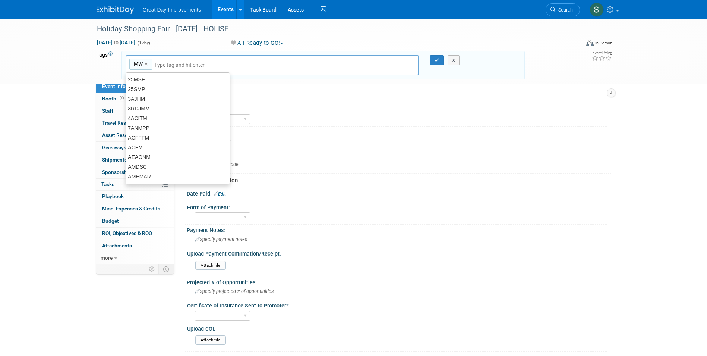
type input "MW"
type input "CIN"
type input "MW, CIN"
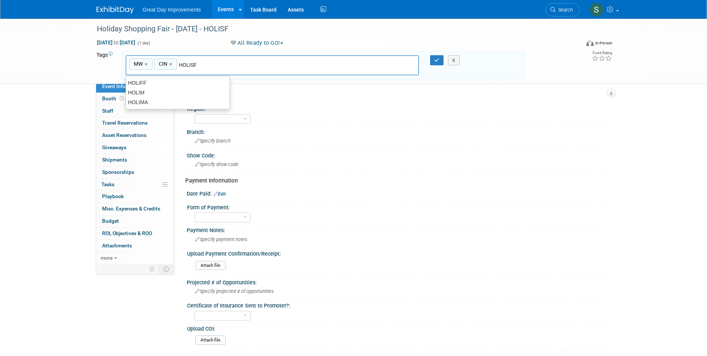
type input "HOLISF"
type input "MW, CIN, HOLISF"
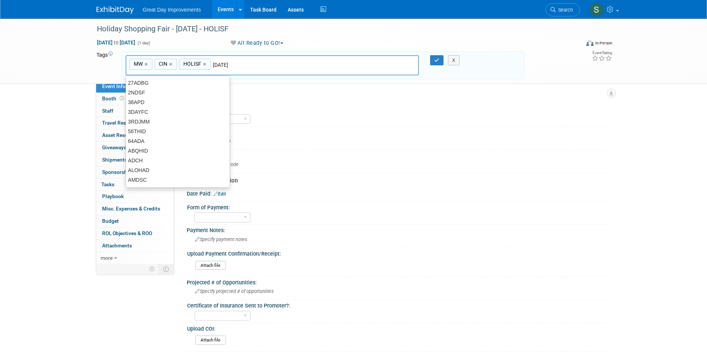
type input "[DATE]"
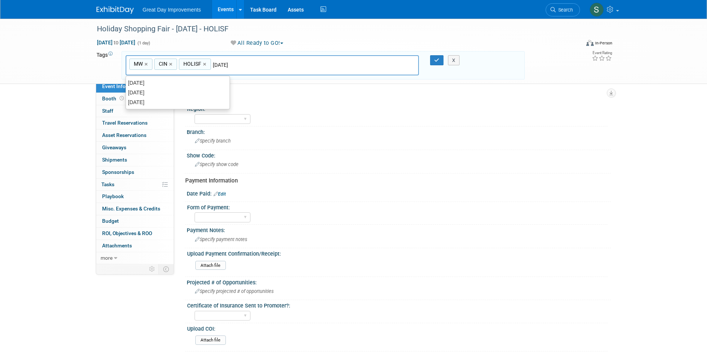
type input "MW, CIN, HOLISF, DEC25"
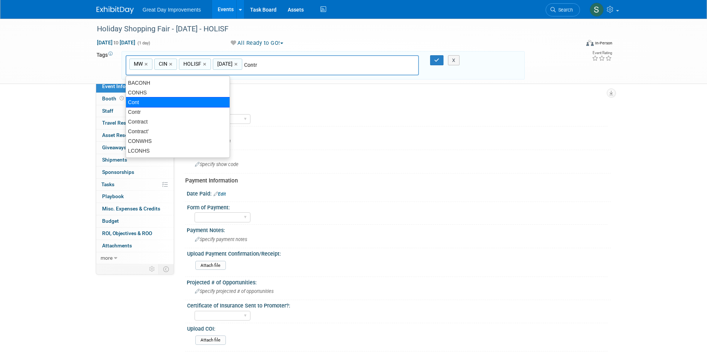
type input "Contract"
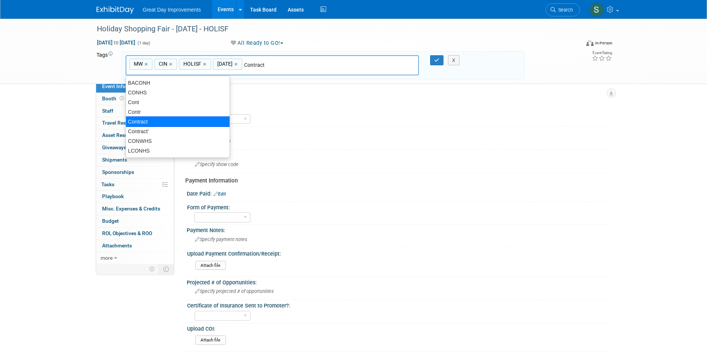
type input "MW, CIN, HOLISF, DEC25, Contract"
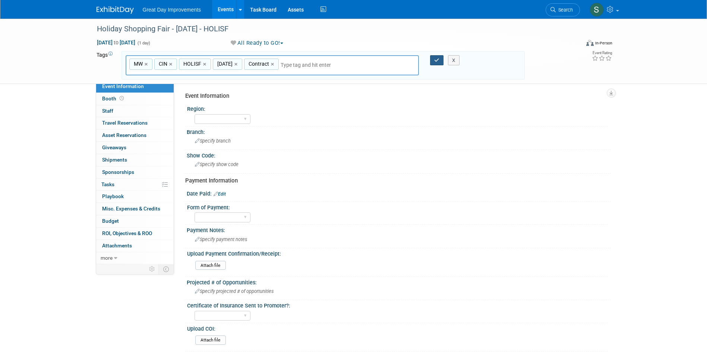
click at [436, 60] on icon "button" at bounding box center [436, 60] width 5 height 5
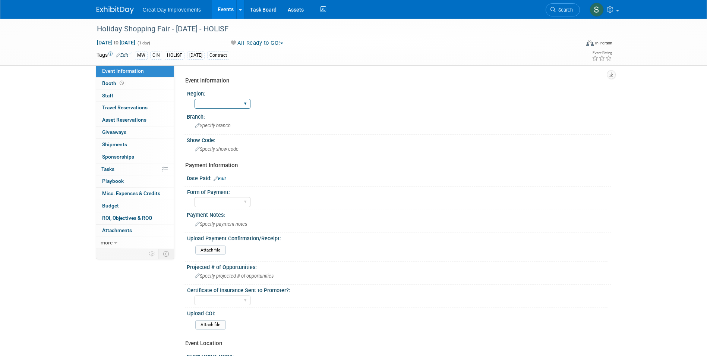
click at [216, 101] on select "GC MA MW MTW NE NEW OV PL PNW SA SE SC UMW FL" at bounding box center [223, 104] width 56 height 10
select select "MW"
click at [195, 99] on select "GC MA MW MTW NE NEW OV PL PNW SA SE SC UMW FL" at bounding box center [223, 104] width 56 height 10
click at [217, 122] on div "Specify branch" at bounding box center [398, 126] width 413 height 12
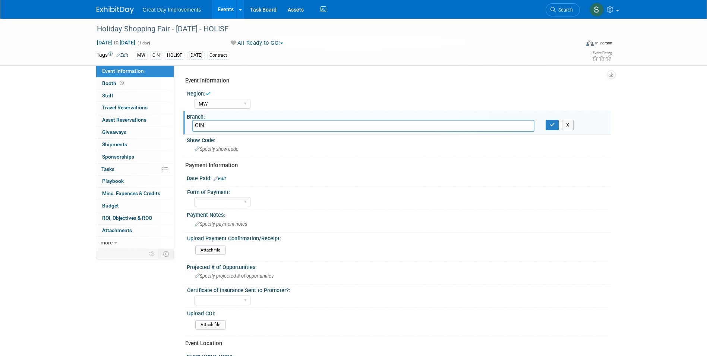
type input "CIN"
click at [546, 120] on button "button" at bounding box center [552, 125] width 13 height 10
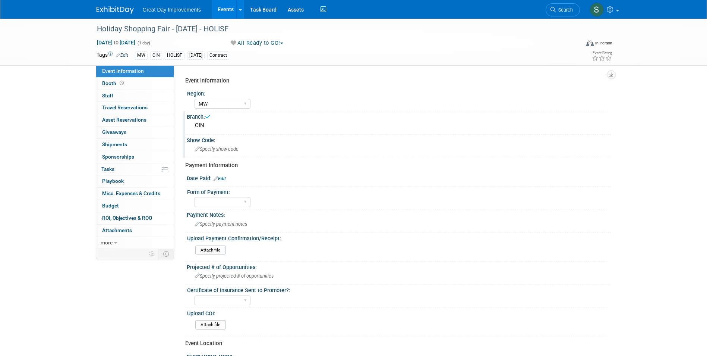
click at [214, 151] on span "Specify show code" at bounding box center [217, 149] width 44 height 6
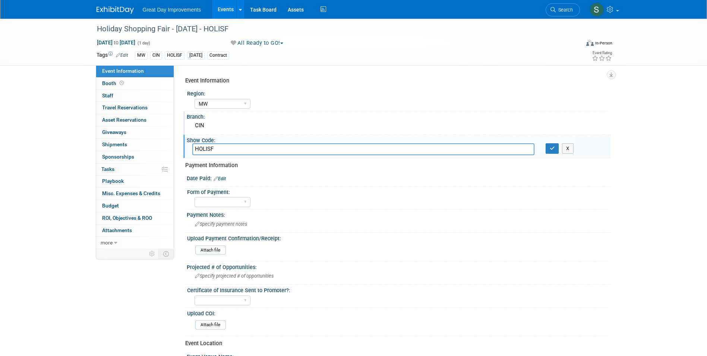
type input "HOLISF"
click at [546, 143] on button "button" at bounding box center [552, 148] width 13 height 10
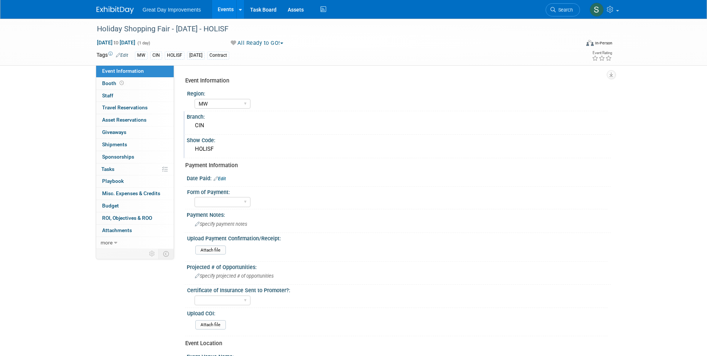
click at [226, 182] on div at bounding box center [398, 183] width 413 height 2
click at [223, 177] on link "Edit" at bounding box center [220, 178] width 12 height 5
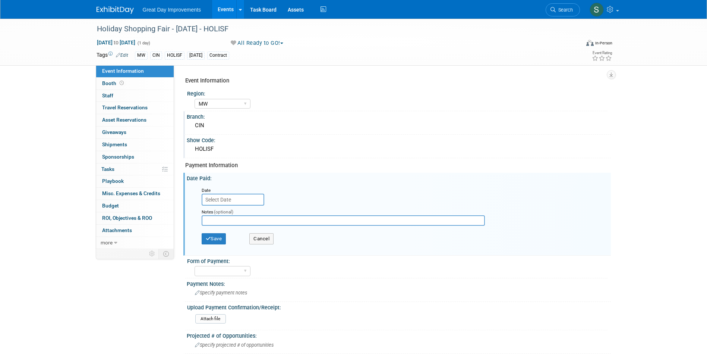
click at [223, 195] on input "text" at bounding box center [233, 199] width 63 height 12
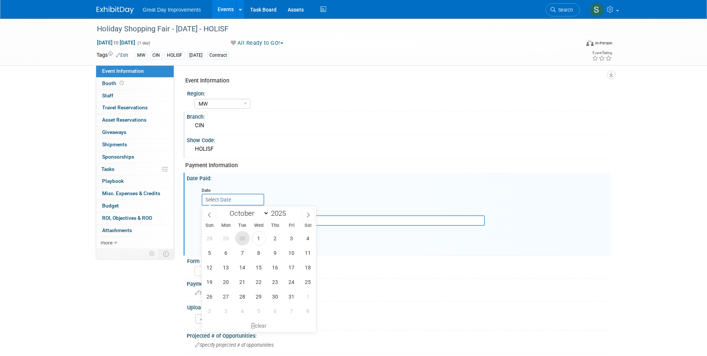
click at [245, 238] on span "30" at bounding box center [242, 238] width 15 height 15
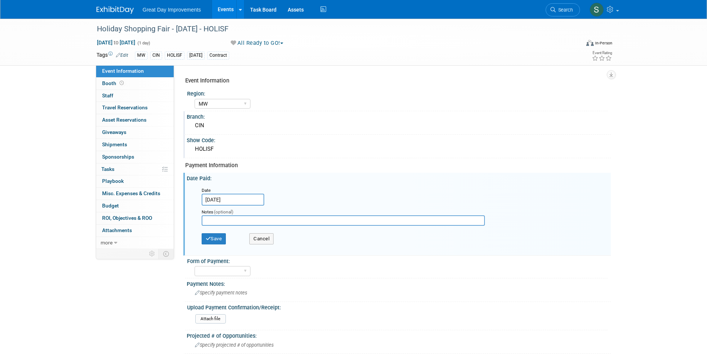
click at [215, 195] on input "Sep 30, 2025" at bounding box center [233, 199] width 63 height 12
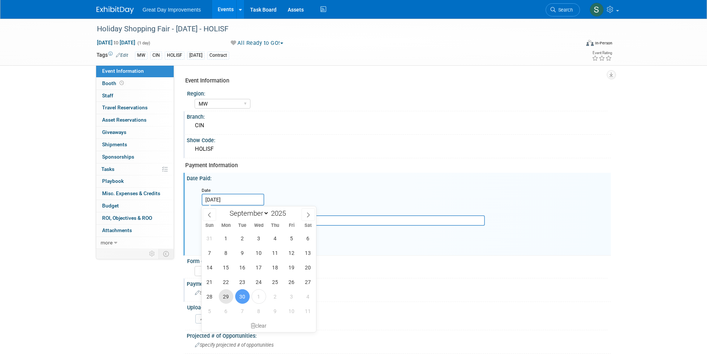
drag, startPoint x: 225, startPoint y: 298, endPoint x: 225, endPoint y: 290, distance: 7.8
click at [226, 298] on span "29" at bounding box center [226, 296] width 15 height 15
type input "Sep 29, 2025"
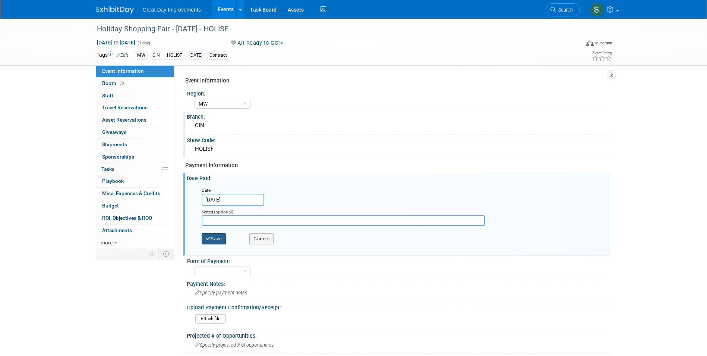
click at [214, 233] on button "Save" at bounding box center [214, 238] width 25 height 11
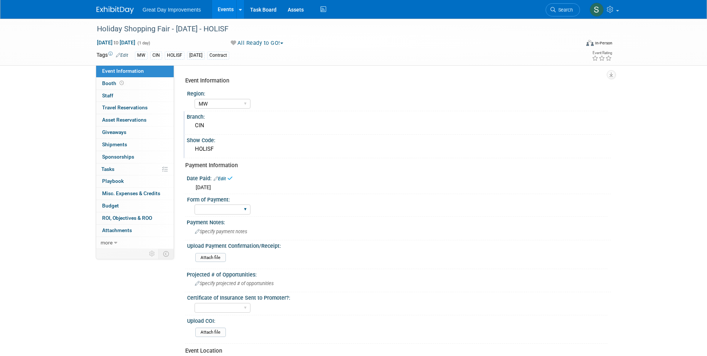
click at [219, 204] on div "Paid via CC Check Requested Pay at the Gate Other" at bounding box center [223, 209] width 56 height 14
click at [221, 209] on select "Paid via CC Check Requested Pay at the Gate Other" at bounding box center [223, 209] width 56 height 10
click at [195, 204] on select "Paid via CC Check Requested Pay at the Gate Other" at bounding box center [223, 209] width 56 height 10
click at [221, 214] on select "Paid via CC Check Requested Pay at the Gate Other" at bounding box center [223, 209] width 56 height 10
select select "Other"
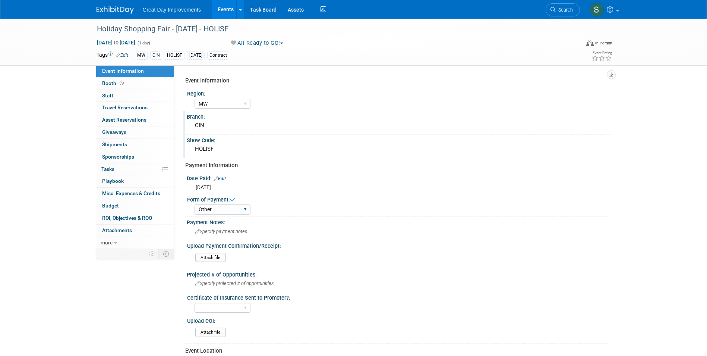
click at [195, 204] on select "Paid via CC Check Requested Pay at the Gate Other" at bounding box center [223, 209] width 56 height 10
click at [219, 221] on div "Payment Notes:" at bounding box center [399, 221] width 424 height 9
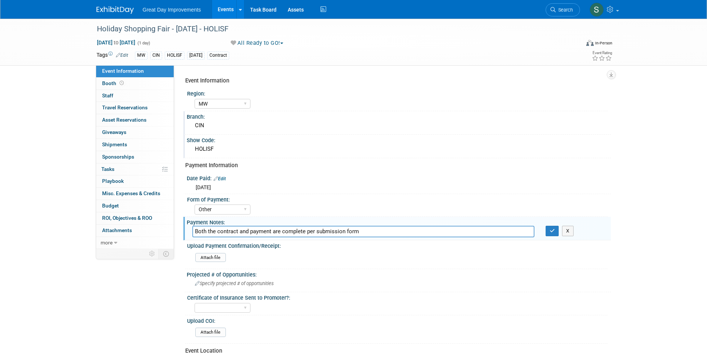
type input "Both the contract and payment are complete per submission form"
click at [546, 226] on button "button" at bounding box center [552, 231] width 13 height 10
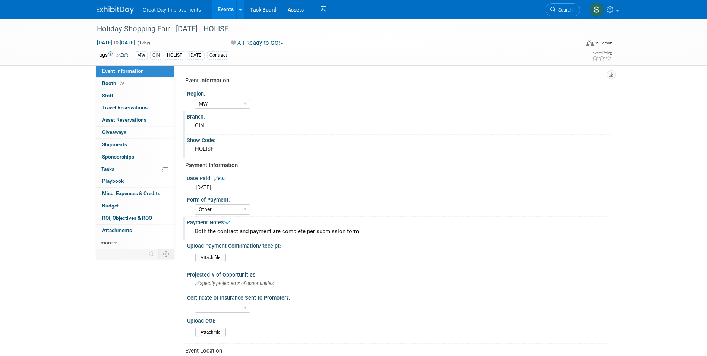
click at [100, 13] on img at bounding box center [115, 9] width 37 height 7
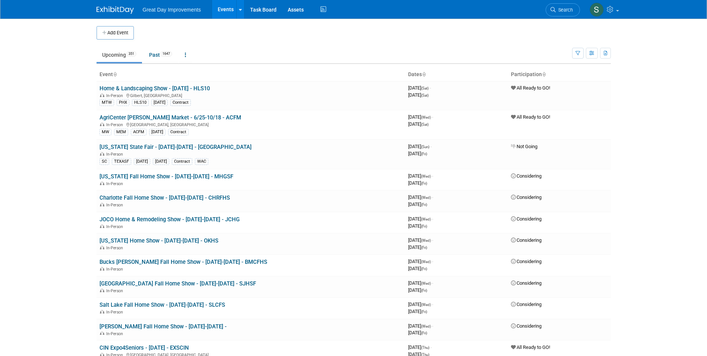
click at [558, 11] on span "Search" at bounding box center [564, 10] width 17 height 6
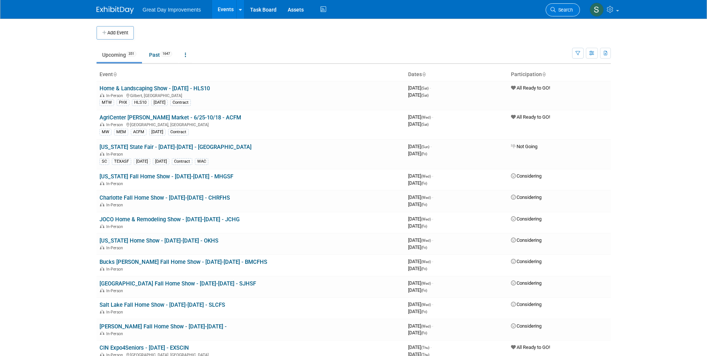
click at [554, 12] on link "Search" at bounding box center [563, 9] width 34 height 13
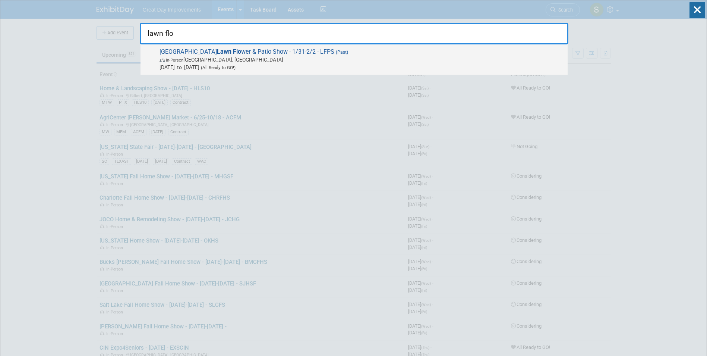
type input "lawn flo"
click at [369, 59] on span "In-Person Omaha, NE" at bounding box center [362, 59] width 404 height 7
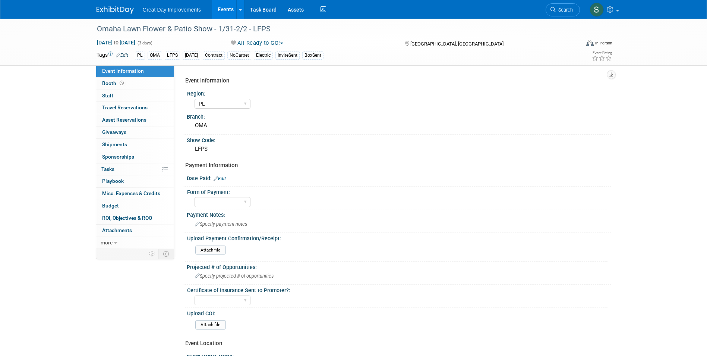
select select "PL"
click at [256, 26] on div "Omaha Lawn Flower & Patio Show - 1/31-2/2 - LFPS" at bounding box center [331, 28] width 474 height 13
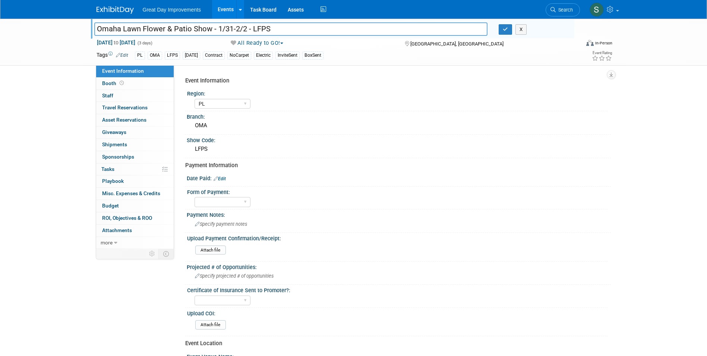
drag, startPoint x: 271, startPoint y: 29, endPoint x: 252, endPoint y: 29, distance: 19.4
click at [252, 29] on input "Omaha Lawn Flower & Patio Show - 1/31-2/2 - LFPS" at bounding box center [291, 28] width 394 height 13
click at [564, 8] on span "Search" at bounding box center [564, 10] width 17 height 6
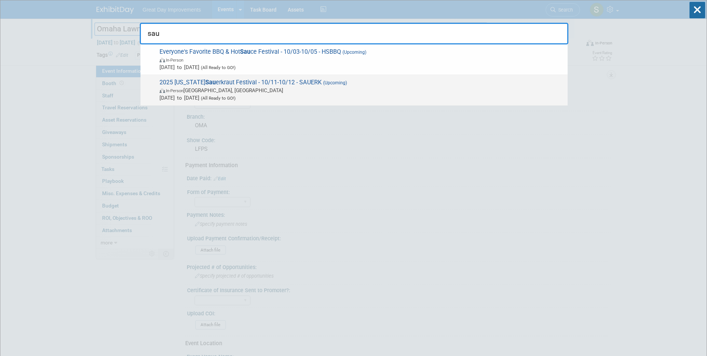
type input "sau"
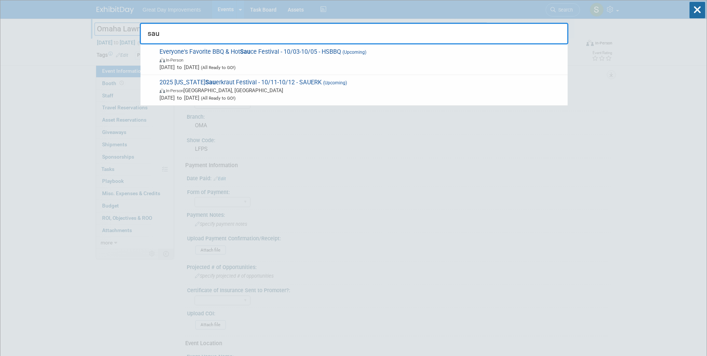
drag, startPoint x: 268, startPoint y: 93, endPoint x: 270, endPoint y: 102, distance: 9.1
click at [267, 93] on span "In-Person Waynesville, OH" at bounding box center [362, 89] width 404 height 7
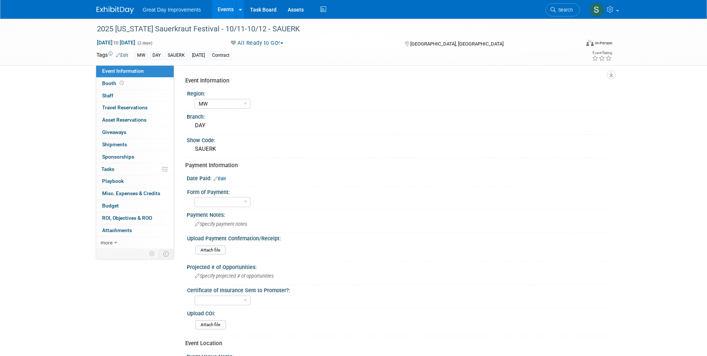
select select "MW"
